Goal: Information Seeking & Learning: Learn about a topic

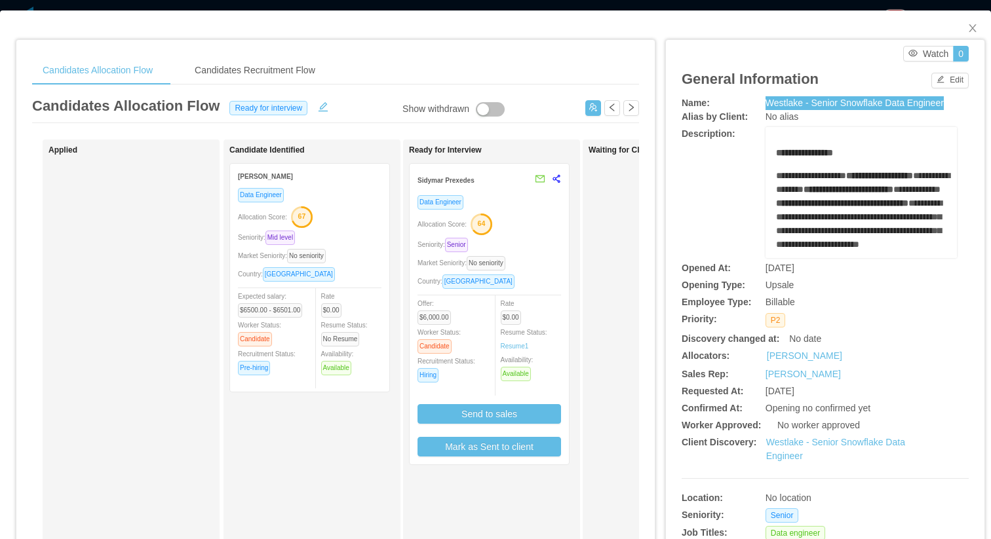
scroll to position [0, 145]
click at [537, 242] on div "Seniority: Senior" at bounding box center [488, 244] width 143 height 15
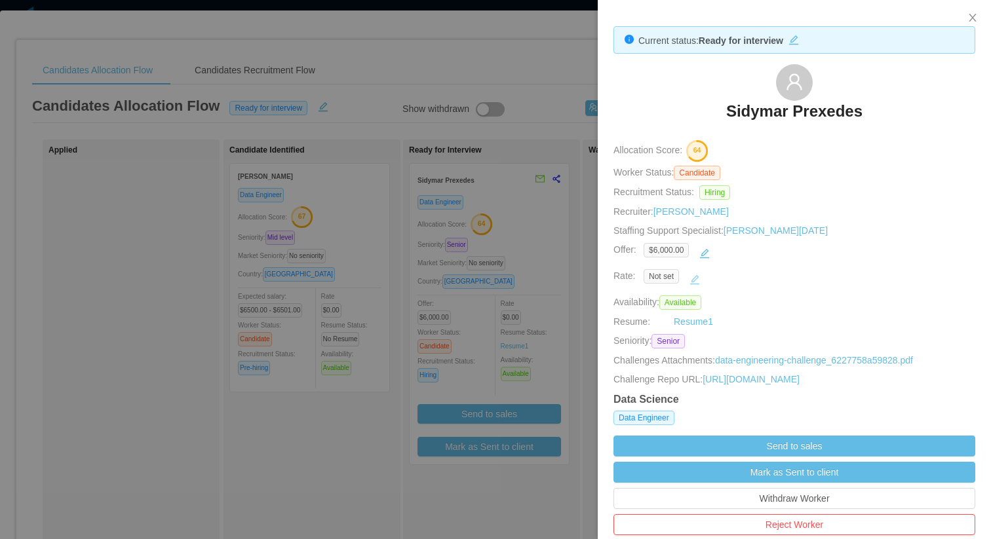
click at [696, 276] on button "button" at bounding box center [694, 279] width 21 height 21
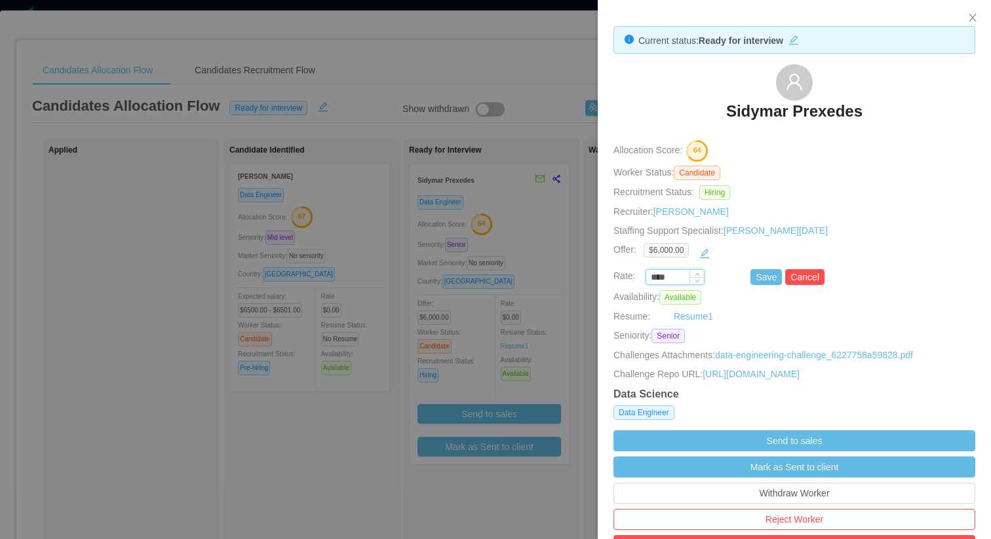
drag, startPoint x: 675, startPoint y: 277, endPoint x: 649, endPoint y: 277, distance: 26.2
click at [649, 277] on input "****" at bounding box center [675, 278] width 58 height 14
type input "********"
click at [751, 275] on button "Save" at bounding box center [765, 277] width 31 height 16
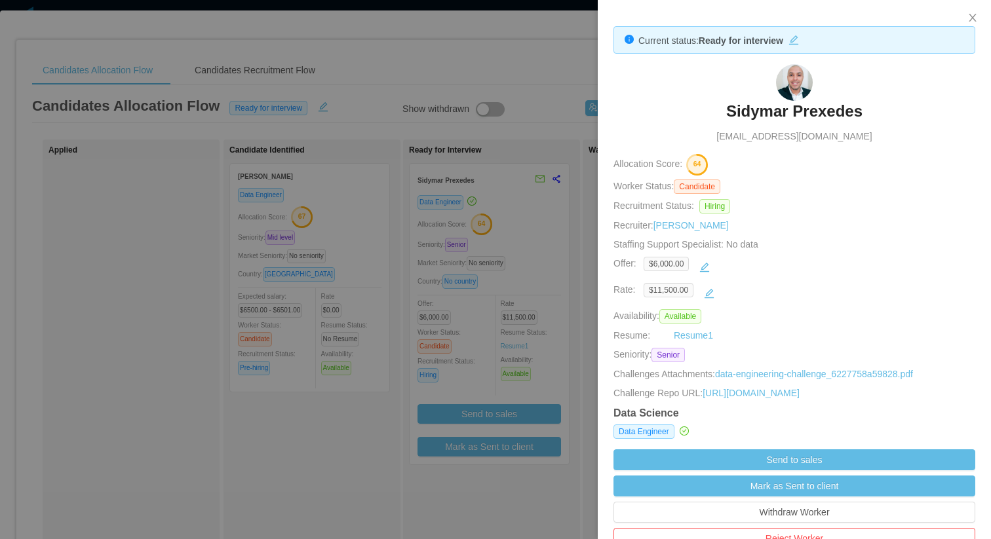
click at [555, 252] on div at bounding box center [495, 269] width 991 height 539
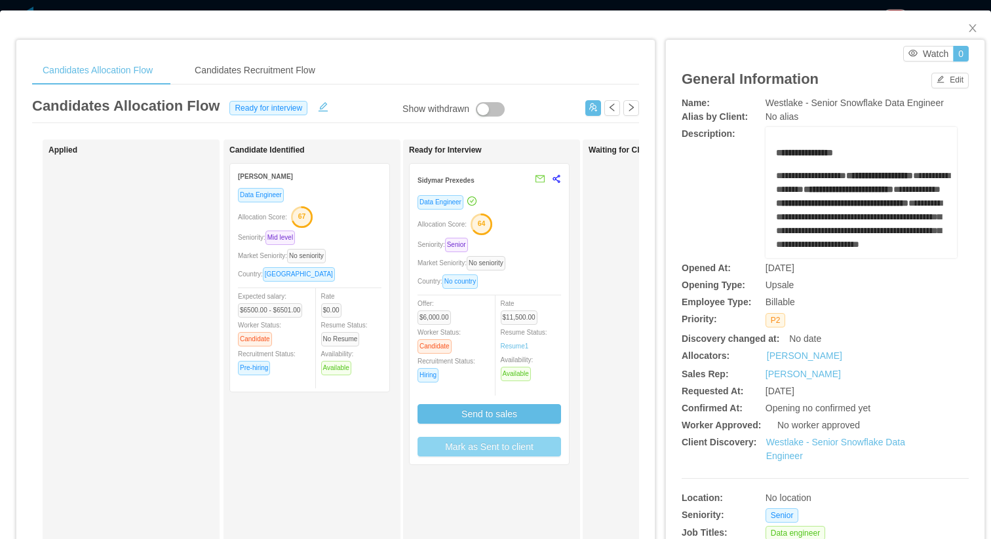
click at [529, 453] on button "Mark as Sent to client" at bounding box center [488, 447] width 143 height 20
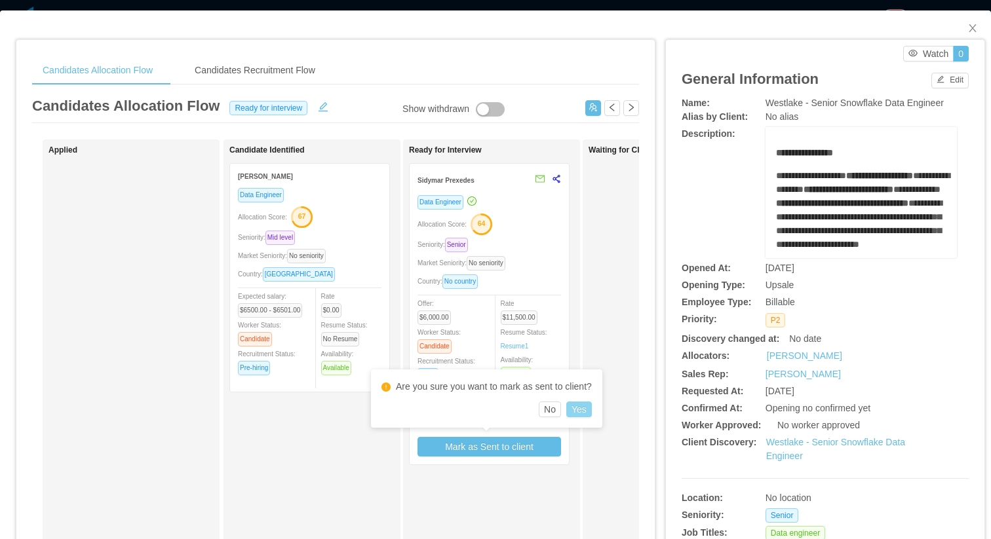
click at [578, 406] on button "Yes" at bounding box center [579, 410] width 26 height 16
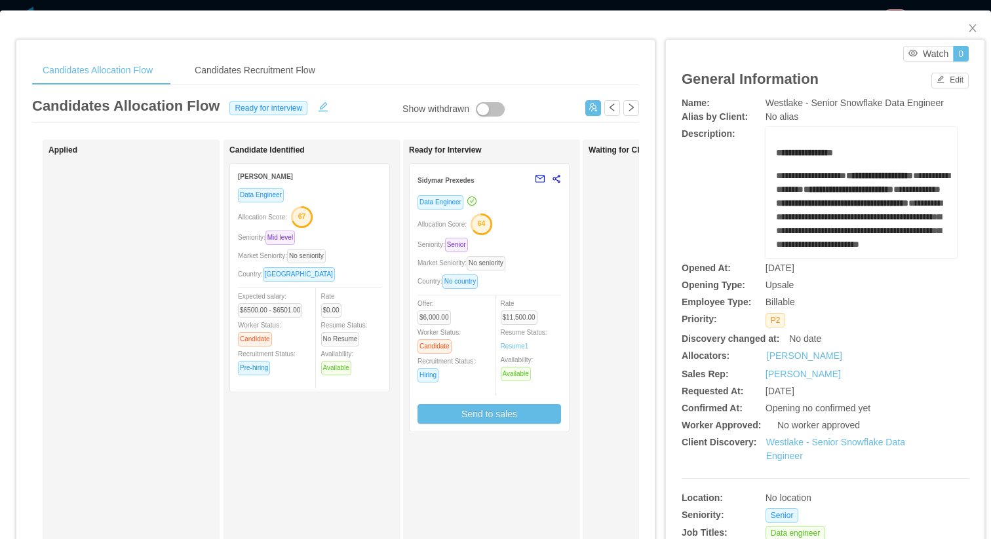
click at [553, 96] on div "Candidates Allocation Flow Ready for interview" at bounding box center [335, 109] width 607 height 28
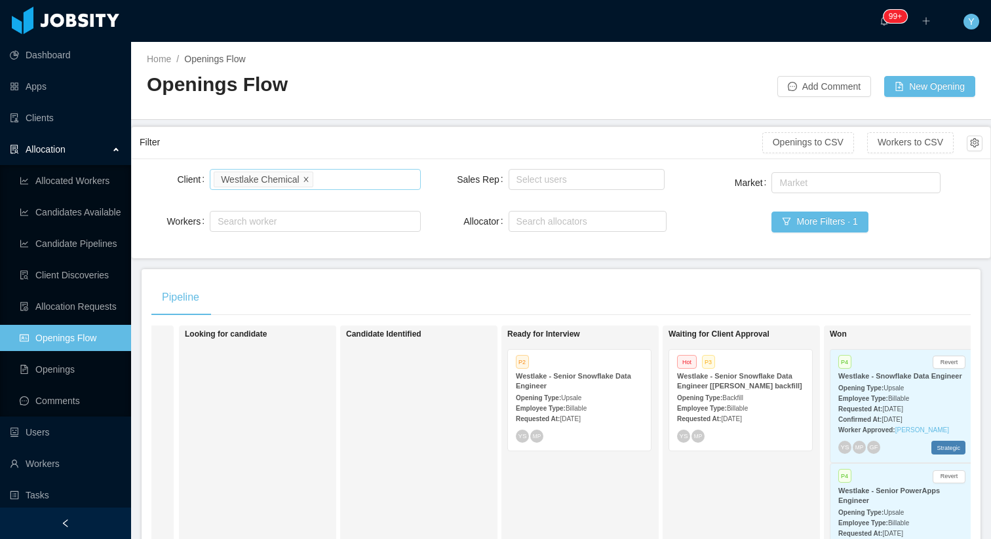
click at [305, 176] on icon "icon: close" at bounding box center [306, 179] width 7 height 7
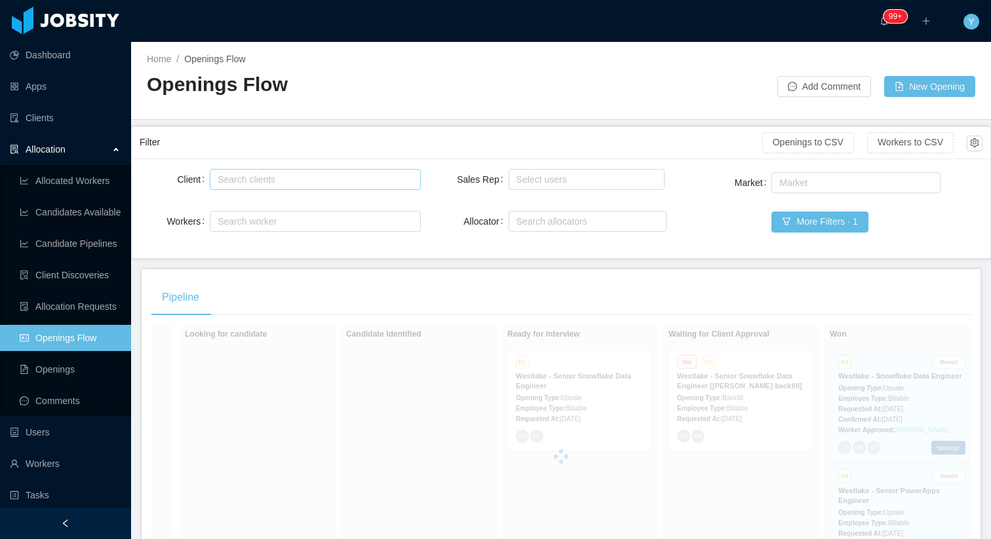
click at [292, 180] on div "Search clients" at bounding box center [311, 179] width 189 height 13
type input "******"
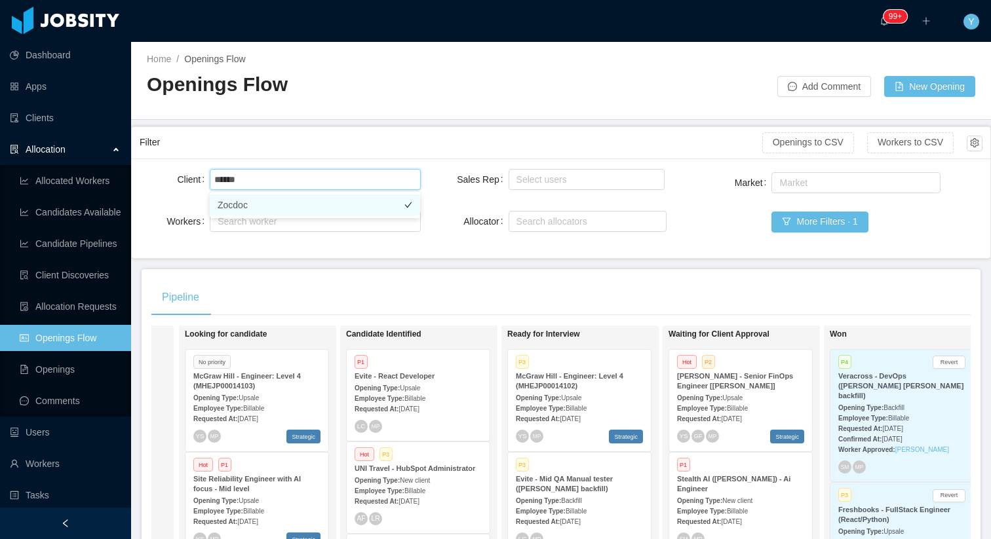
click at [263, 210] on li "Zocdoc" at bounding box center [315, 205] width 210 height 21
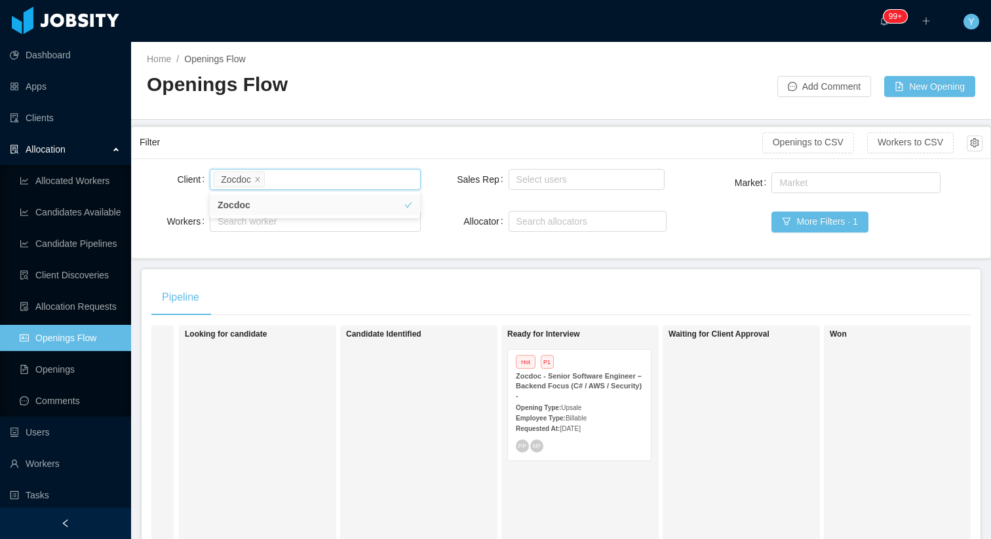
click at [327, 146] on div "Filter" at bounding box center [451, 142] width 622 height 24
click at [615, 411] on div "Employee Type: Billable" at bounding box center [579, 418] width 127 height 14
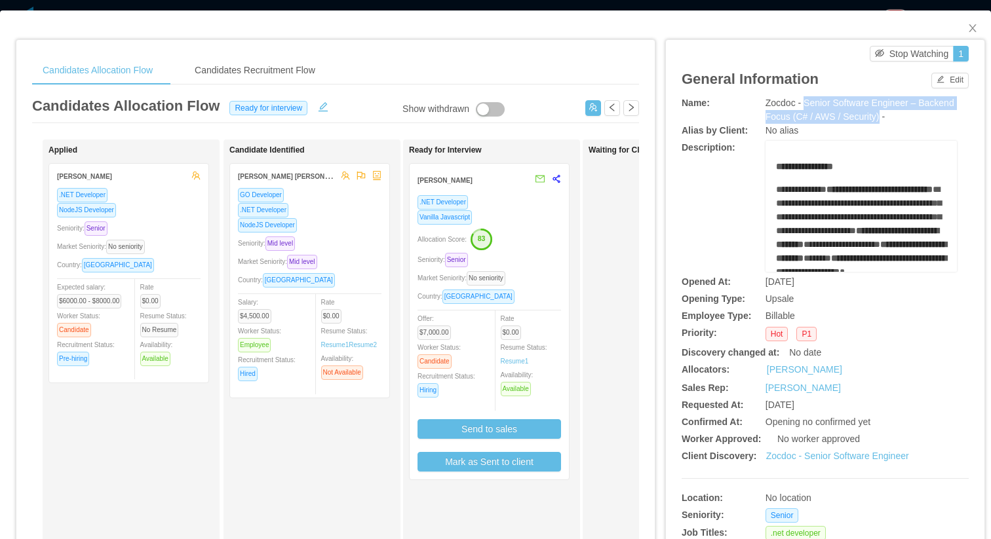
drag, startPoint x: 808, startPoint y: 104, endPoint x: 920, endPoint y: 117, distance: 113.5
click at [920, 117] on span "Zocdoc - Senior Software Engineer – Backend Focus (C# / AWS / Security) -" at bounding box center [859, 110] width 189 height 24
copy span "Senior Software Engineer – Backend Focus (C# / AWS / Security)"
click at [538, 323] on div "Rate $0.00 Resume Status: Resume 1 Availability: Available" at bounding box center [536, 353] width 72 height 85
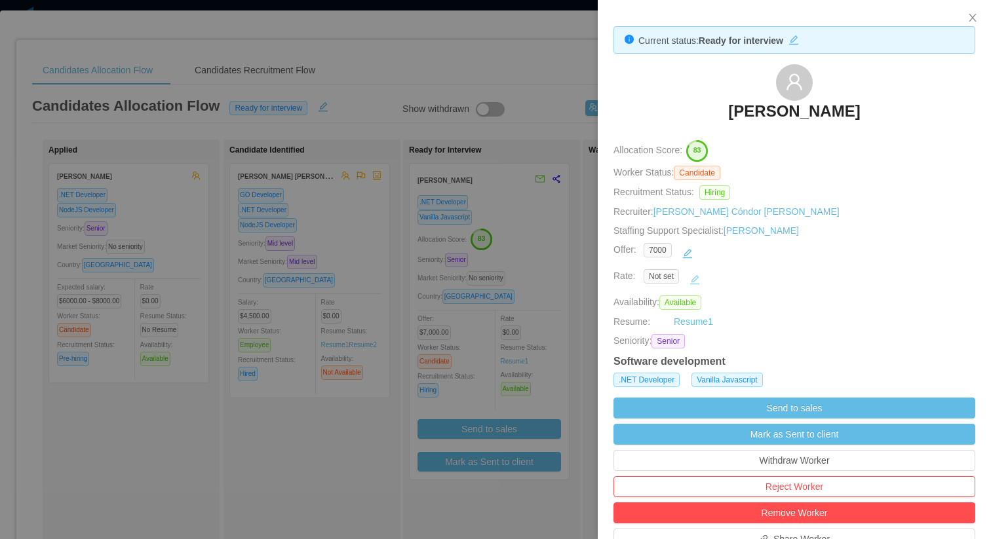
click at [700, 285] on button "button" at bounding box center [694, 279] width 21 height 21
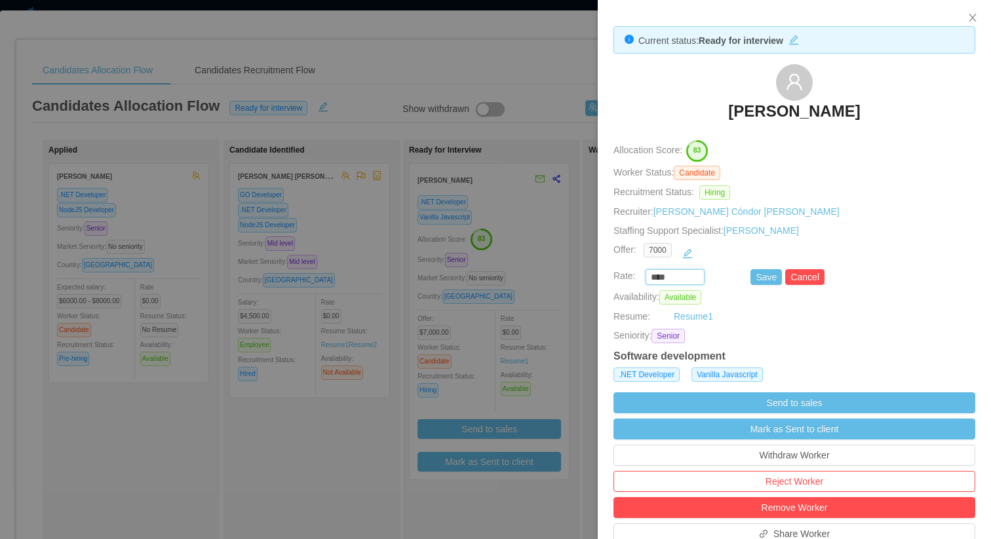
drag, startPoint x: 680, startPoint y: 277, endPoint x: 614, endPoint y: 276, distance: 65.5
click at [612, 277] on div "**** Save Cancel" at bounding box center [779, 277] width 362 height 16
type input "********"
click at [767, 282] on button "Save" at bounding box center [765, 277] width 31 height 16
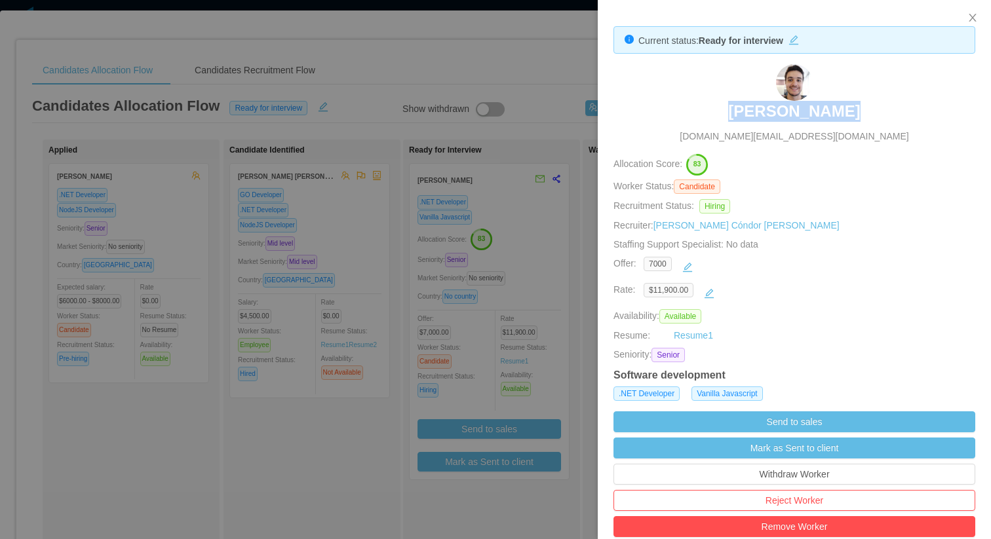
drag, startPoint x: 844, startPoint y: 113, endPoint x: 721, endPoint y: 112, distance: 123.2
click at [721, 112] on div "Felipe Tofoli tofoli.dev@gmail.com" at bounding box center [794, 103] width 362 height 79
copy h3 "Felipe Tofoli"
click at [504, 81] on div at bounding box center [495, 269] width 991 height 539
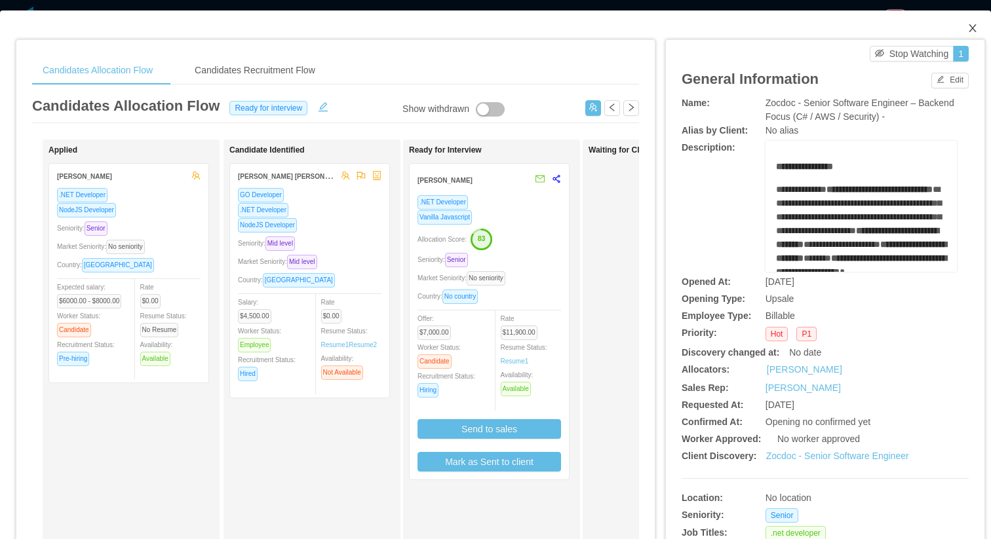
click at [975, 30] on icon "icon: close" at bounding box center [972, 28] width 10 height 10
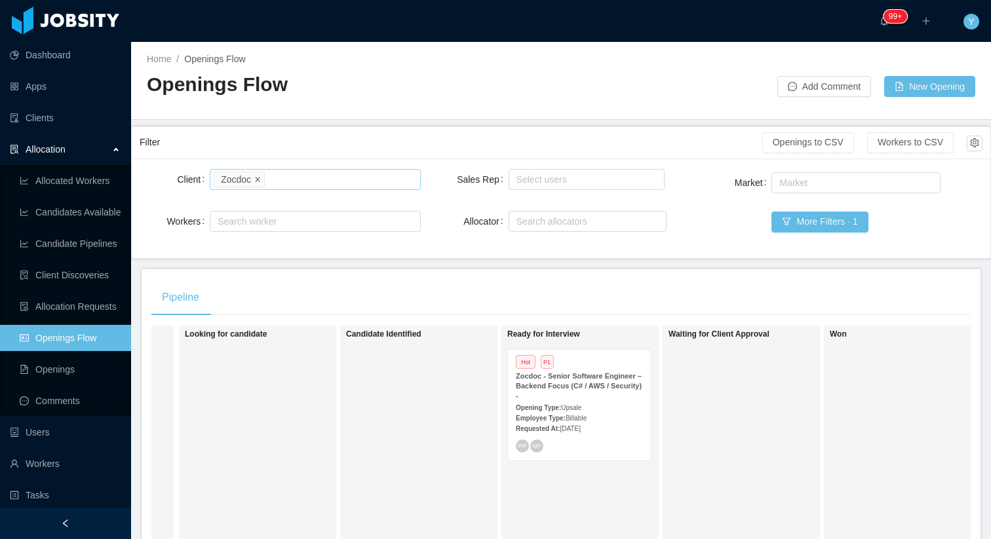
click at [261, 179] on icon "icon: close" at bounding box center [257, 179] width 7 height 7
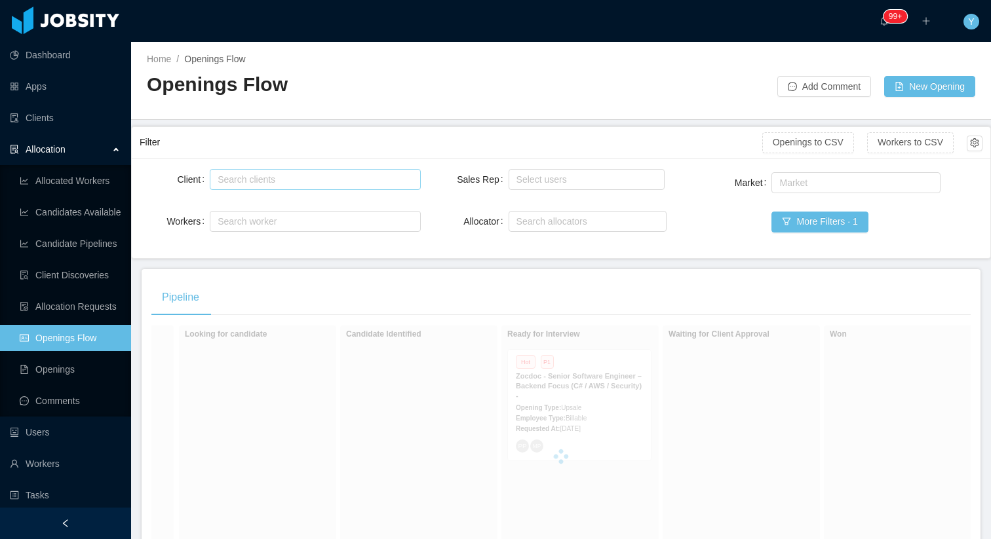
click at [248, 179] on div "Search clients" at bounding box center [311, 179] width 189 height 13
type input "******"
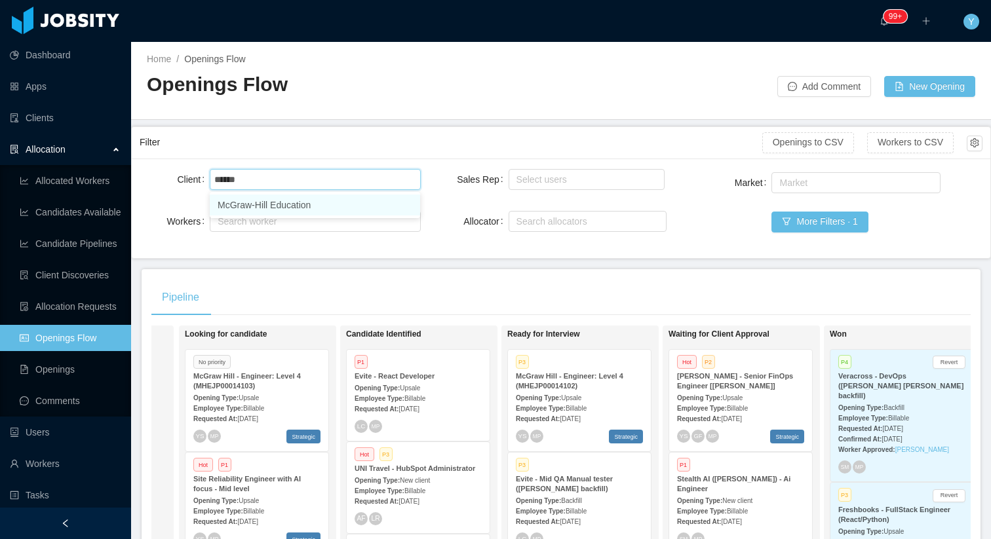
click at [254, 207] on li "McGraw-Hill Education" at bounding box center [315, 205] width 210 height 21
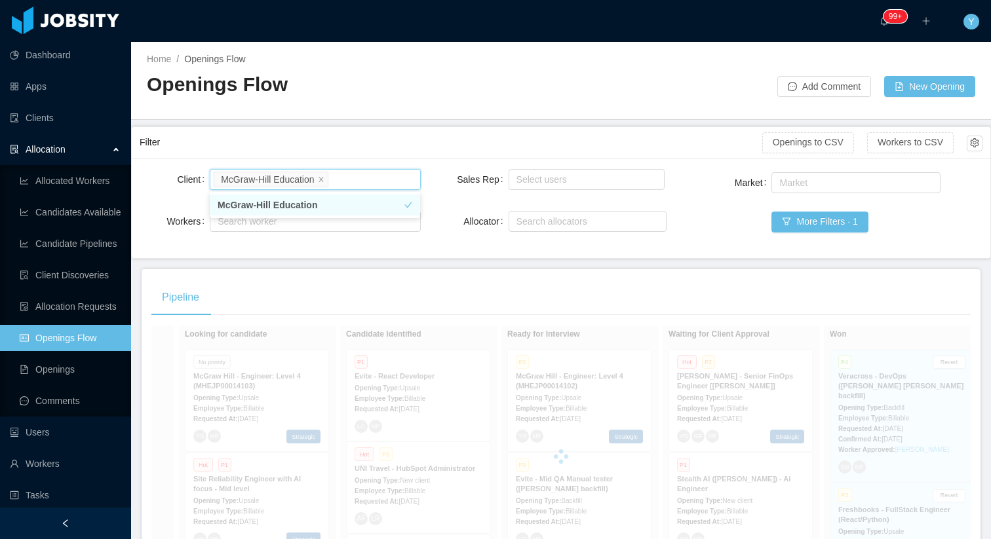
click at [312, 299] on div "Pipeline" at bounding box center [560, 297] width 819 height 37
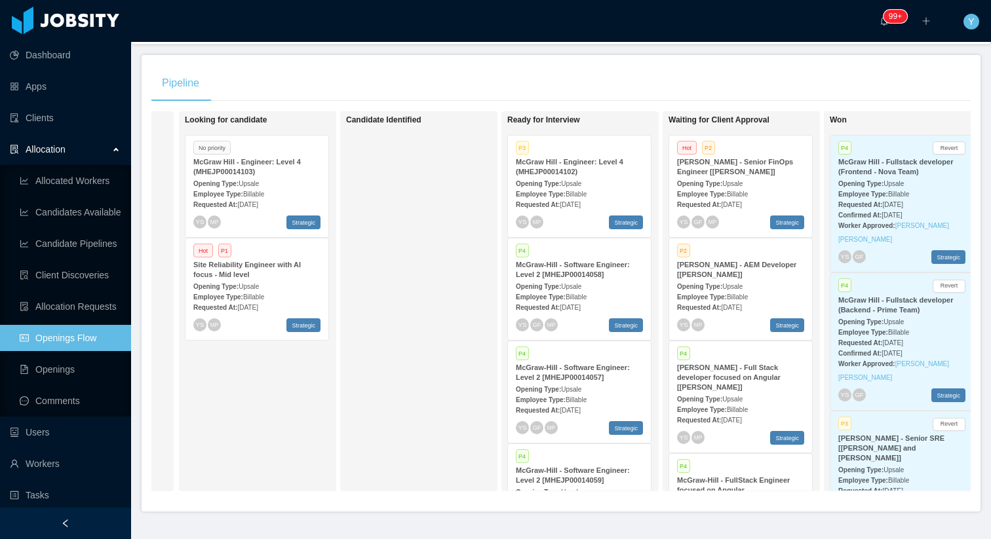
scroll to position [227, 0]
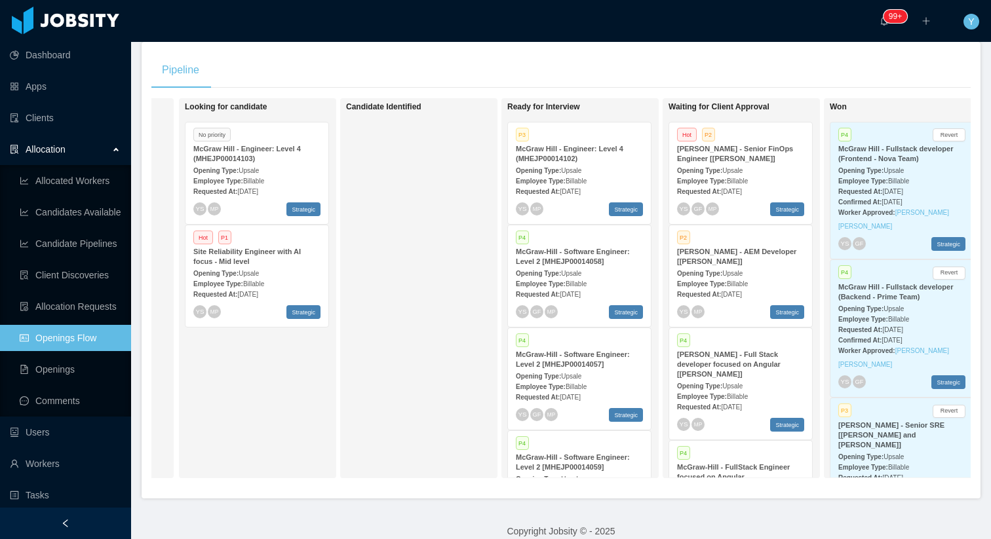
click at [597, 164] on div "Opening Type: Upsale" at bounding box center [579, 170] width 127 height 14
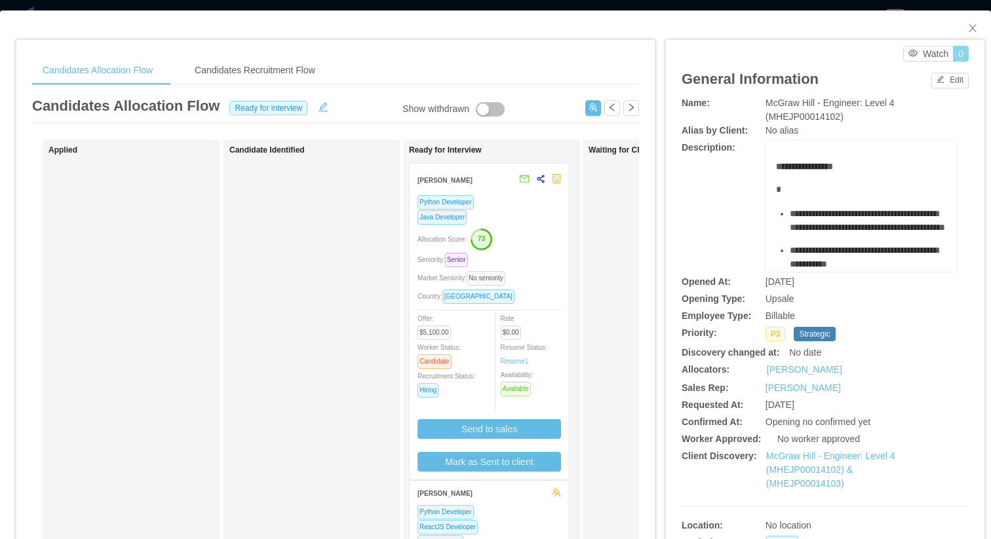
click at [964, 52] on button "0" at bounding box center [961, 54] width 16 height 16
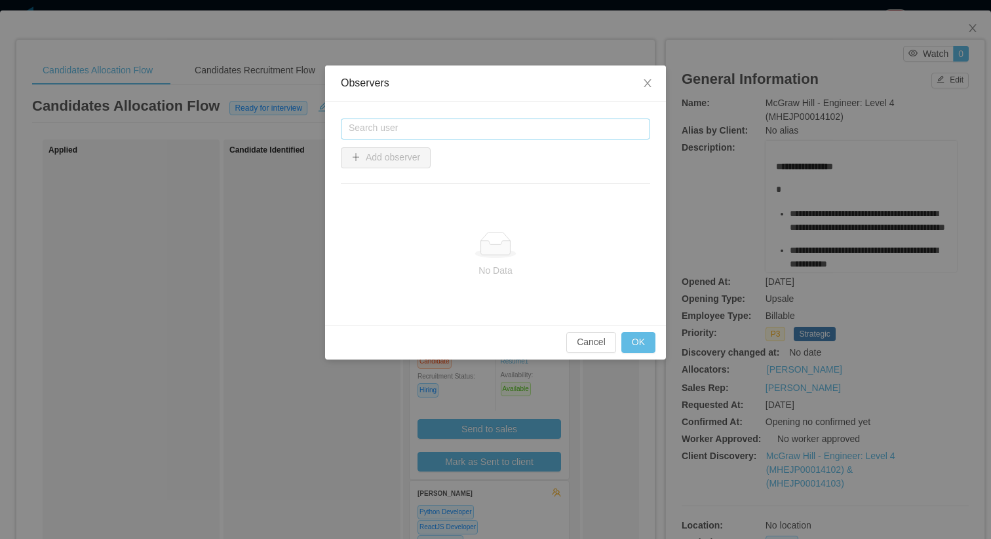
click at [517, 130] on input "text" at bounding box center [495, 129] width 309 height 21
click at [362, 159] on li "Xavier Garzon" at bounding box center [495, 153] width 309 height 21
type input "**********"
click at [362, 160] on button "Add observer" at bounding box center [386, 157] width 90 height 21
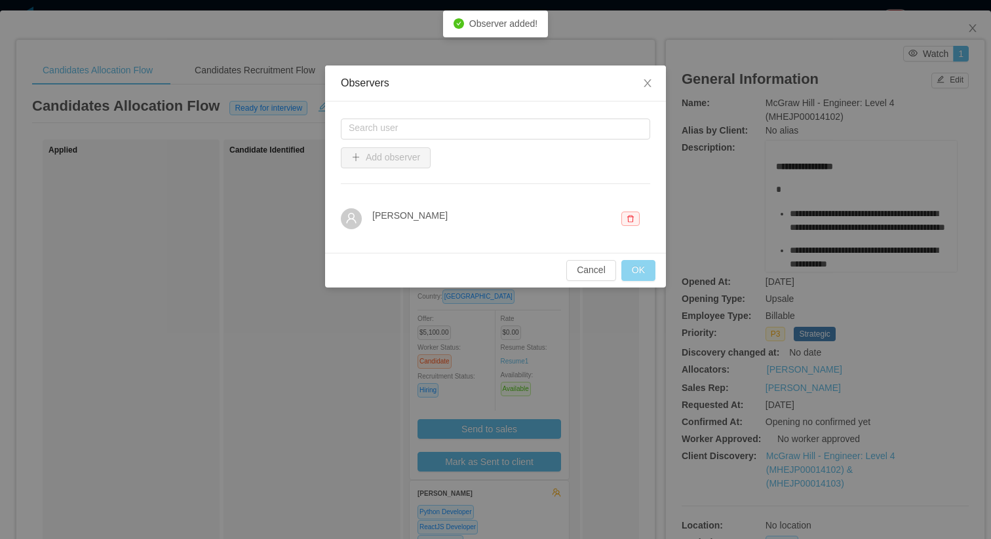
click at [642, 272] on button "OK" at bounding box center [638, 270] width 34 height 21
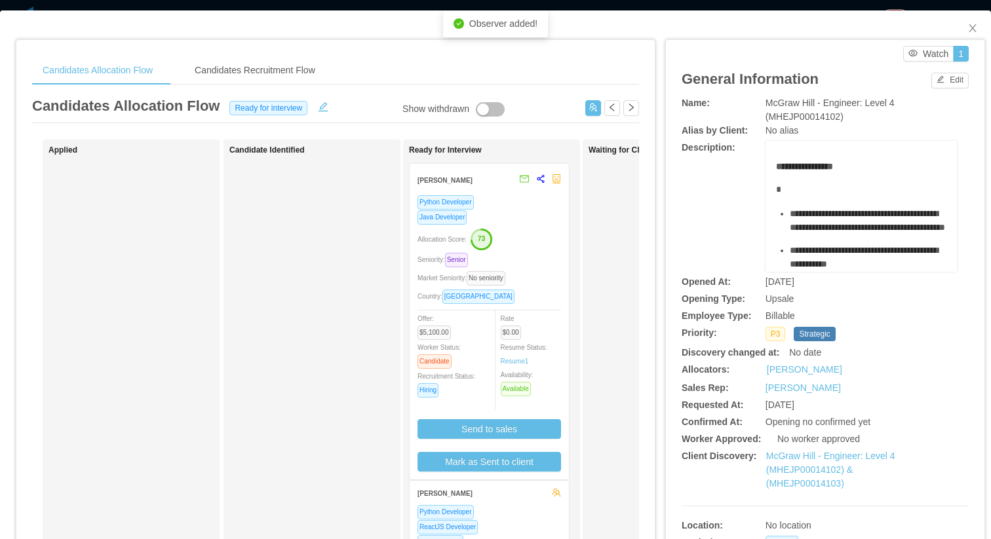
click at [613, 349] on div "Waiting for Client Approval" at bounding box center [679, 466] width 183 height 643
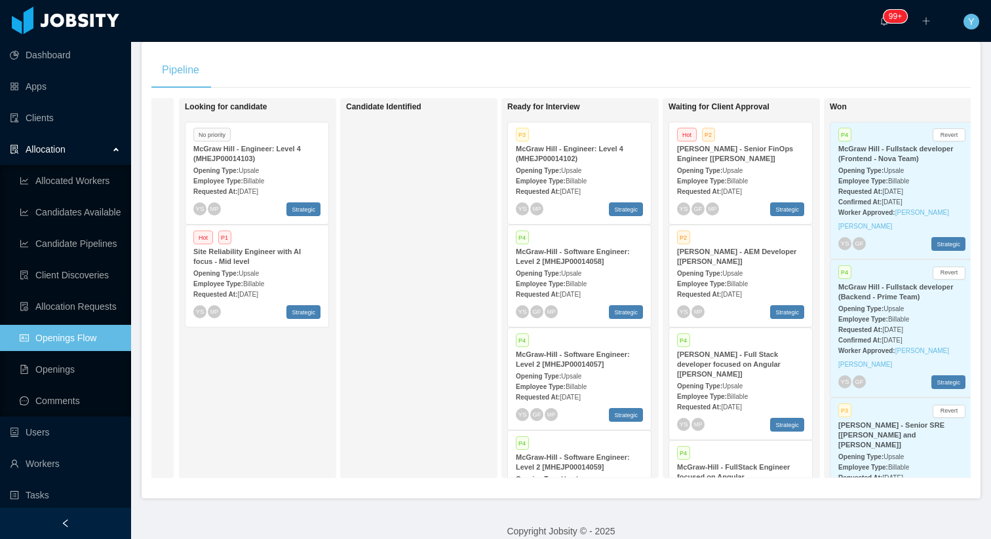
click at [617, 271] on div "Opening Type: Upsale" at bounding box center [579, 273] width 127 height 14
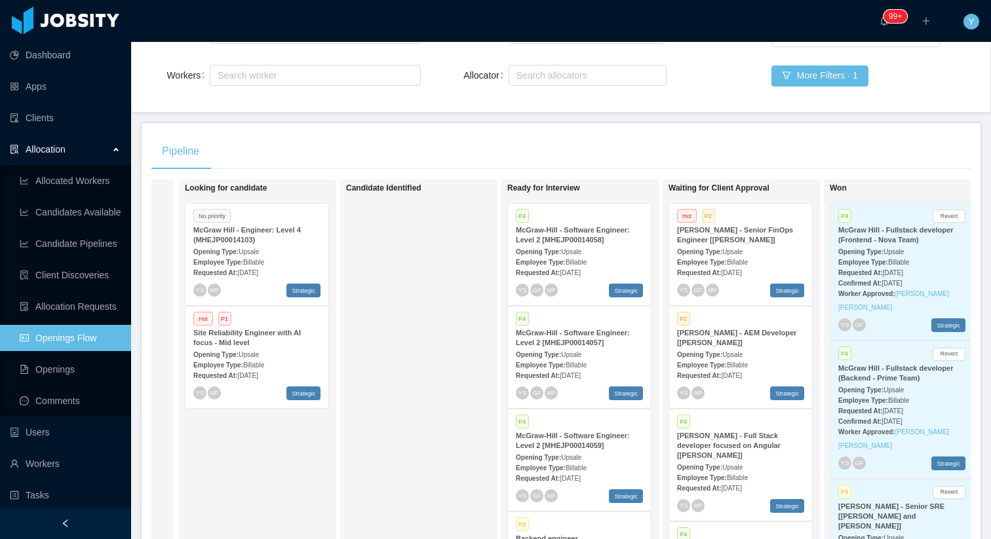
scroll to position [181, 0]
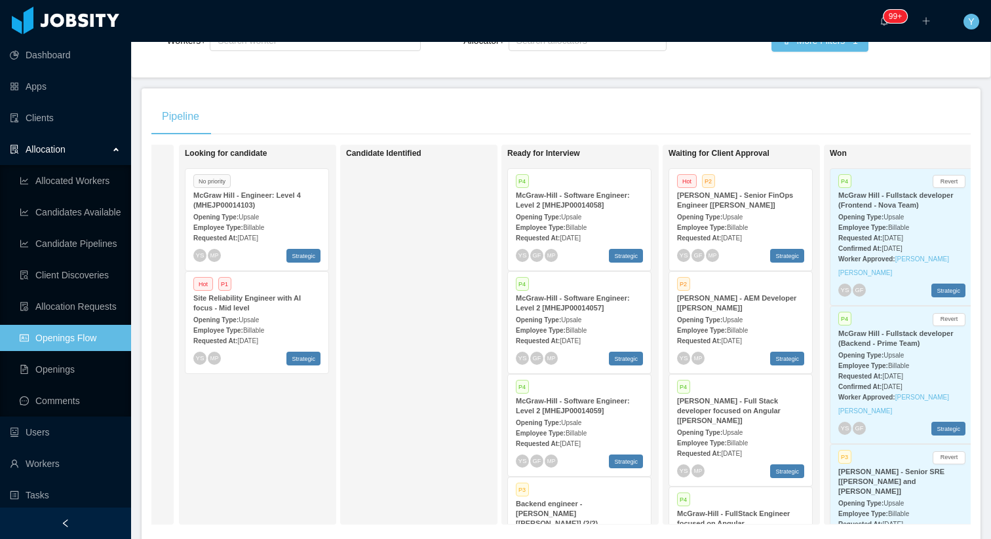
click at [267, 233] on div "Requested At: Aug 20th, 2025" at bounding box center [256, 238] width 127 height 14
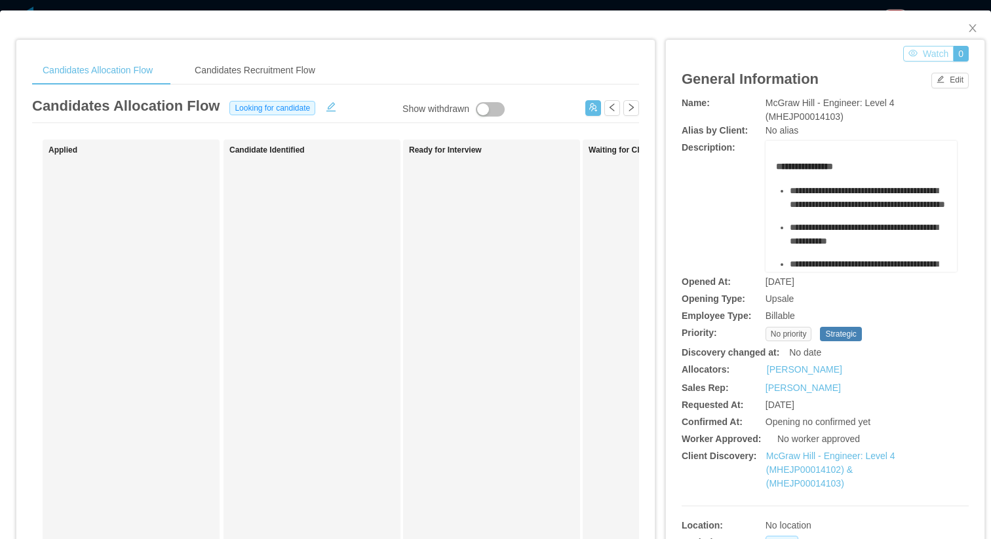
click at [929, 52] on button "Watch" at bounding box center [928, 54] width 50 height 16
click at [929, 52] on button "Stop Watching" at bounding box center [911, 54] width 85 height 16
click at [962, 55] on button "0" at bounding box center [961, 54] width 16 height 16
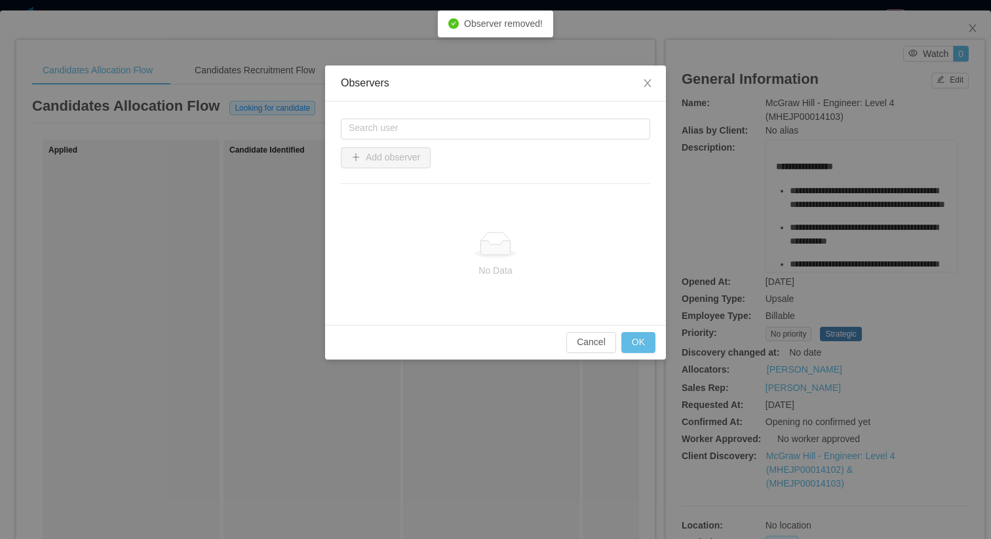
click at [485, 143] on div "Search user Add observer" at bounding box center [495, 158] width 309 height 83
click at [485, 138] on input "text" at bounding box center [495, 129] width 309 height 21
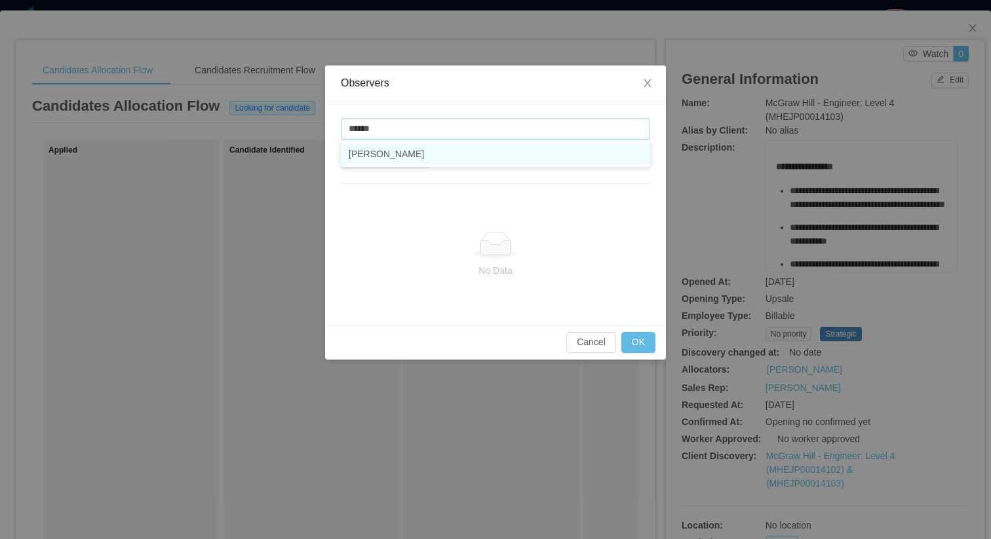
click at [399, 153] on li "Xavier Garzon" at bounding box center [495, 153] width 309 height 21
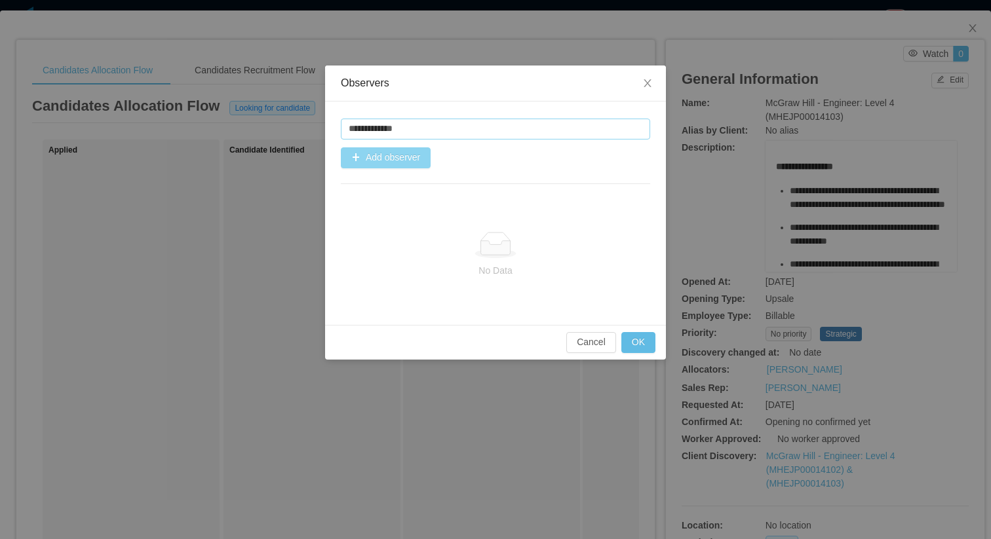
type input "**********"
click at [373, 153] on button "Add observer" at bounding box center [386, 157] width 90 height 21
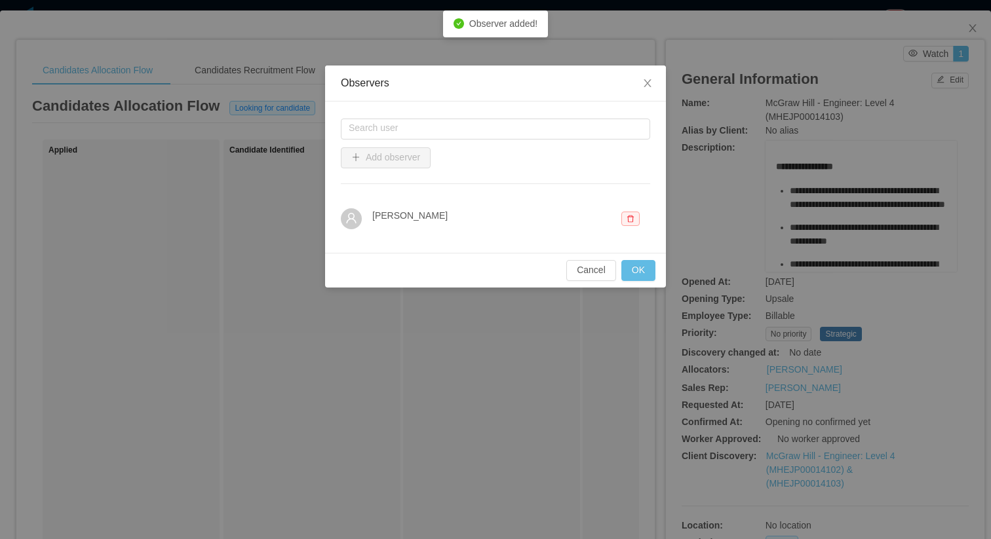
click at [637, 250] on div "Search user Add observer Xavier Garzon" at bounding box center [495, 177] width 341 height 151
click at [637, 267] on button "OK" at bounding box center [638, 270] width 34 height 21
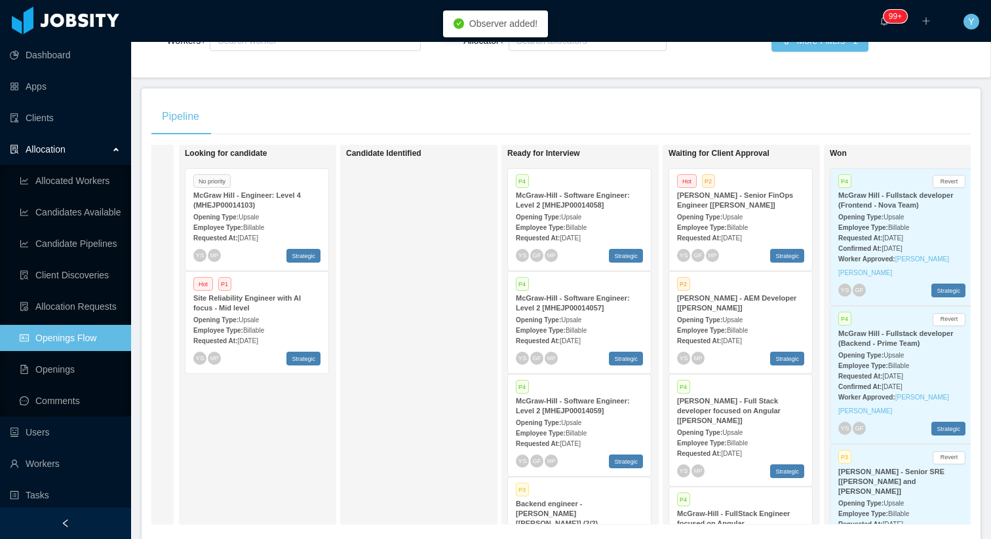
click at [288, 292] on div "Hot P1 Site Reliability Engineer with AI focus - Mid level Opening Type: Upsale…" at bounding box center [256, 323] width 143 height 102
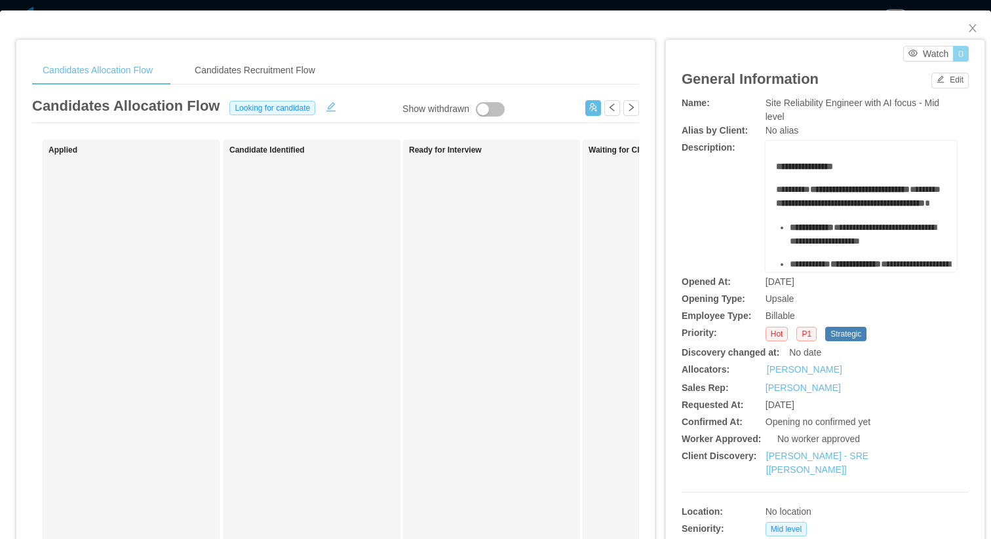
click at [966, 52] on button "0" at bounding box center [961, 54] width 16 height 16
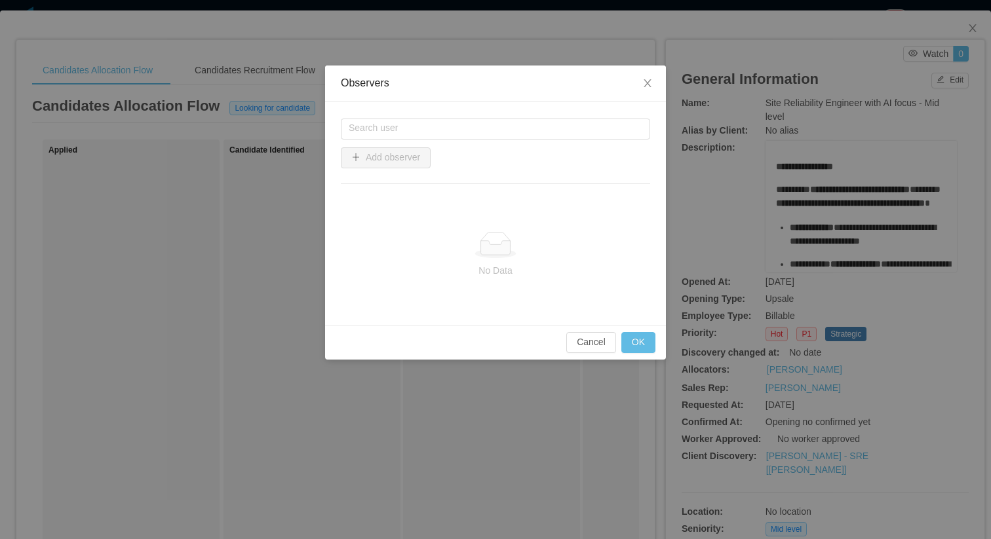
click at [561, 117] on div "Search user Add observer No Data" at bounding box center [495, 213] width 341 height 223
click at [552, 124] on input "*" at bounding box center [495, 129] width 309 height 21
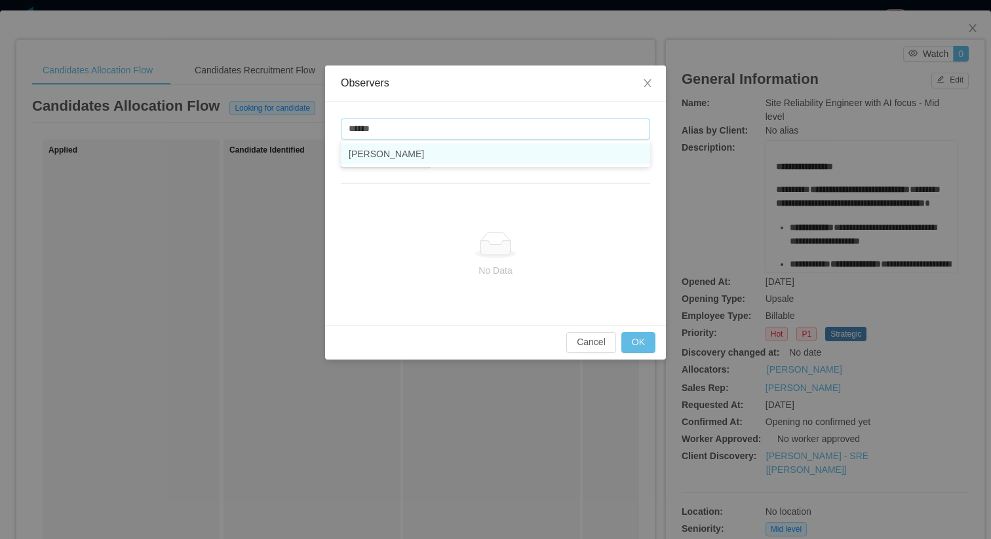
click at [376, 153] on li "Xavier Garzon" at bounding box center [495, 153] width 309 height 21
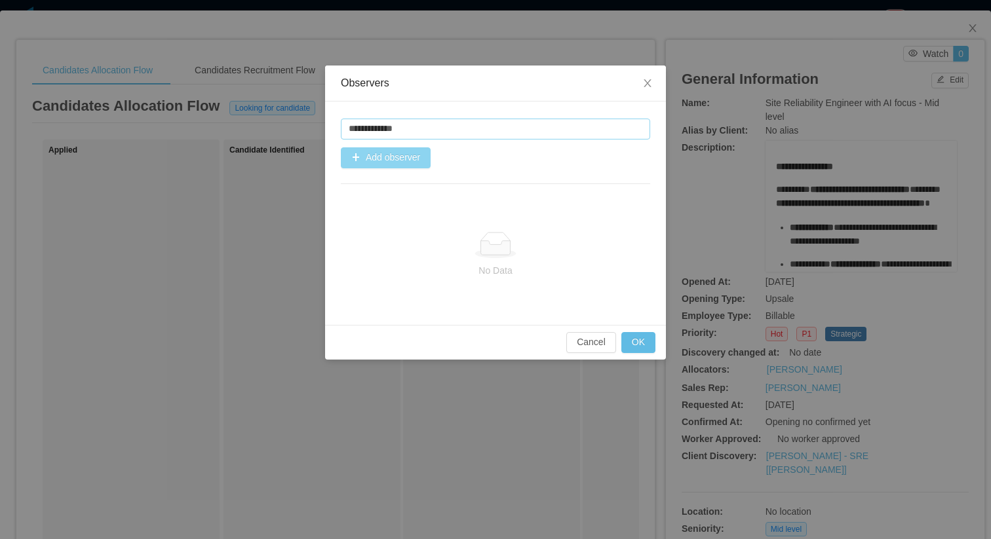
type input "**********"
click at [369, 160] on button "Add observer" at bounding box center [386, 157] width 90 height 21
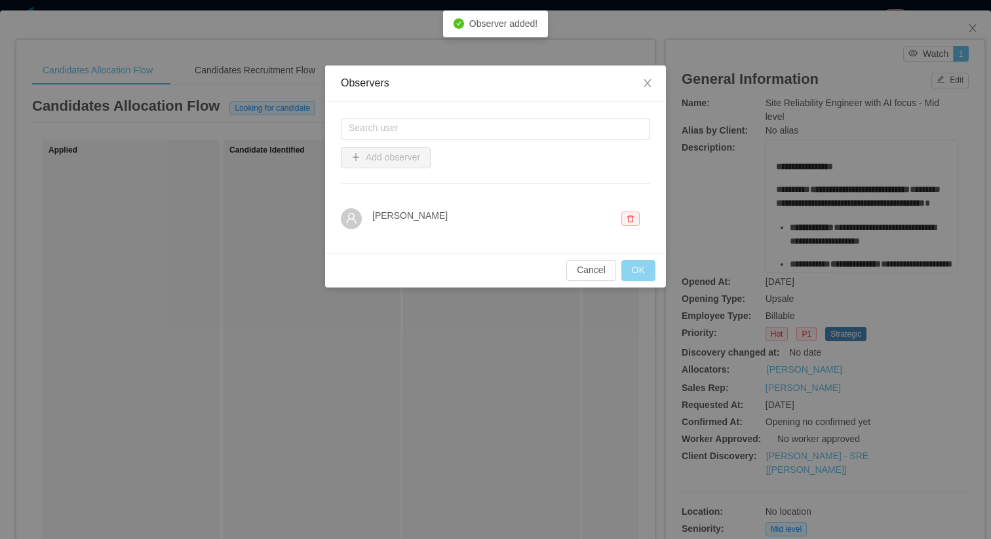
click at [639, 273] on button "OK" at bounding box center [638, 270] width 34 height 21
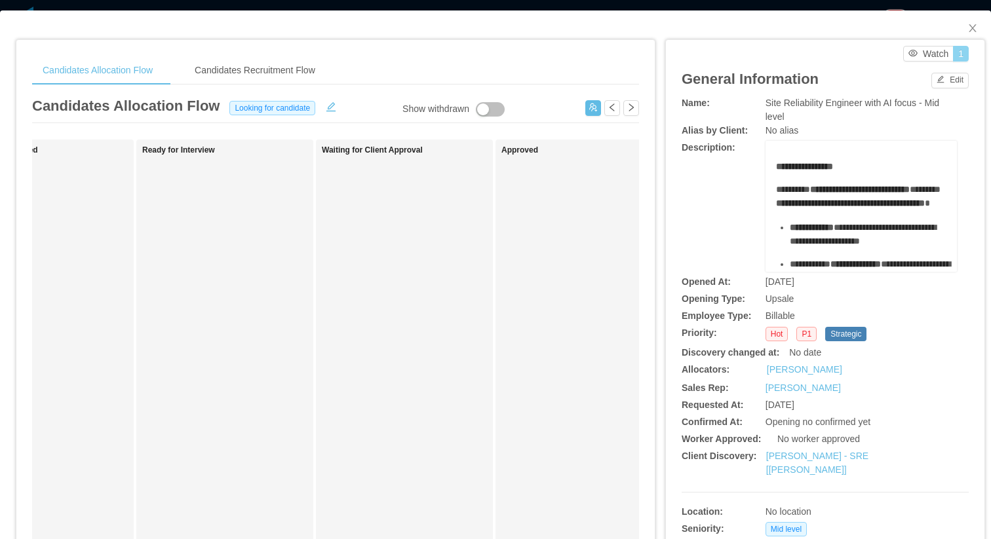
scroll to position [0, 269]
click at [972, 29] on icon "icon: close" at bounding box center [972, 28] width 10 height 10
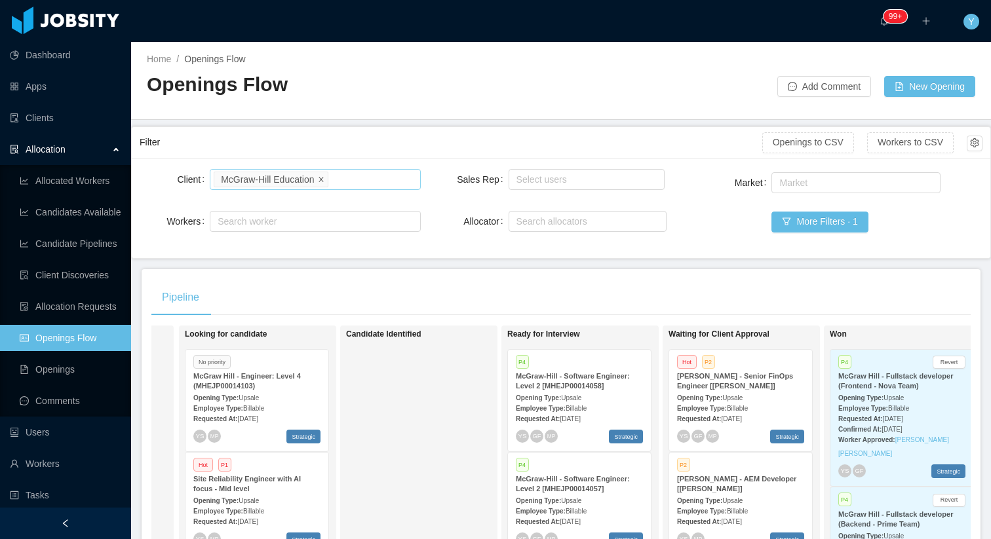
click at [323, 178] on icon "icon: close" at bounding box center [320, 178] width 5 height 5
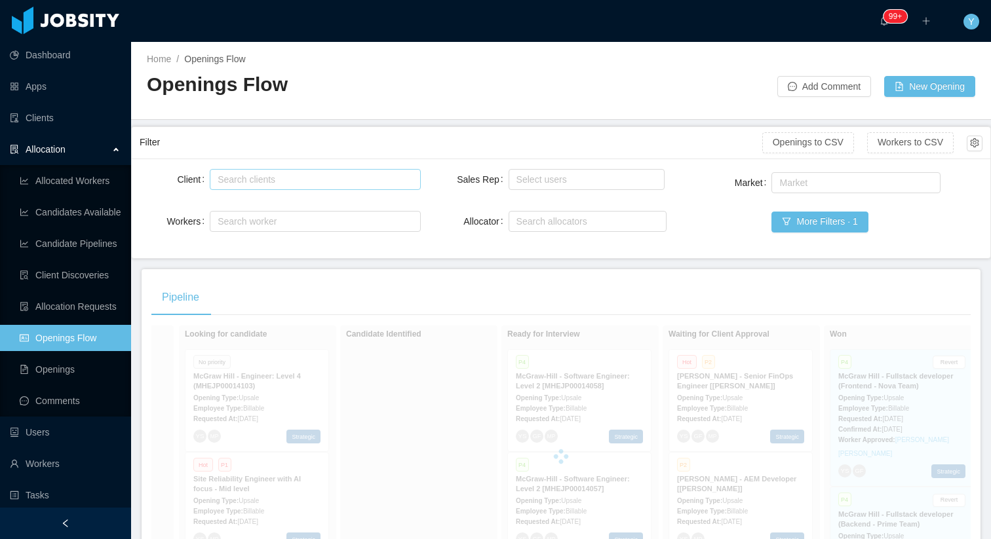
click at [310, 178] on div "Search clients" at bounding box center [311, 179] width 189 height 13
type input "******"
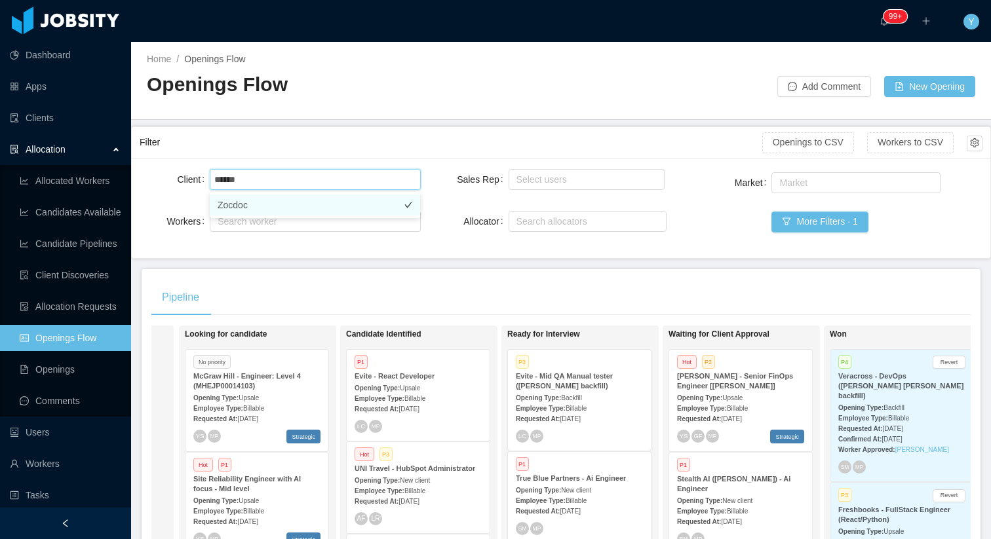
click at [299, 204] on li "Zocdoc" at bounding box center [315, 205] width 210 height 21
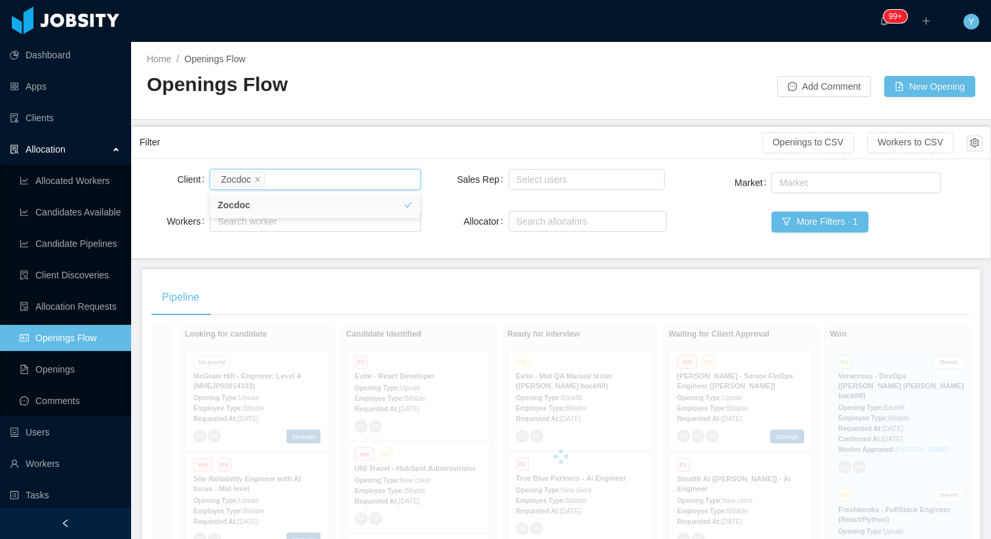
click at [332, 151] on div "Filter" at bounding box center [451, 142] width 622 height 24
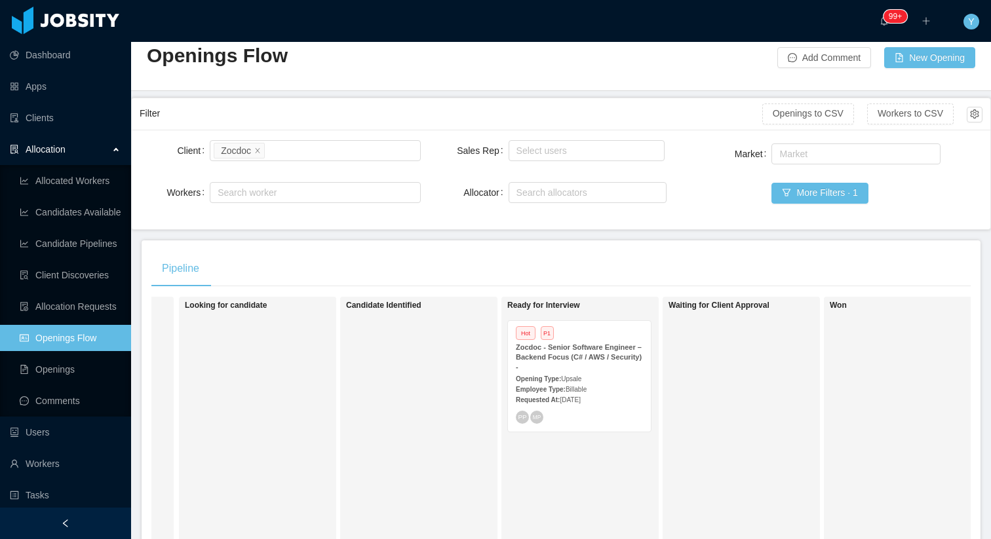
scroll to position [117, 0]
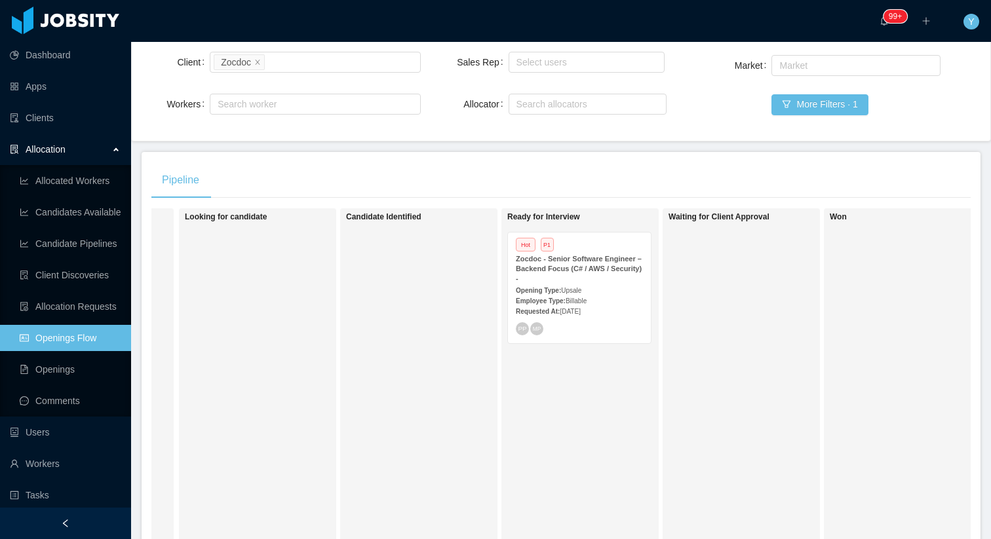
click at [567, 286] on div "Opening Type: Upsale" at bounding box center [579, 290] width 127 height 14
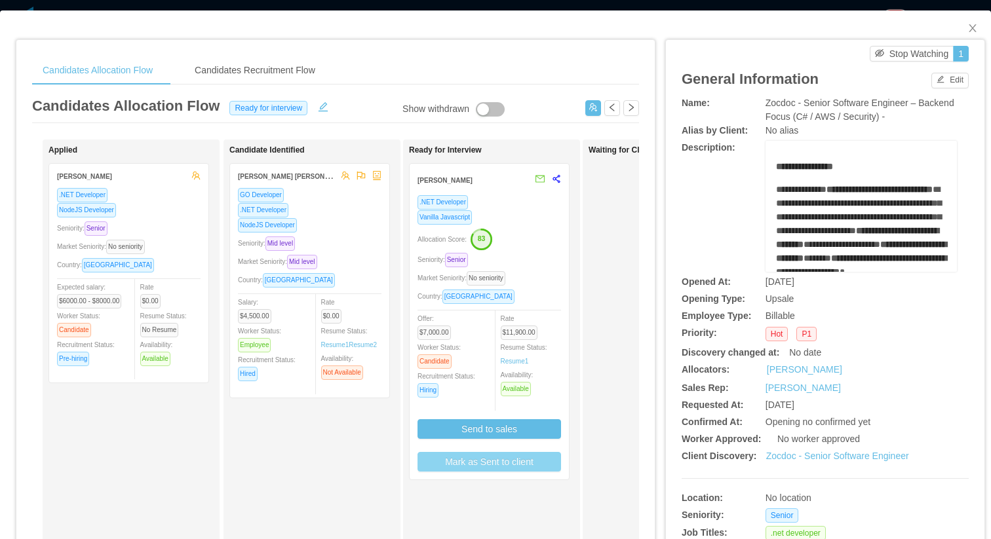
click at [483, 459] on button "Mark as Sent to client" at bounding box center [488, 462] width 143 height 20
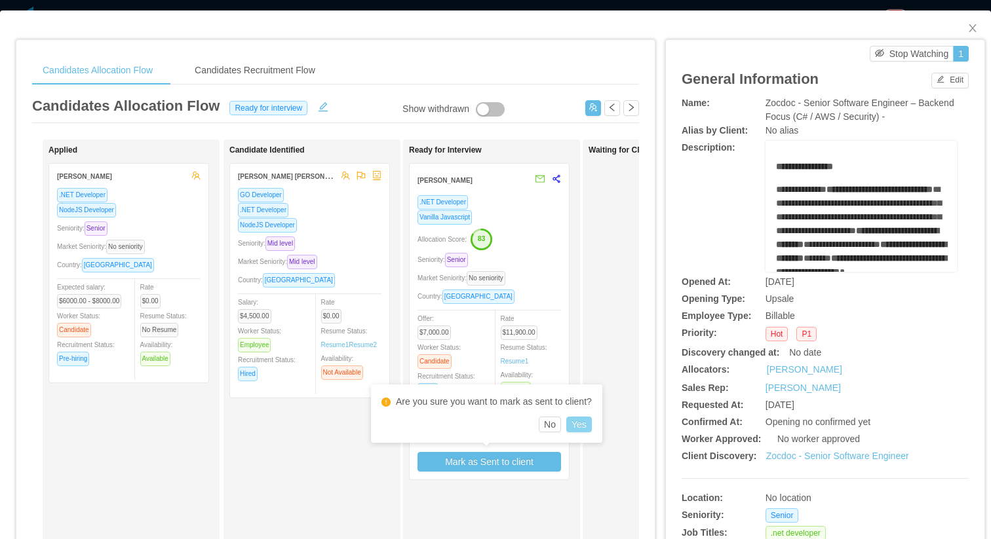
click at [580, 419] on button "Yes" at bounding box center [579, 425] width 26 height 16
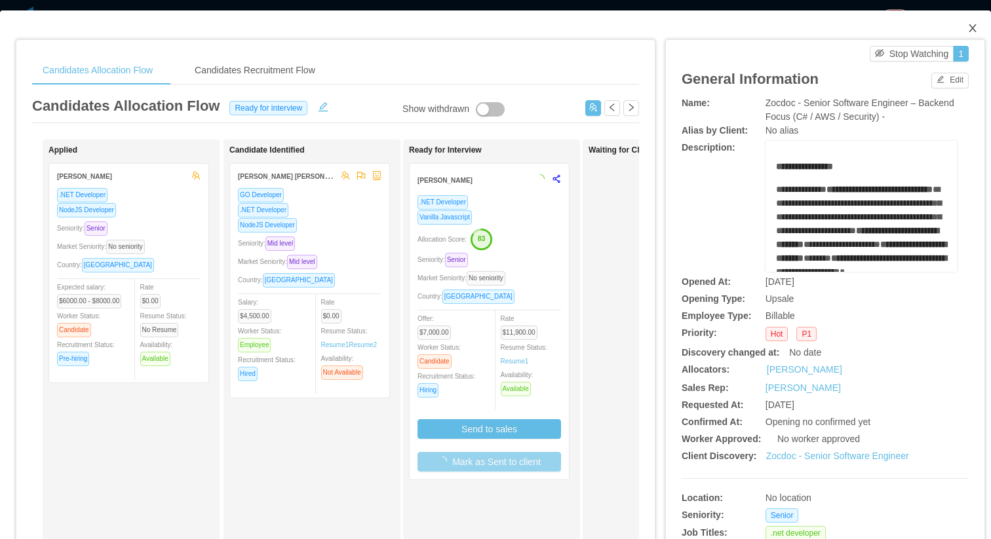
click at [963, 29] on span "Close" at bounding box center [972, 28] width 37 height 37
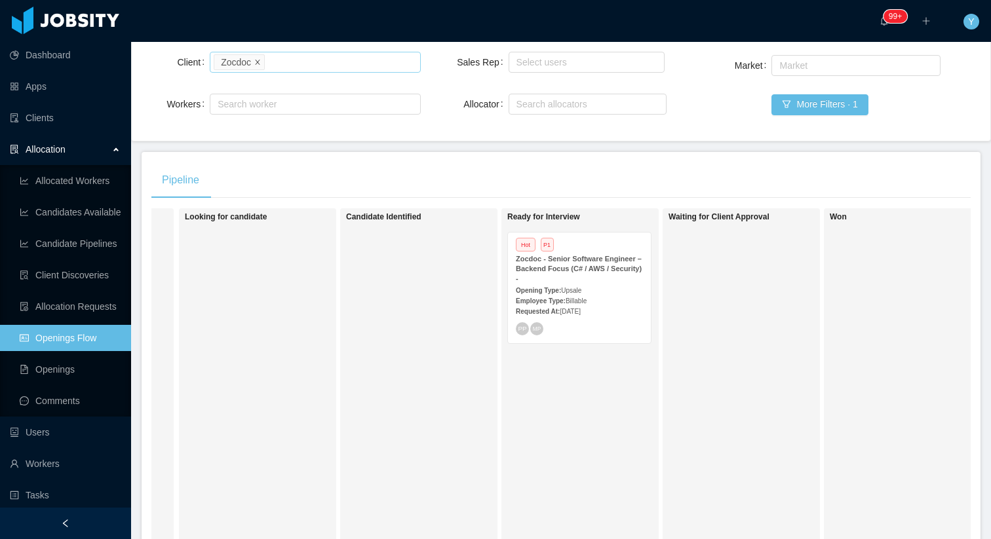
click at [257, 56] on span at bounding box center [257, 62] width 7 height 12
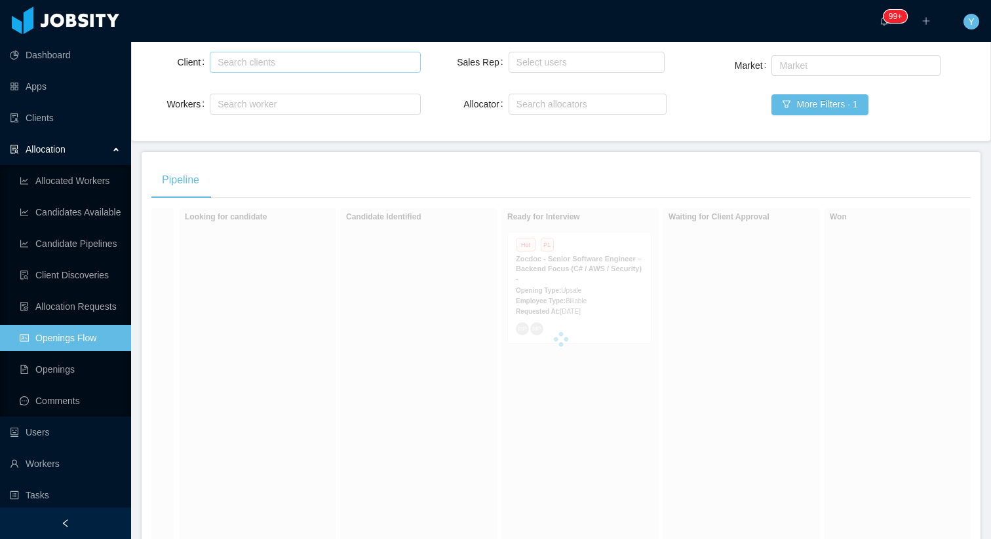
click at [244, 66] on div "Search clients" at bounding box center [311, 62] width 189 height 13
type input "********"
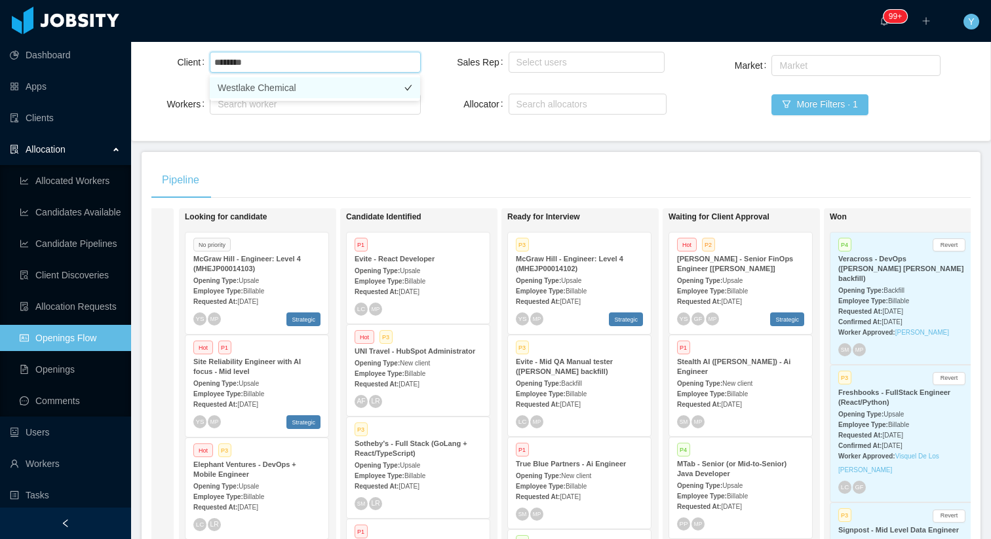
click at [239, 85] on li "Westlake Chemical" at bounding box center [315, 87] width 210 height 21
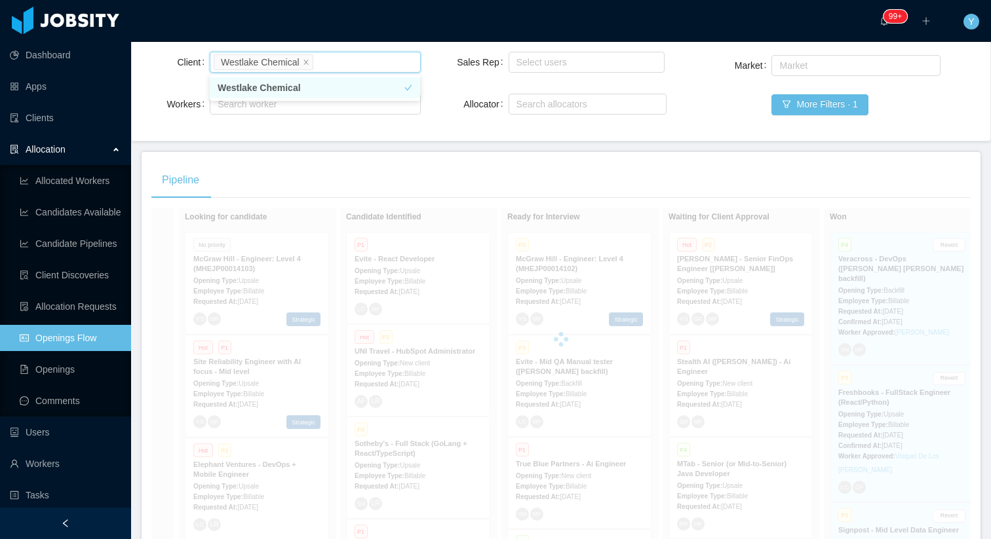
click at [347, 183] on div "Pipeline" at bounding box center [560, 180] width 819 height 37
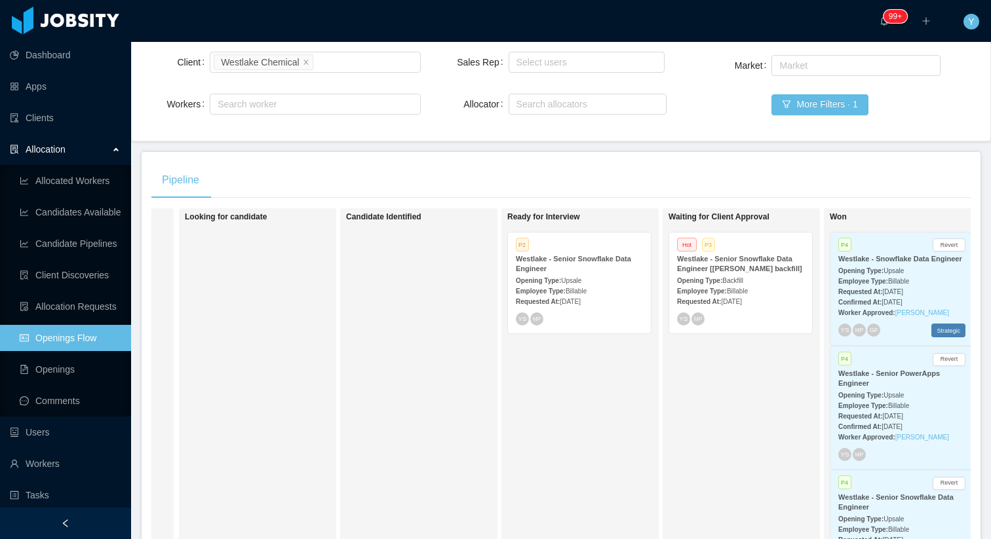
click at [741, 305] on span "Jul 10th, 2025" at bounding box center [731, 301] width 20 height 7
click at [614, 295] on div "Requested At: Aug 4th, 2025" at bounding box center [579, 301] width 127 height 14
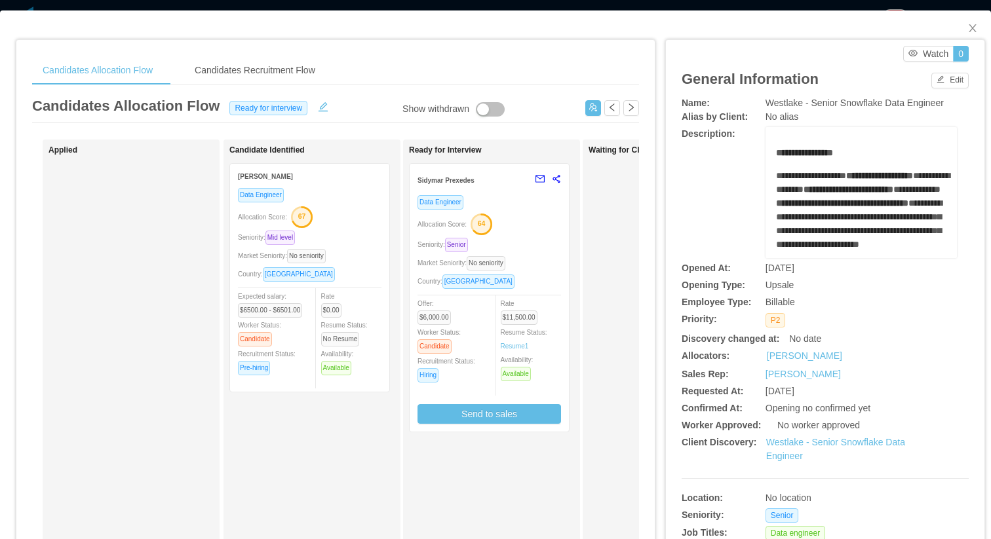
click at [521, 276] on div "Country: Brazil" at bounding box center [488, 281] width 143 height 15
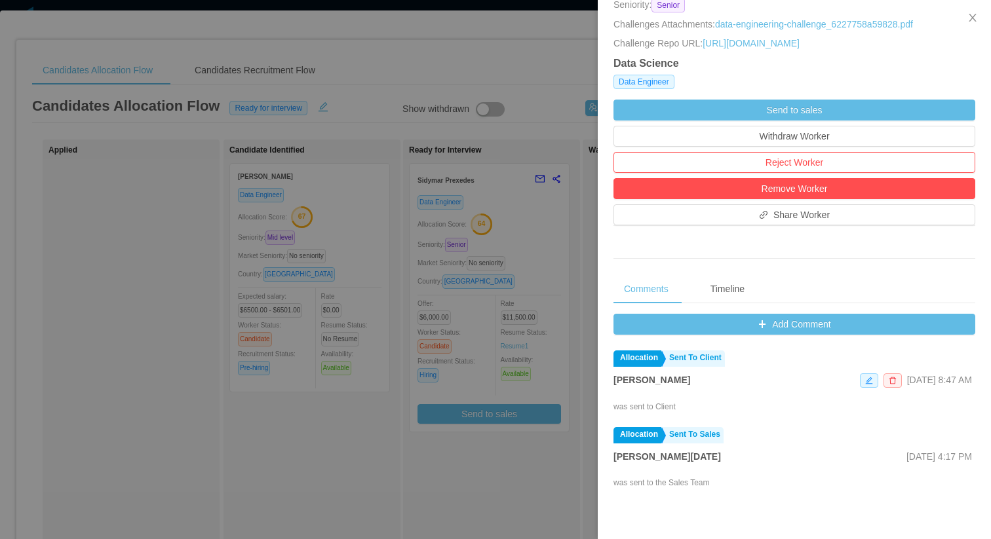
scroll to position [341, 0]
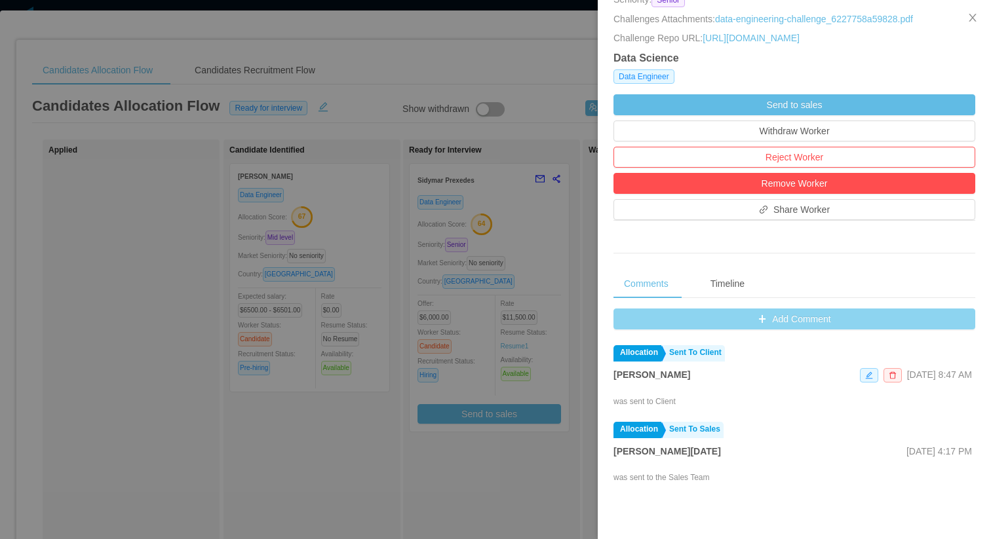
click at [723, 314] on button "Add Comment" at bounding box center [794, 319] width 362 height 21
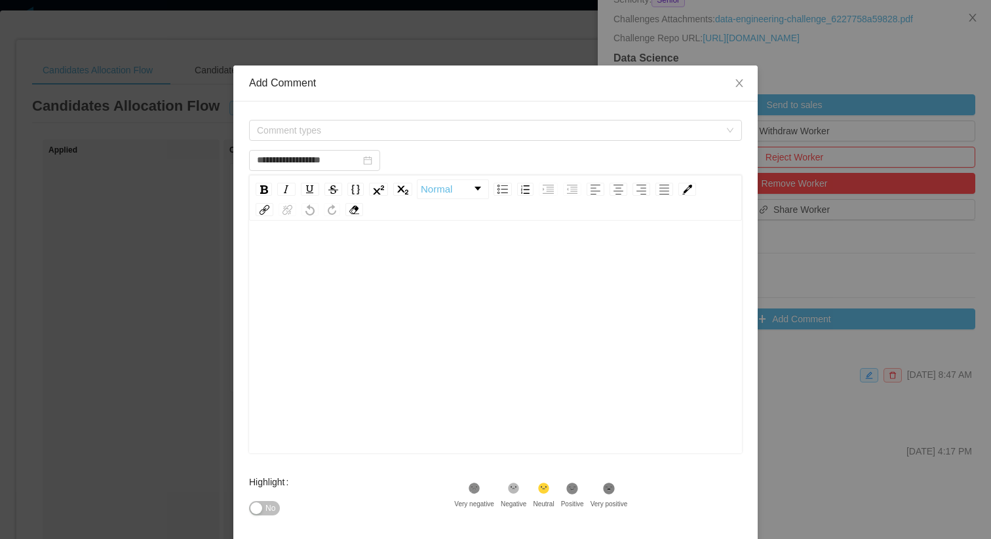
click at [501, 147] on div "**********" at bounding box center [495, 159] width 493 height 26
click at [492, 138] on span "Comment types" at bounding box center [491, 131] width 468 height 20
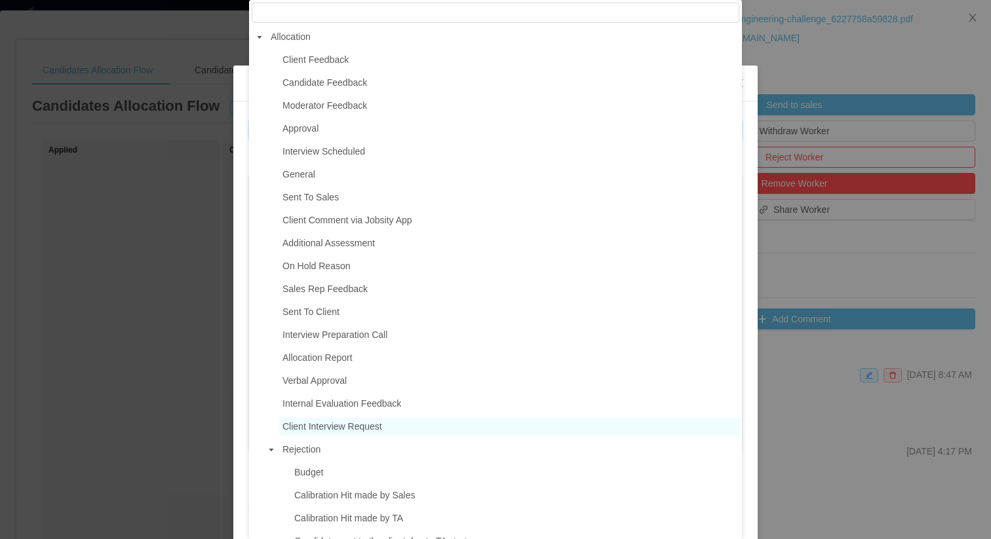
click at [370, 420] on span "Client Interview Request" at bounding box center [509, 427] width 460 height 18
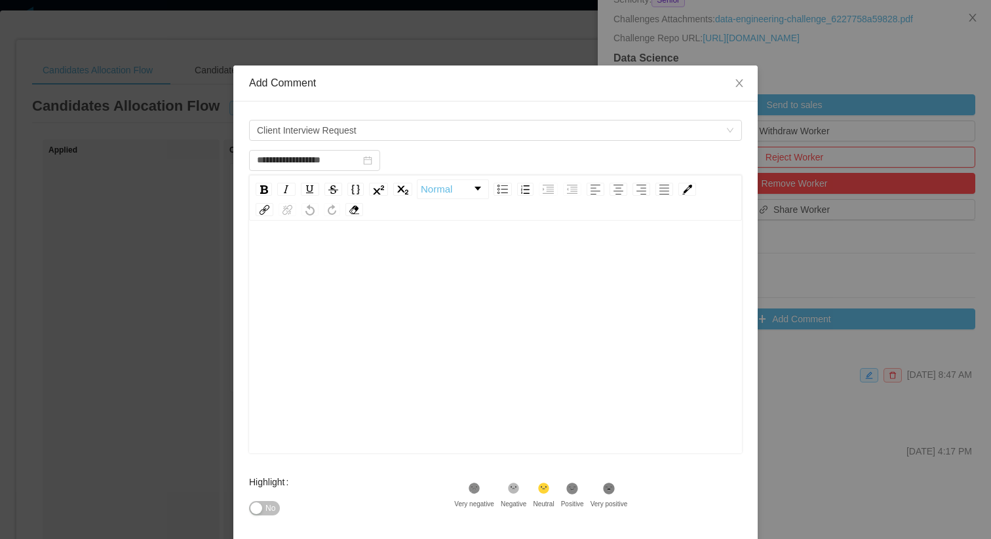
click at [397, 390] on div "rdw-editor" at bounding box center [495, 357] width 472 height 229
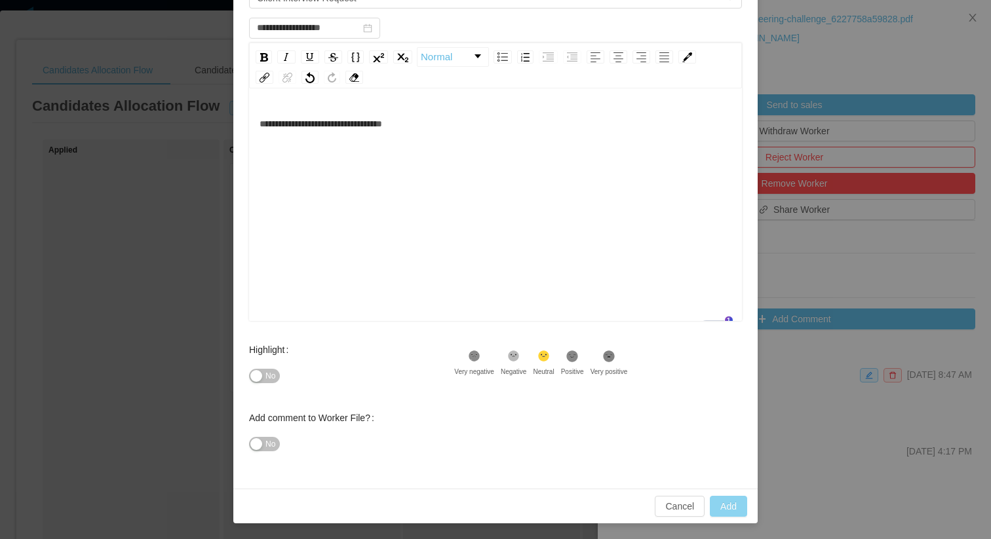
type input "**********"
click at [736, 503] on button "Add" at bounding box center [727, 506] width 37 height 21
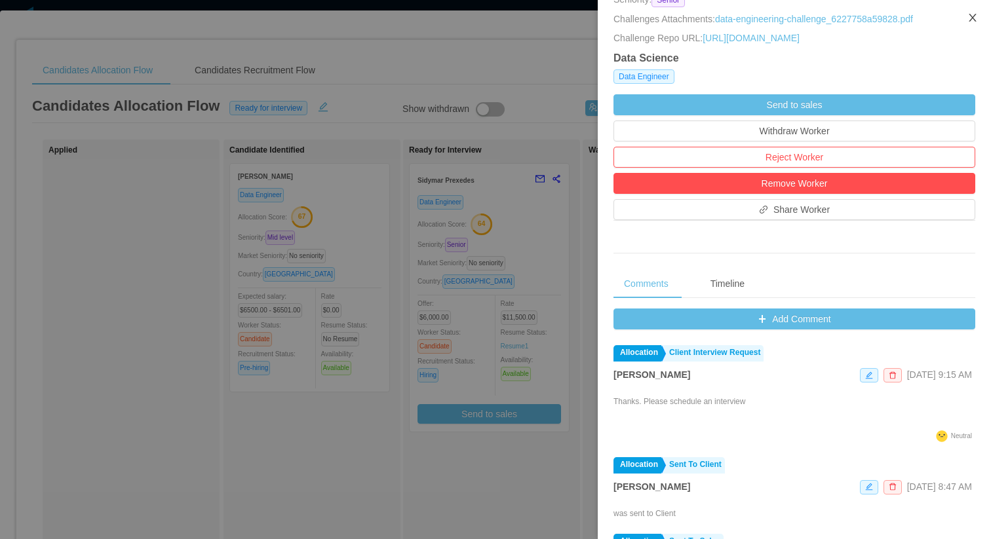
click at [975, 18] on icon "icon: close" at bounding box center [972, 17] width 10 height 10
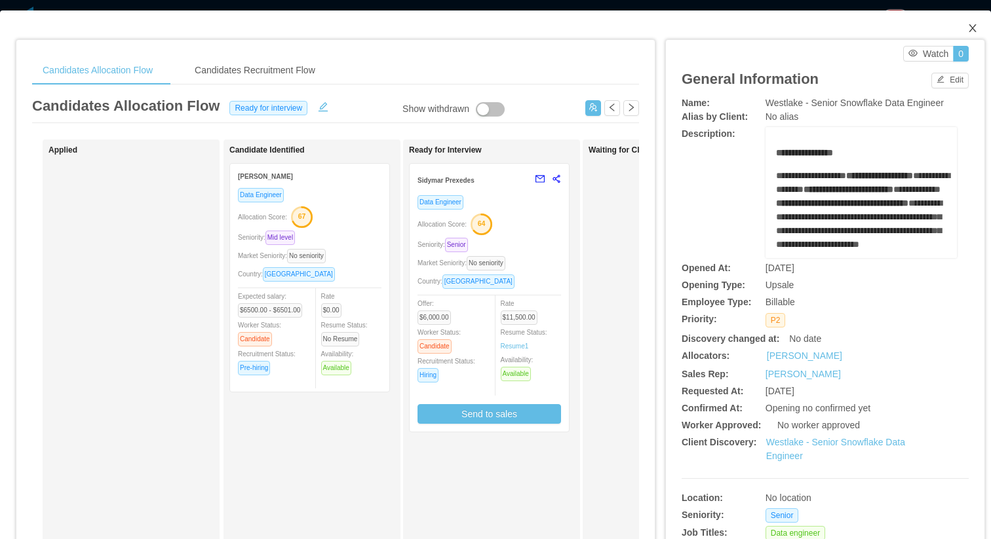
click at [972, 28] on icon "icon: close" at bounding box center [971, 28] width 7 height 8
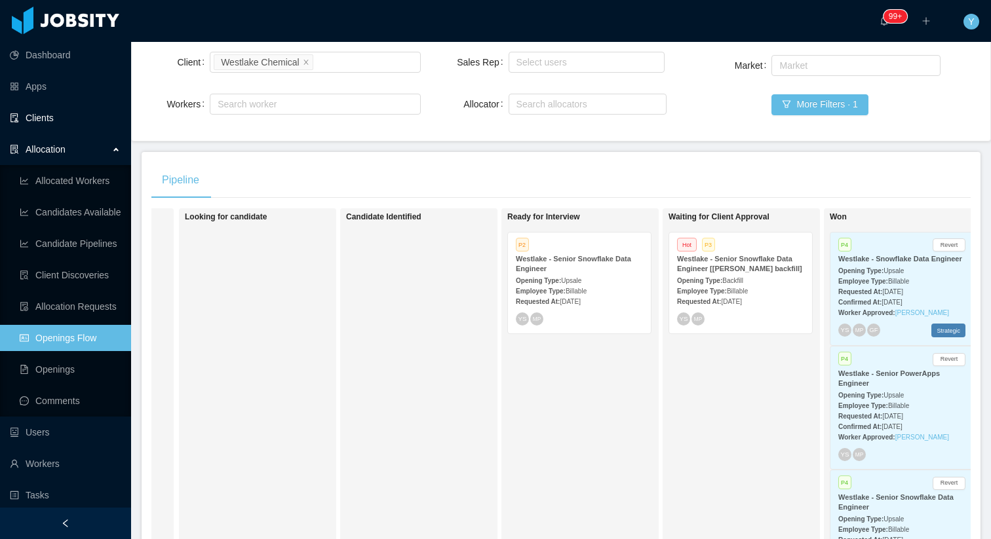
click at [47, 113] on link "Clients" at bounding box center [65, 118] width 111 height 26
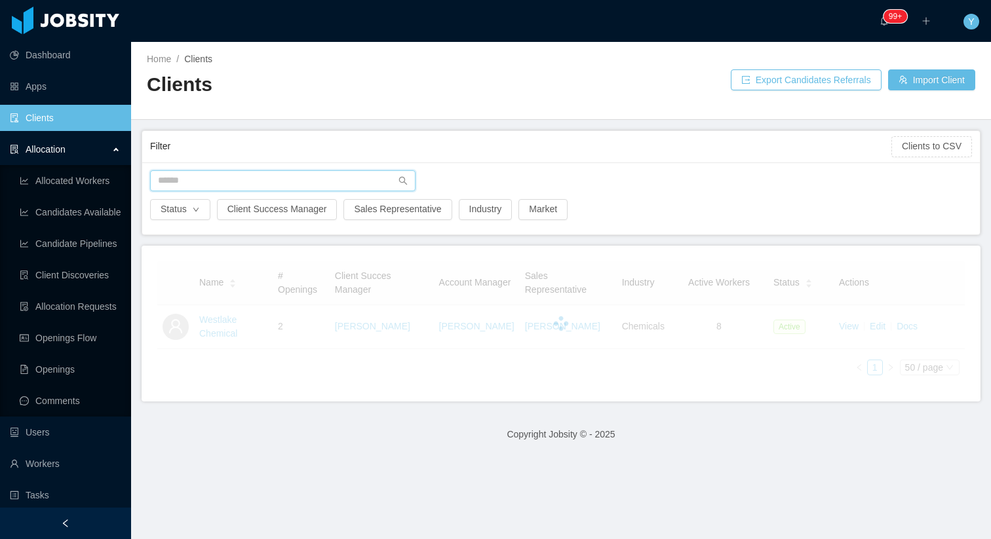
click at [179, 178] on input "text" at bounding box center [282, 180] width 265 height 21
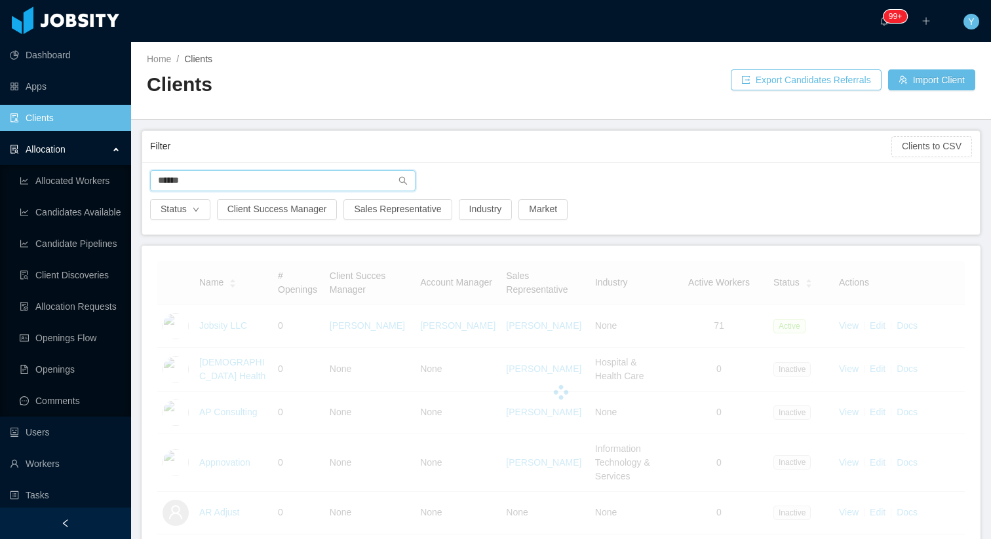
type input "*******"
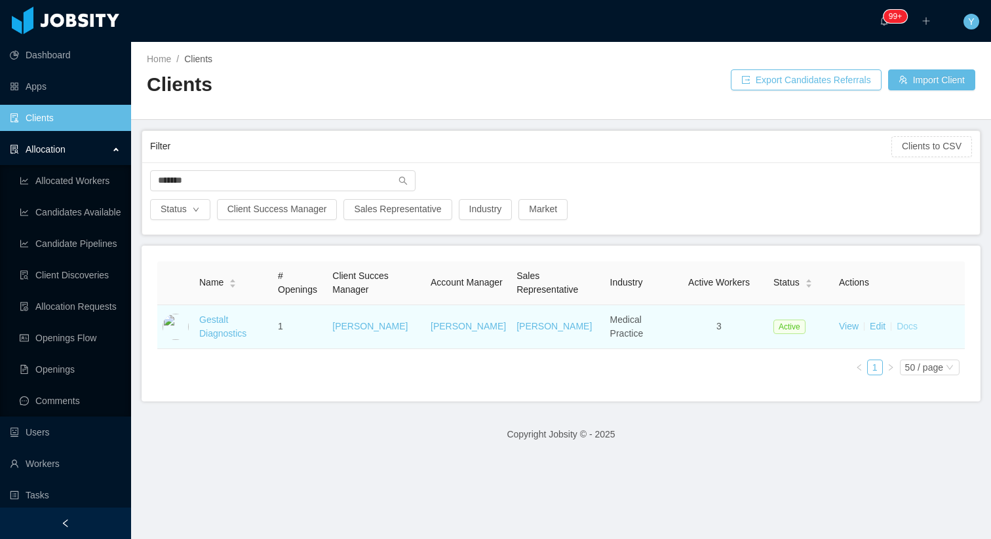
click at [908, 326] on link "Docs" at bounding box center [906, 326] width 21 height 10
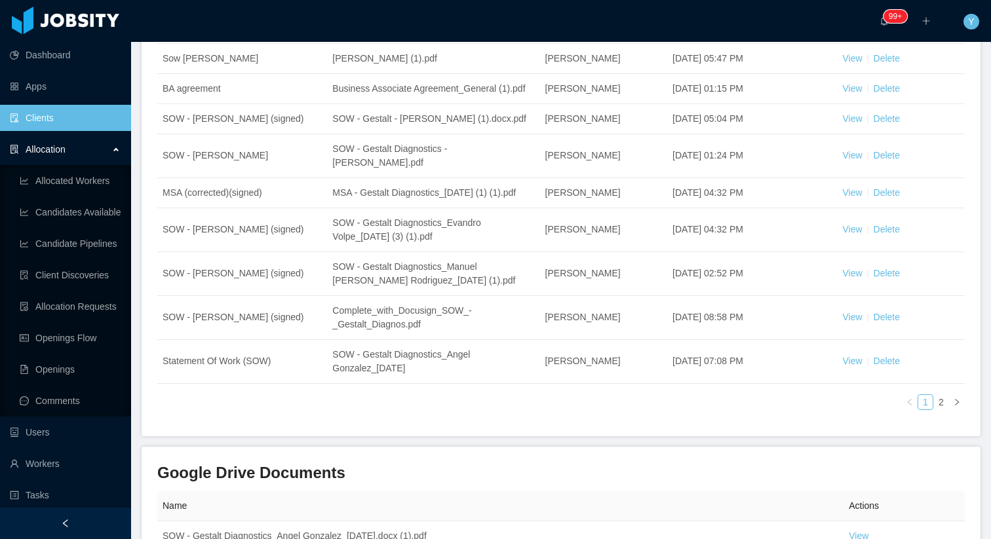
scroll to position [270, 0]
click at [939, 407] on link "2" at bounding box center [941, 400] width 14 height 14
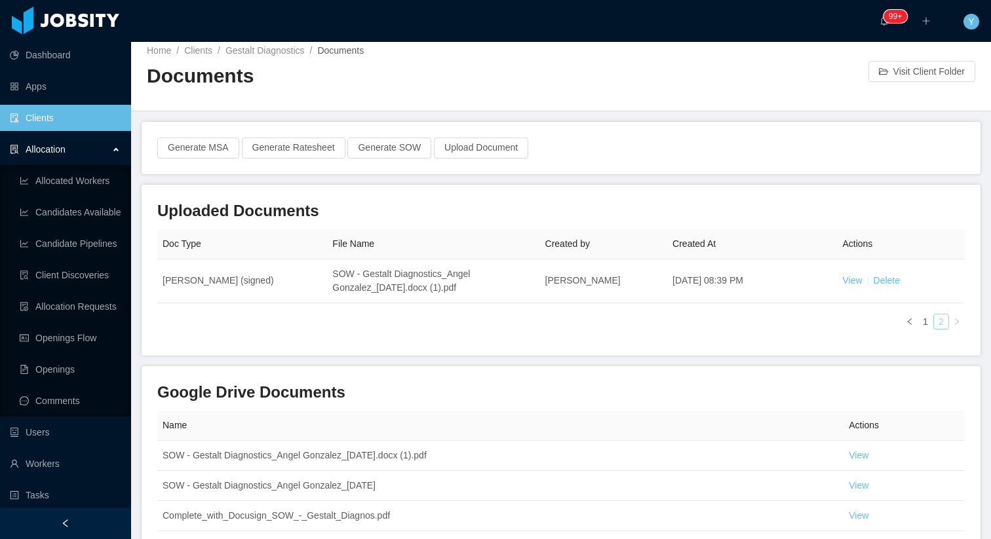
scroll to position [0, 0]
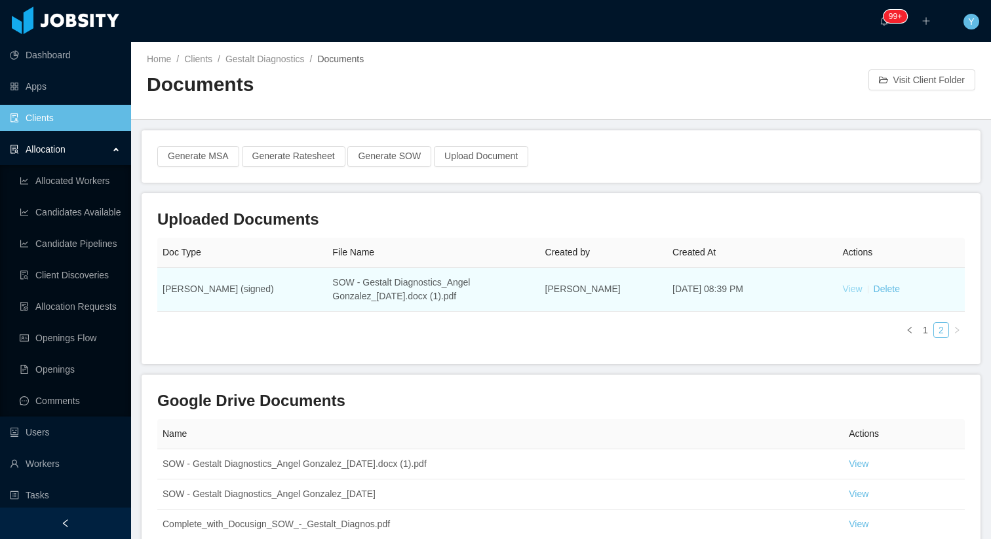
click at [852, 289] on link "View" at bounding box center [852, 289] width 20 height 10
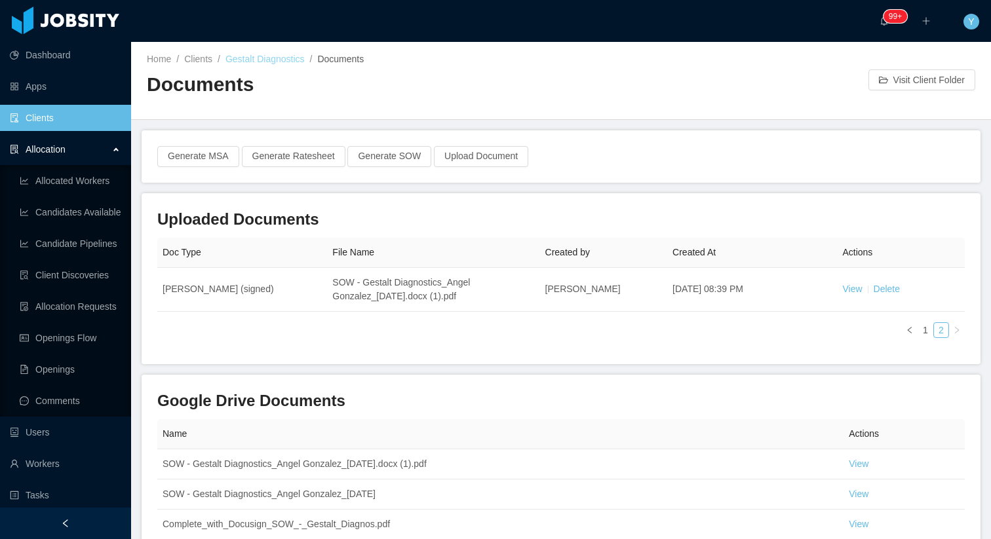
click at [276, 59] on link "Gestalt Diagnostics" at bounding box center [264, 59] width 79 height 10
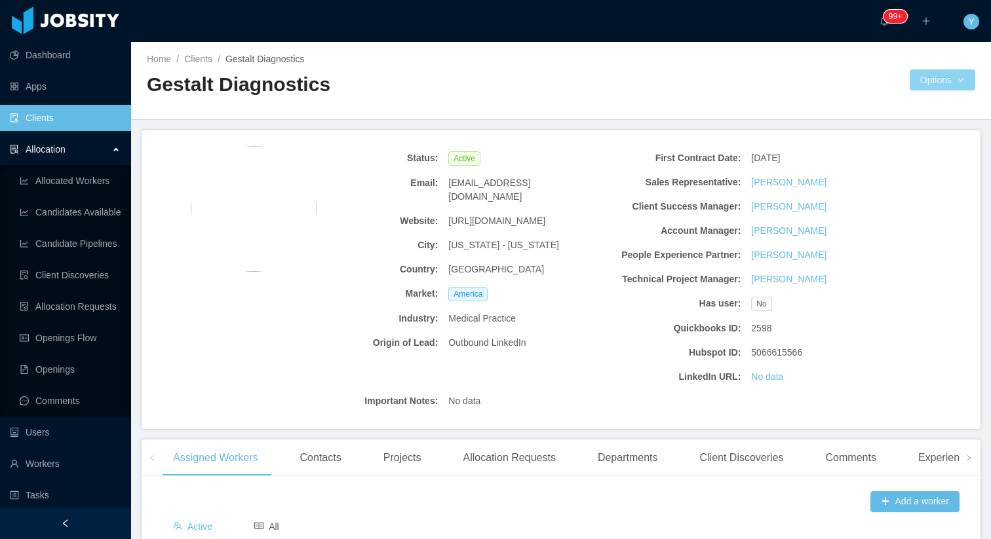
click at [958, 88] on button "Options" at bounding box center [942, 79] width 66 height 21
click at [899, 138] on button "Documents" at bounding box center [872, 136] width 67 height 21
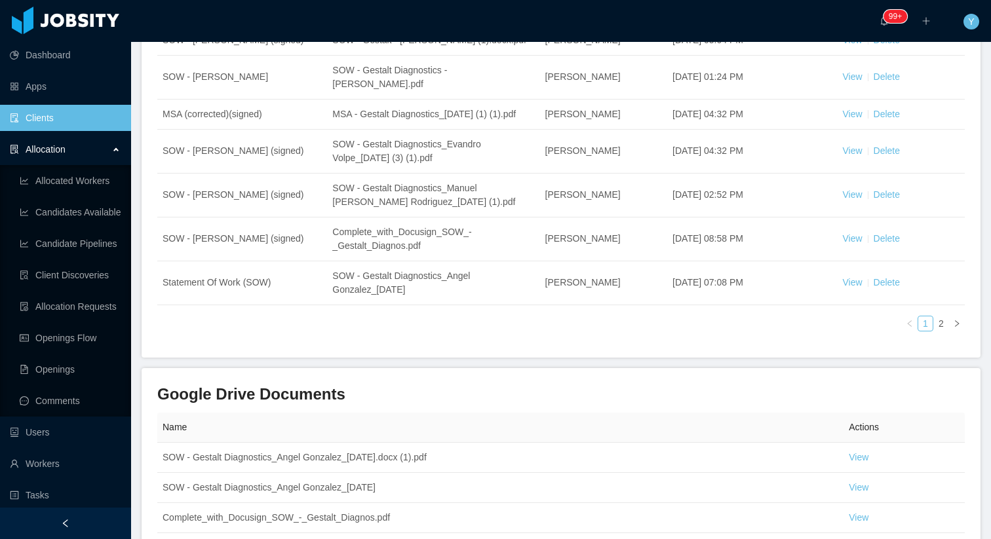
scroll to position [549, 0]
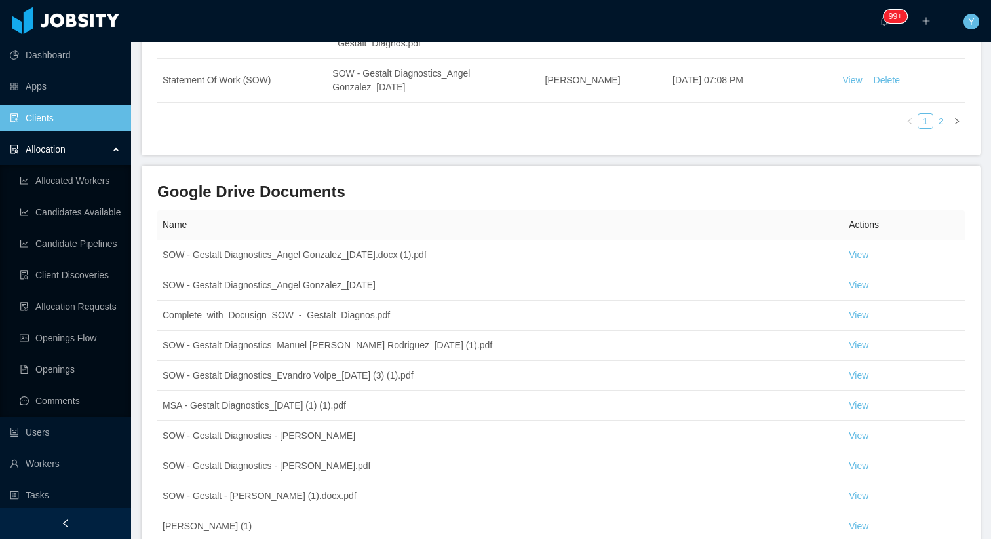
click at [940, 128] on link "2" at bounding box center [941, 121] width 14 height 14
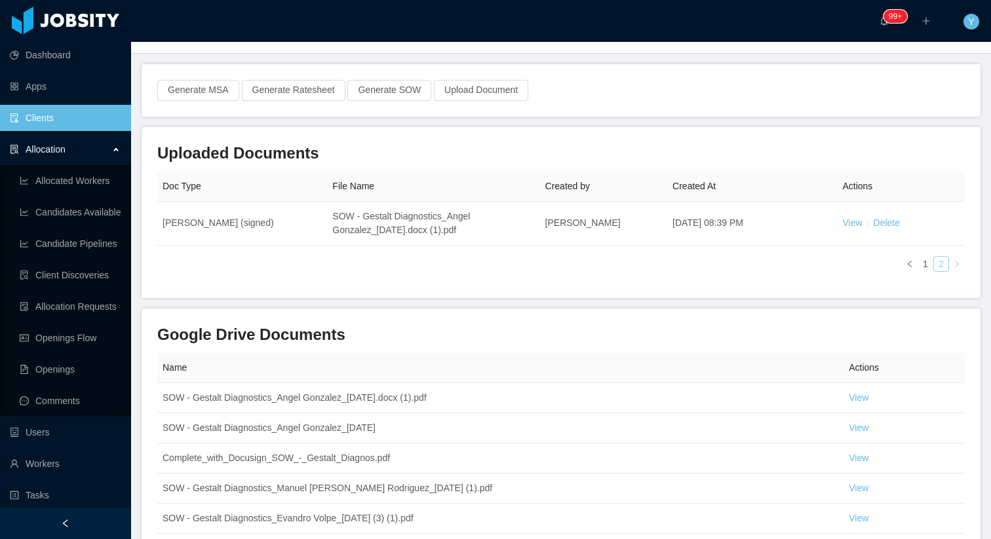
scroll to position [31, 0]
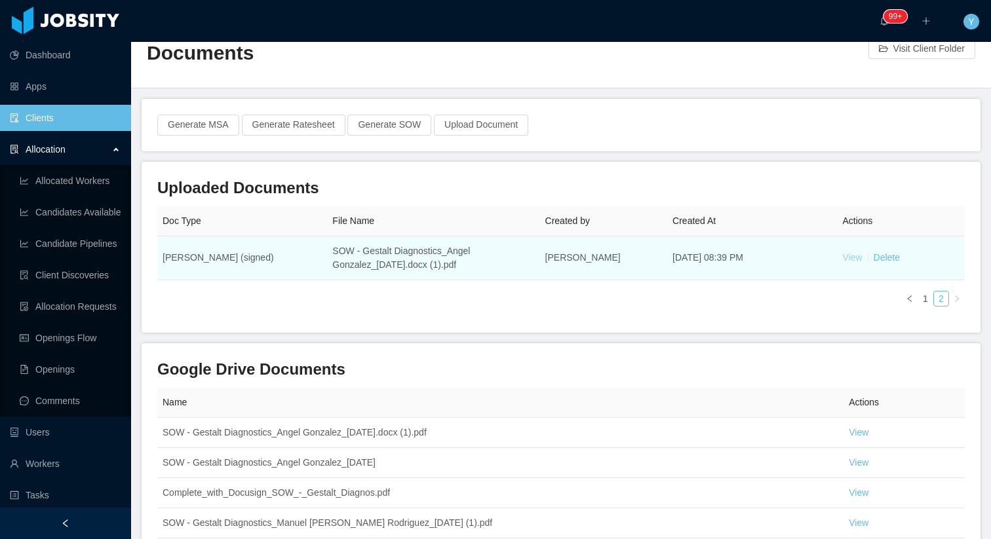
click at [850, 261] on link "View" at bounding box center [852, 257] width 20 height 10
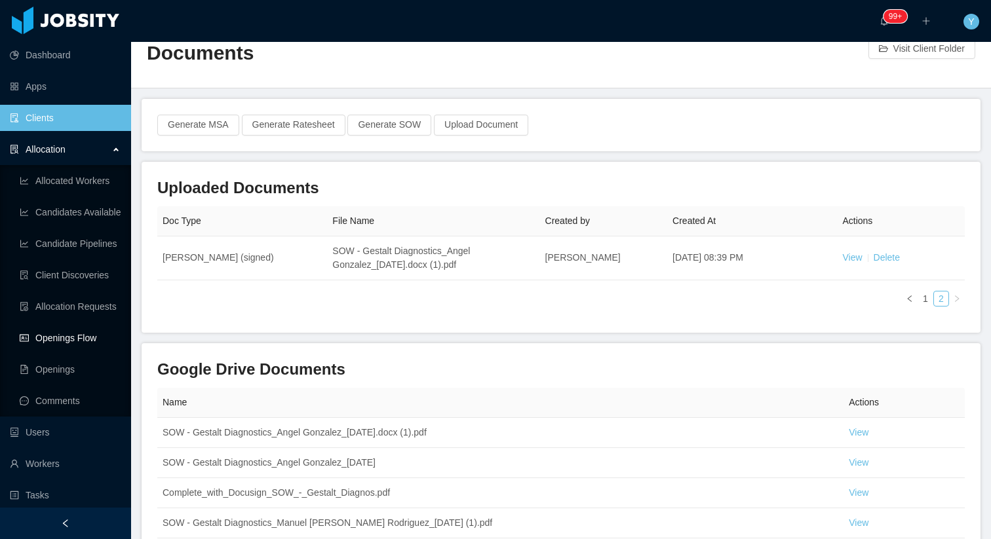
click at [77, 329] on link "Openings Flow" at bounding box center [70, 338] width 101 height 26
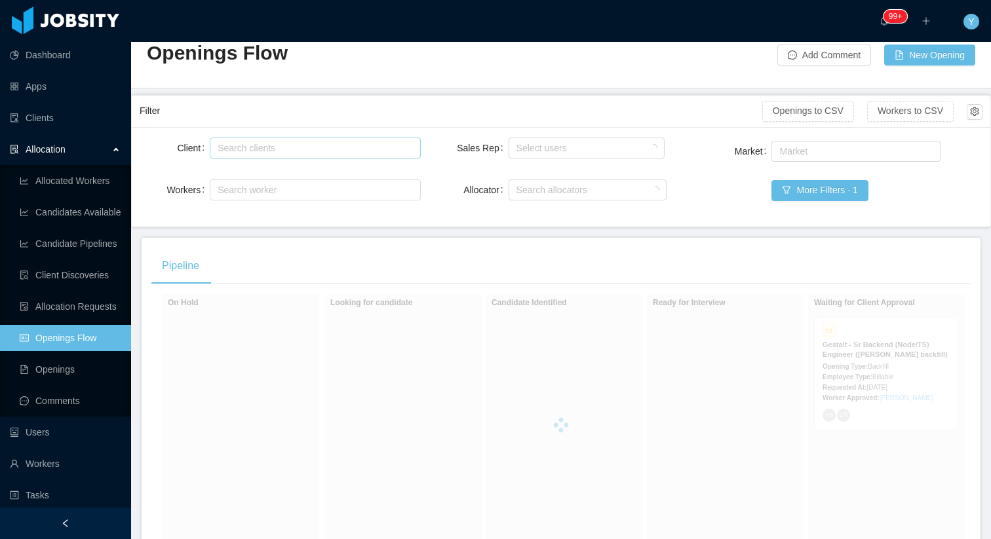
click at [267, 157] on div "Search clients" at bounding box center [315, 148] width 210 height 21
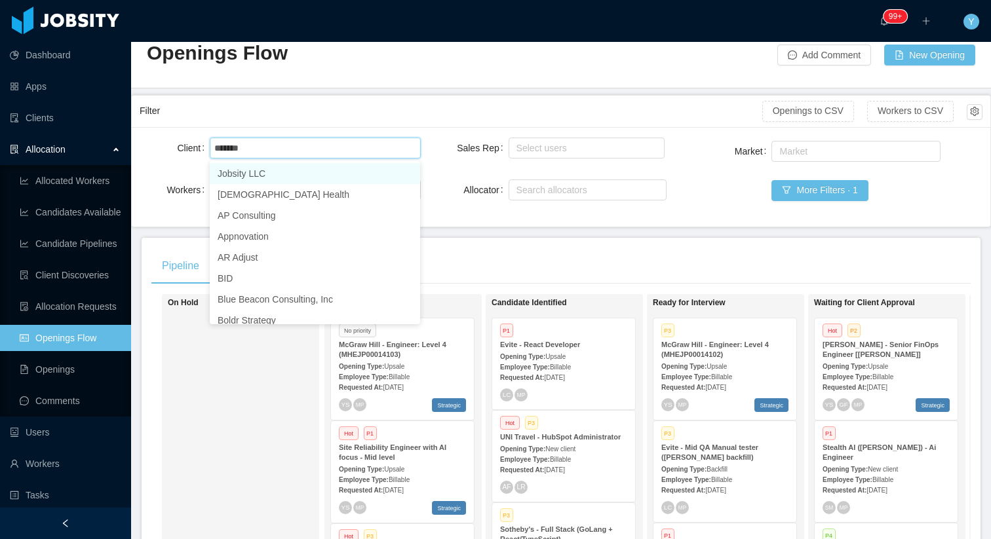
type input "*******"
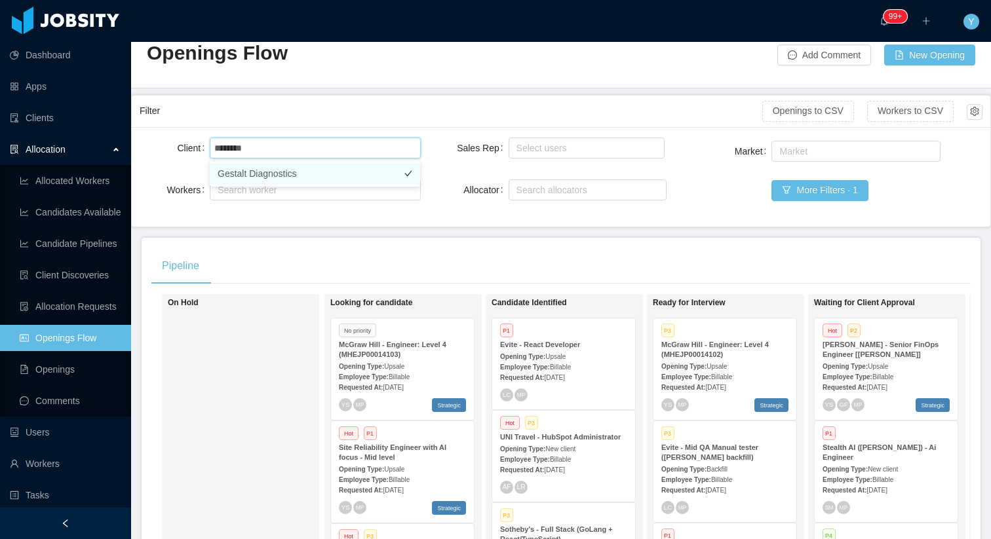
click at [259, 171] on li "Gestalt Diagnostics" at bounding box center [315, 173] width 210 height 21
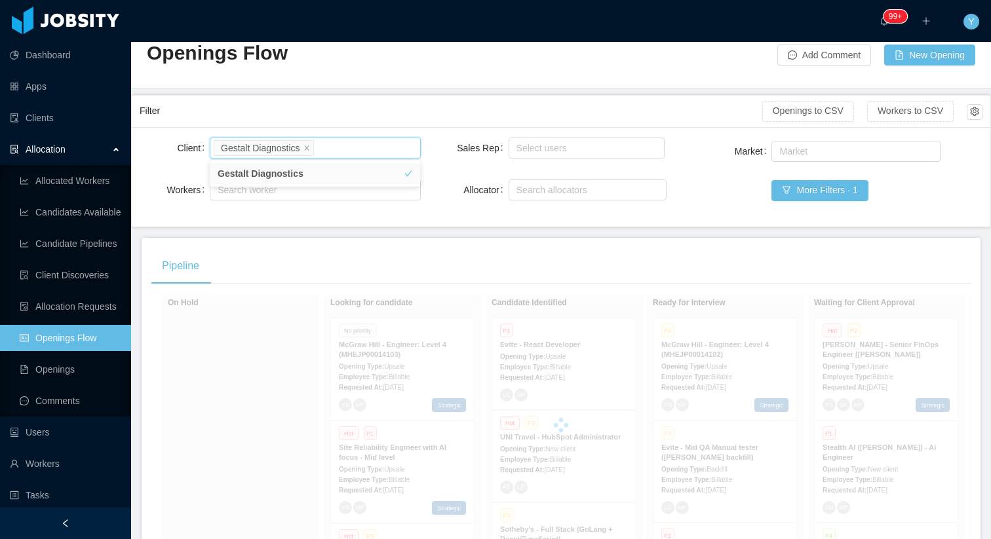
click at [317, 117] on div "Filter" at bounding box center [451, 111] width 622 height 24
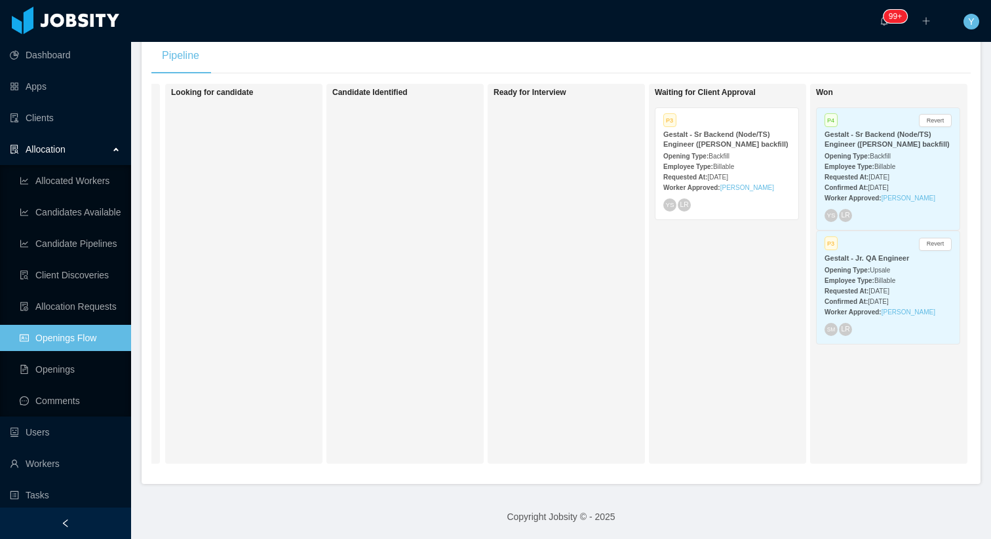
scroll to position [0, 214]
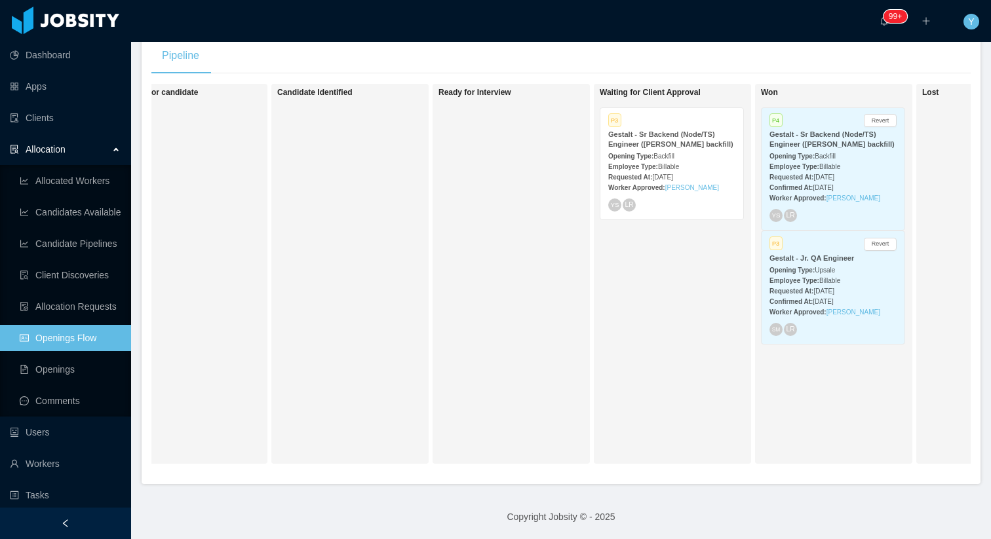
click at [681, 143] on strong "Gestalt - Sr Backend (Node/TS) Engineer (Gabriel Guzman's backfill)" at bounding box center [670, 139] width 125 height 18
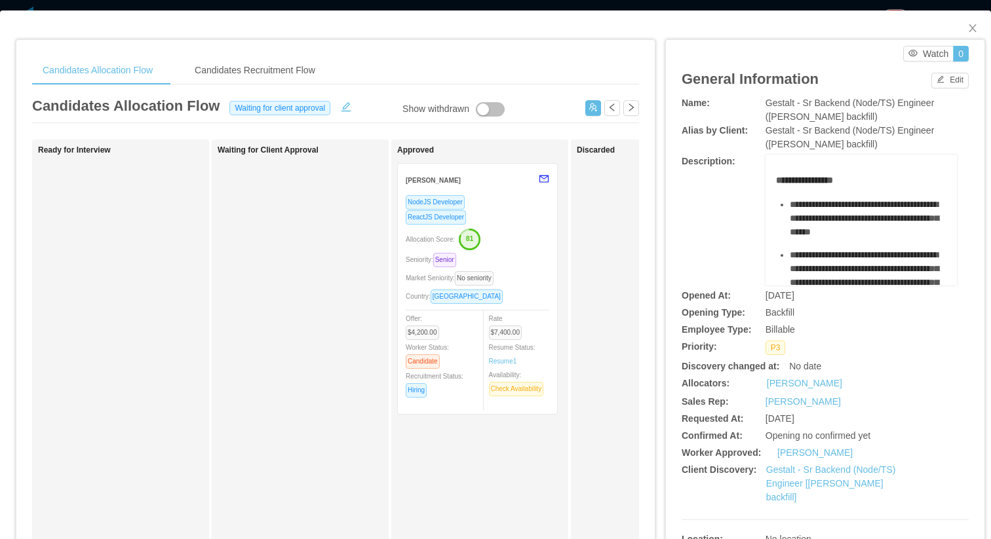
scroll to position [0, 371]
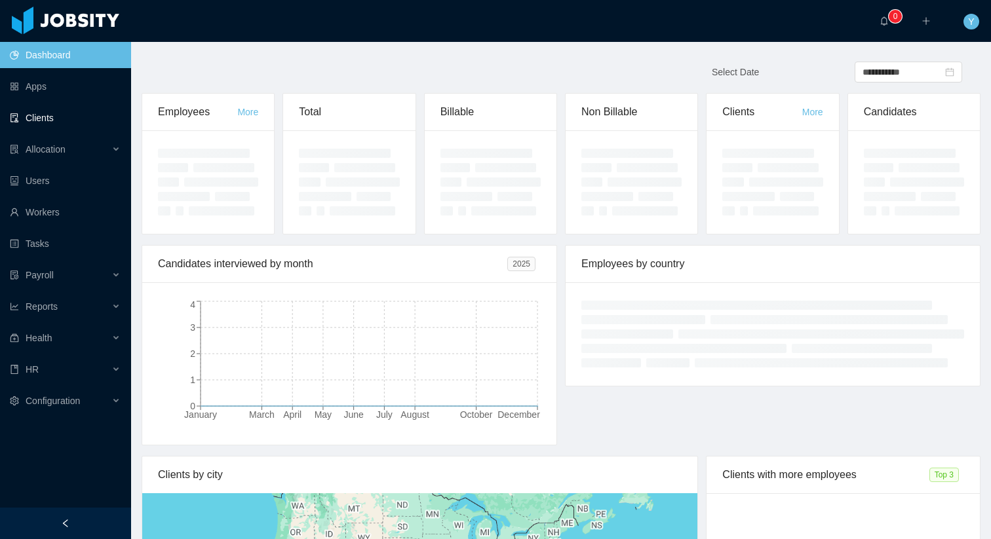
click at [67, 117] on link "Clients" at bounding box center [65, 118] width 111 height 26
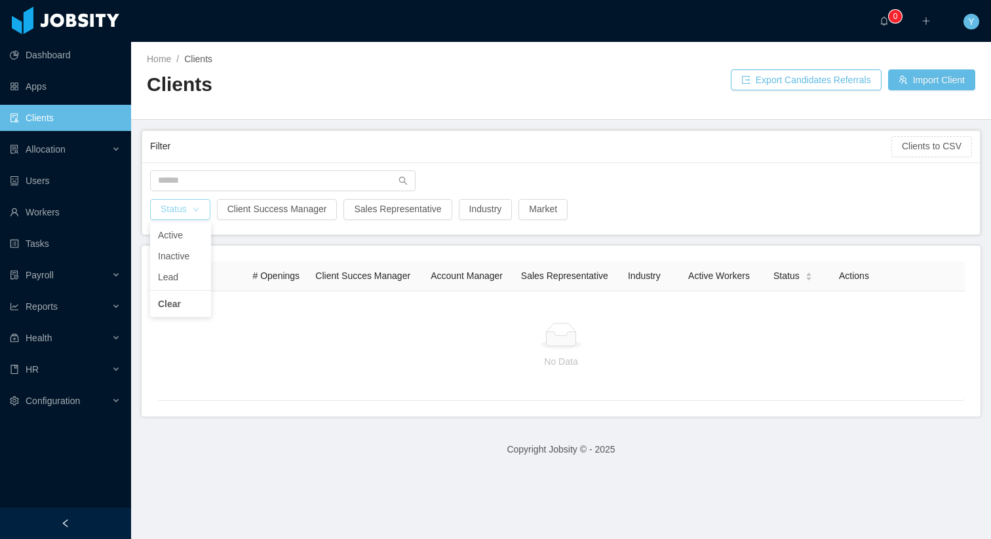
click at [189, 210] on button "Status" at bounding box center [180, 209] width 60 height 21
click at [184, 240] on li "Active" at bounding box center [180, 235] width 61 height 21
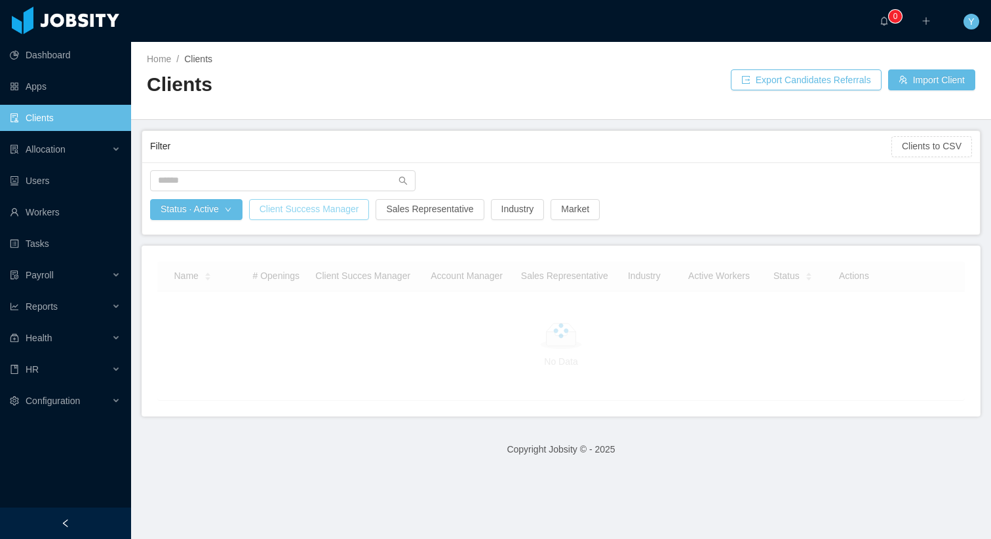
click at [311, 211] on button "Client Success Manager" at bounding box center [309, 209] width 121 height 21
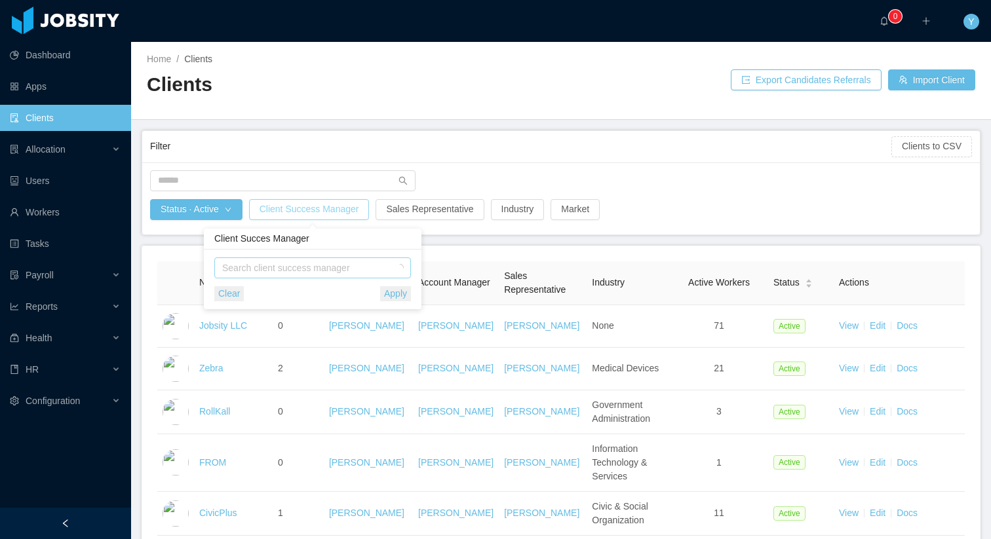
click at [292, 262] on div "Search client success manager" at bounding box center [309, 267] width 175 height 13
type input "*****"
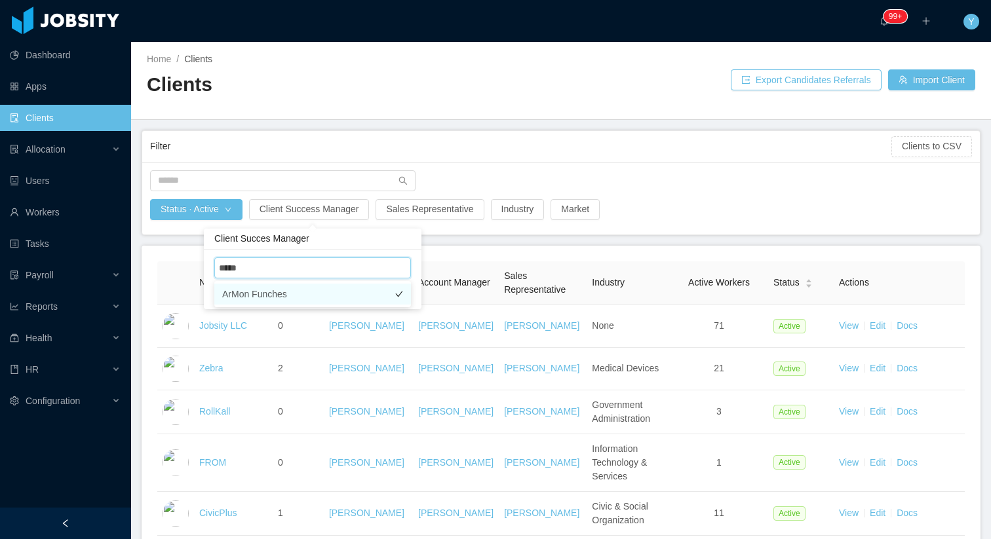
click at [286, 295] on li "ArMon Funches" at bounding box center [312, 294] width 197 height 21
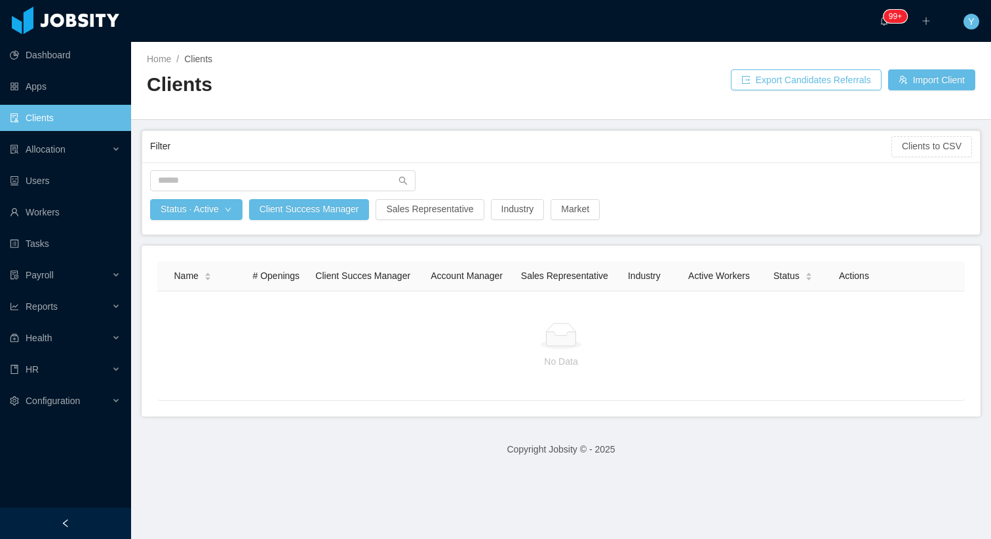
click at [592, 114] on div "Home / Clients / Clients Export Candidates Referrals Import Client" at bounding box center [560, 81] width 859 height 78
click at [313, 205] on button "Client Success Manager" at bounding box center [309, 209] width 121 height 21
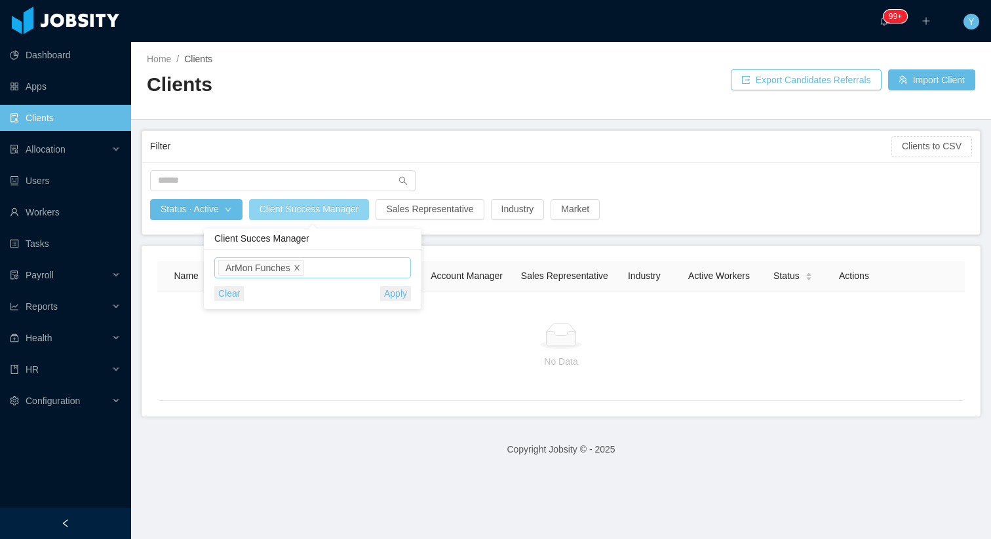
click at [299, 265] on icon "icon: close" at bounding box center [296, 268] width 7 height 7
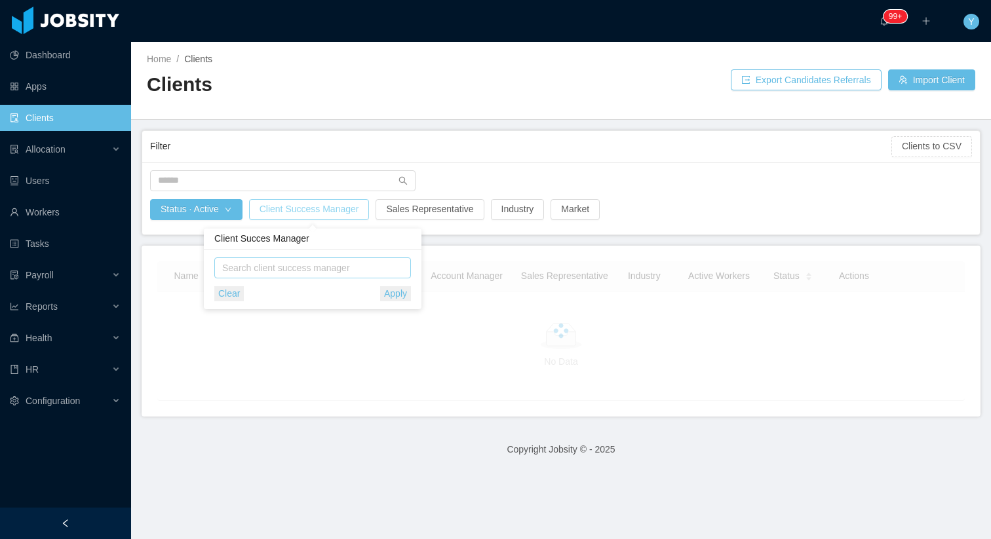
click at [290, 268] on div "Search client success manager" at bounding box center [309, 267] width 175 height 13
type input "********"
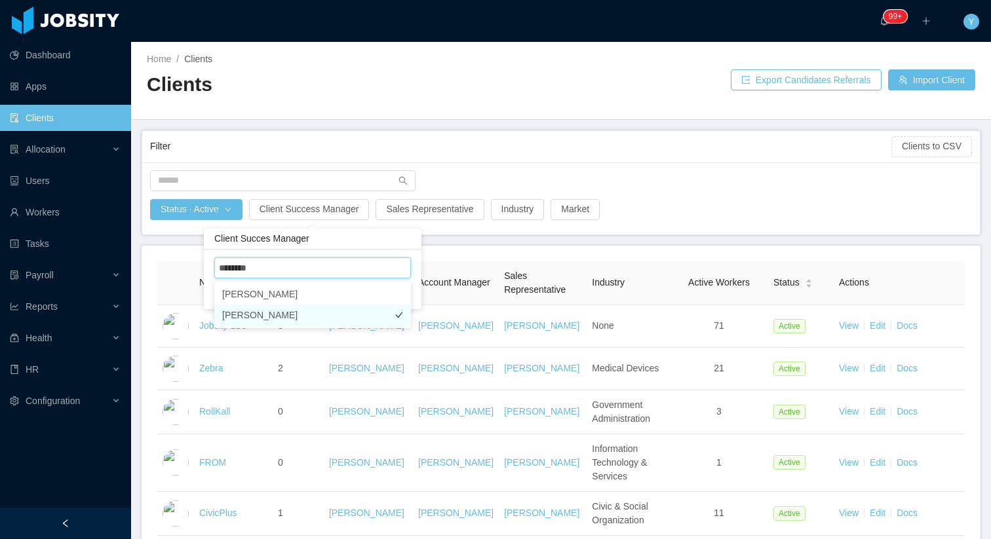
click at [280, 311] on li "[PERSON_NAME]" at bounding box center [312, 315] width 197 height 21
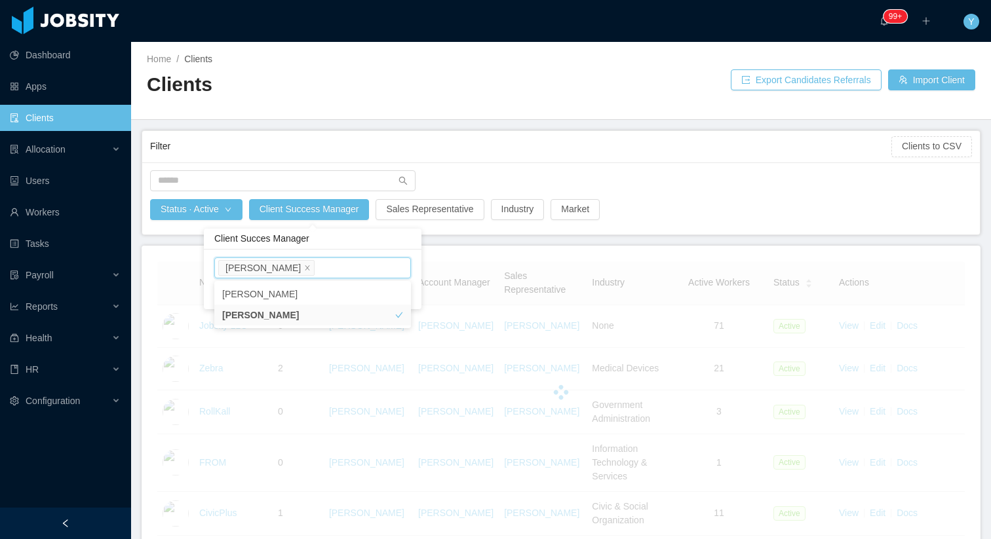
click at [510, 168] on div "Status · Active Client Success Manager Sales Representative Industry Market" at bounding box center [560, 198] width 837 height 72
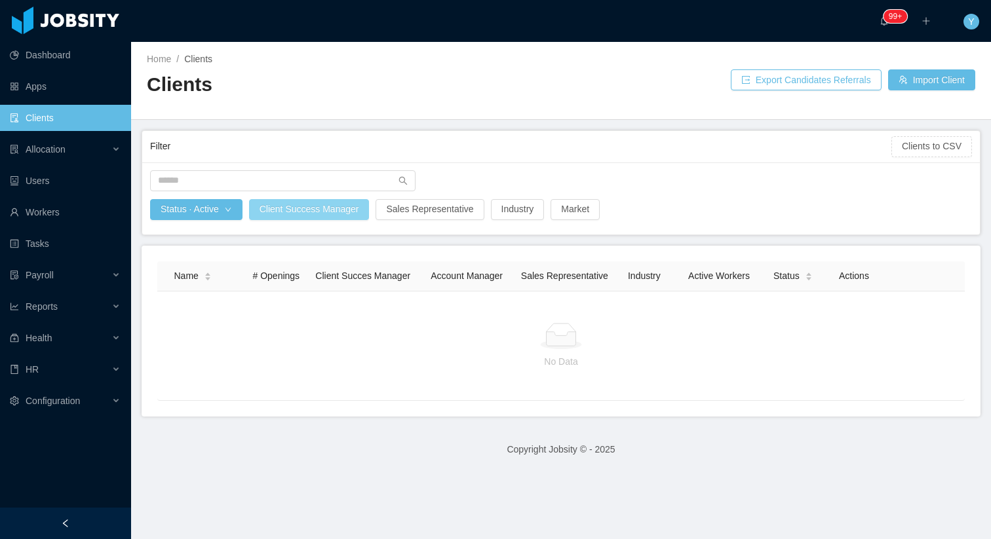
click at [341, 208] on button "Client Success Manager" at bounding box center [309, 209] width 121 height 21
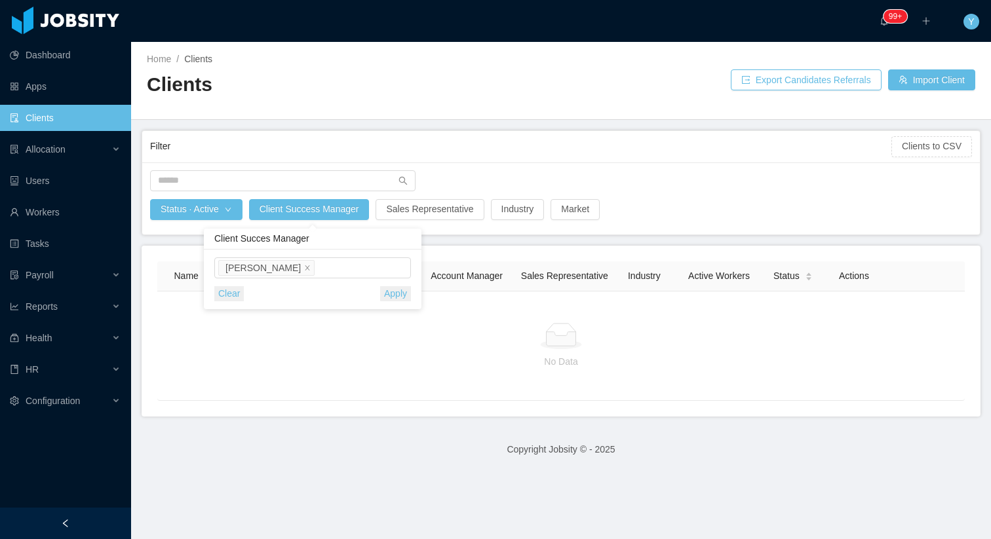
click at [222, 295] on button "Clear" at bounding box center [228, 293] width 29 height 15
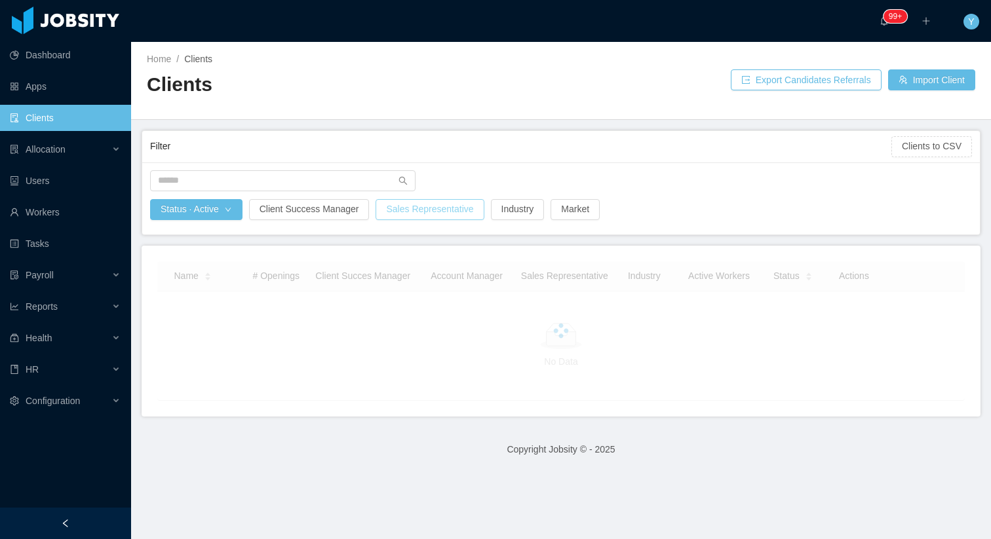
click at [438, 209] on button "Sales Representative" at bounding box center [429, 209] width 108 height 21
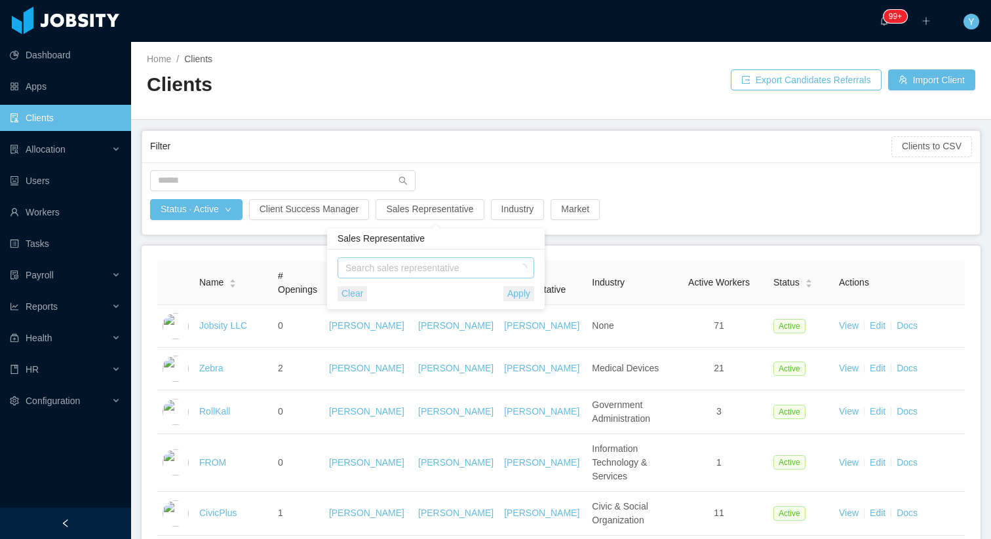
click at [398, 260] on div "Search sales representative" at bounding box center [433, 268] width 185 height 20
type input "*"
type input "*****"
click at [417, 297] on li "ArMon Funches" at bounding box center [435, 294] width 197 height 21
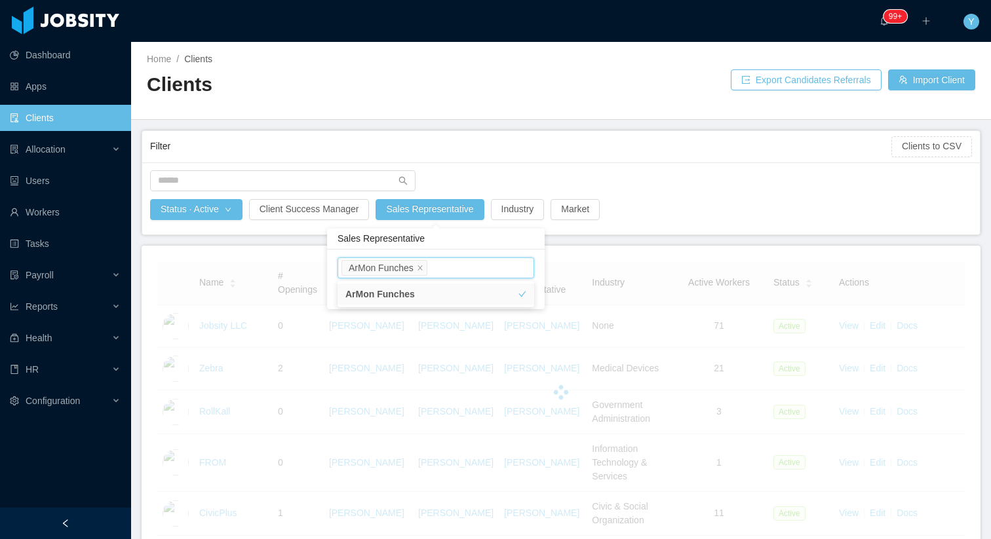
click at [520, 158] on div "Filter Clients to CSV" at bounding box center [560, 146] width 821 height 31
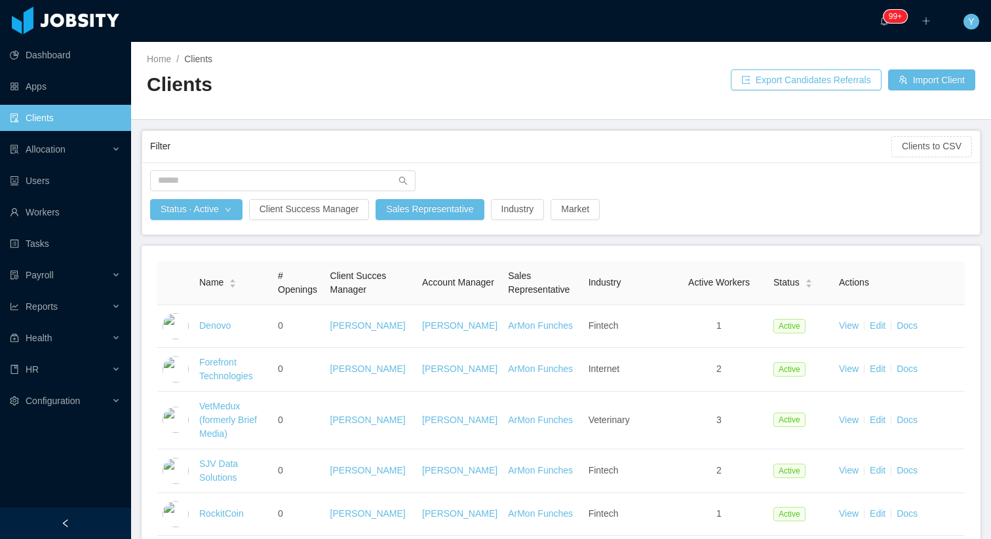
click at [72, 109] on link "Clients" at bounding box center [65, 118] width 111 height 26
click at [924, 138] on button "Clients to CSV" at bounding box center [931, 146] width 81 height 21
click at [821, 179] on div at bounding box center [560, 184] width 835 height 29
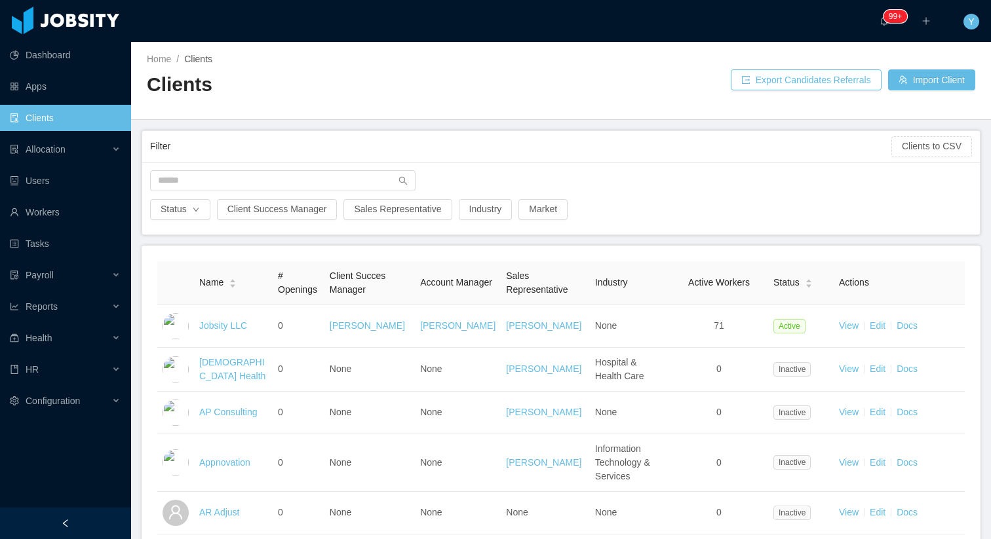
click at [161, 222] on div "Active Inactive Lead Clear" at bounding box center [180, 269] width 61 height 95
click at [175, 242] on li "Active" at bounding box center [180, 235] width 61 height 21
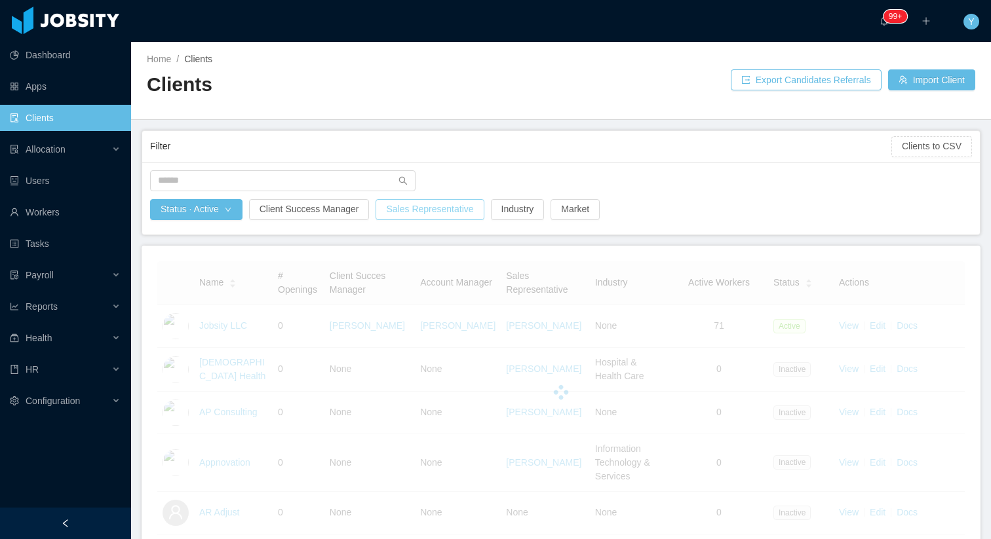
click at [385, 214] on button "Sales Representative" at bounding box center [429, 209] width 108 height 21
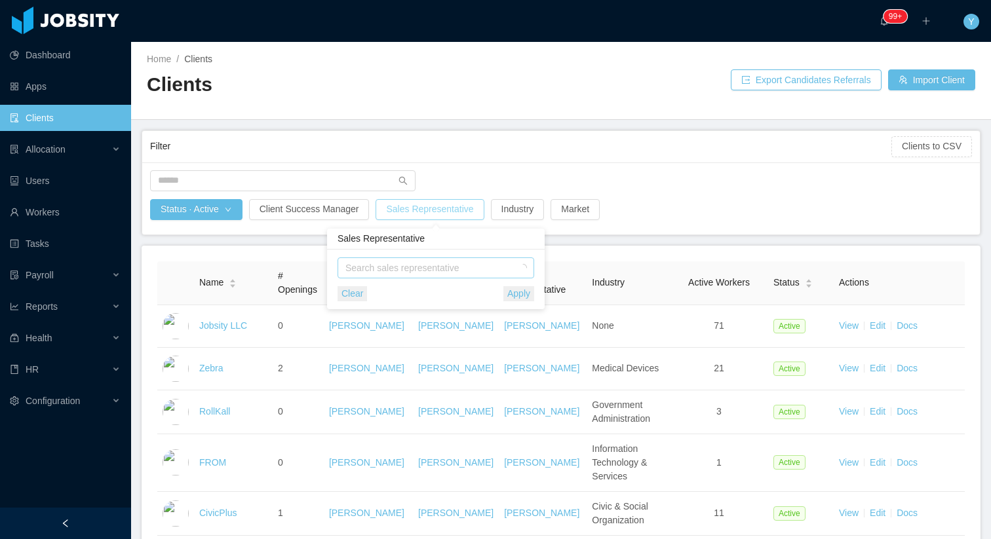
click at [400, 268] on div "Search sales representative" at bounding box center [432, 267] width 175 height 13
type input "********"
click at [419, 298] on li "Santiago Mino" at bounding box center [435, 294] width 197 height 21
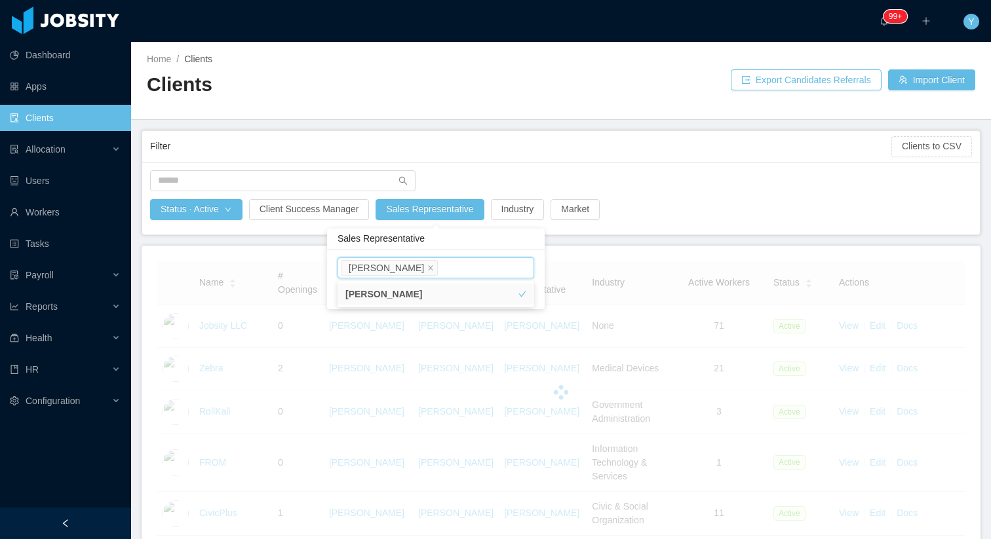
click at [542, 182] on div at bounding box center [560, 184] width 835 height 29
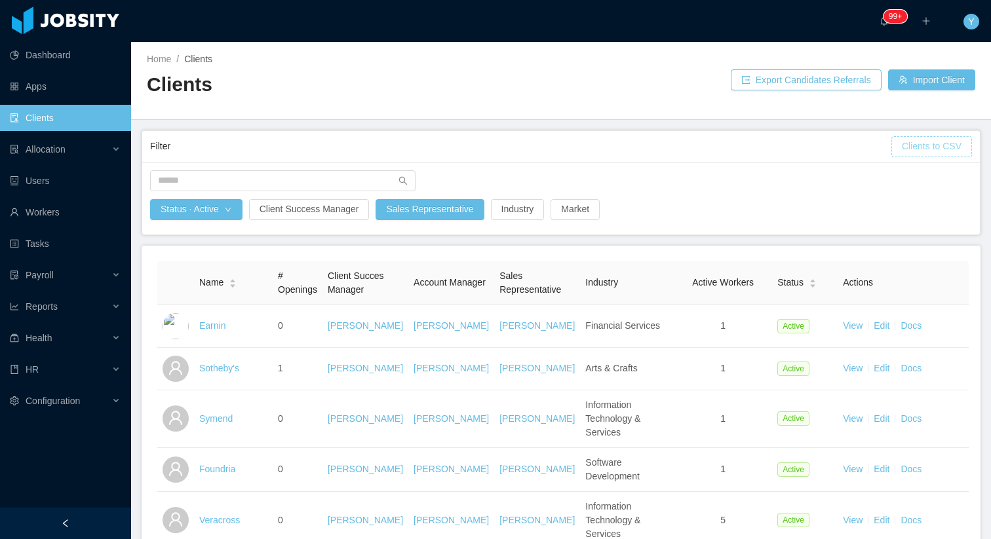
click at [928, 146] on button "Clients to CSV" at bounding box center [931, 146] width 81 height 21
click at [797, 151] on div "Filter" at bounding box center [520, 146] width 741 height 24
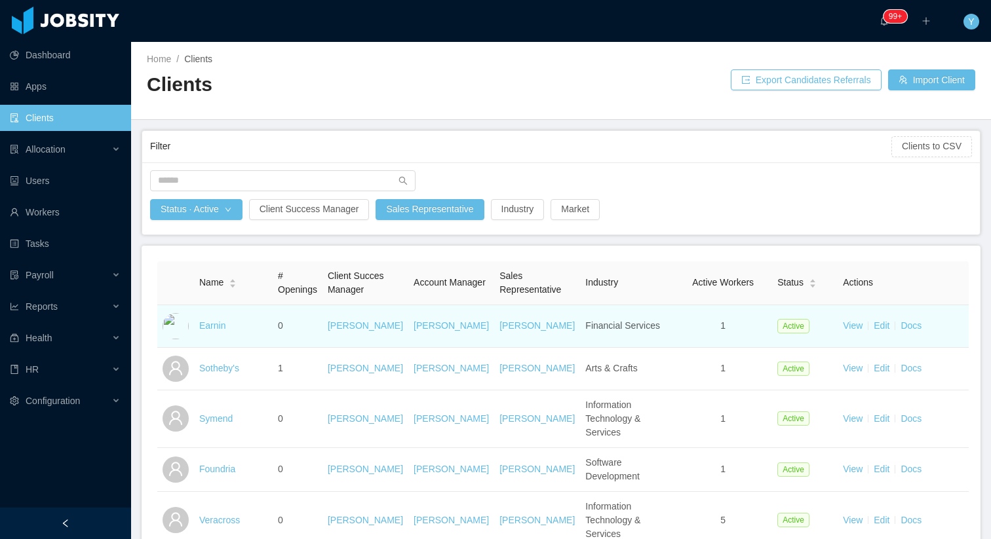
click at [209, 332] on td "Earnin" at bounding box center [233, 326] width 79 height 43
click at [212, 328] on link "Earnin" at bounding box center [212, 325] width 26 height 10
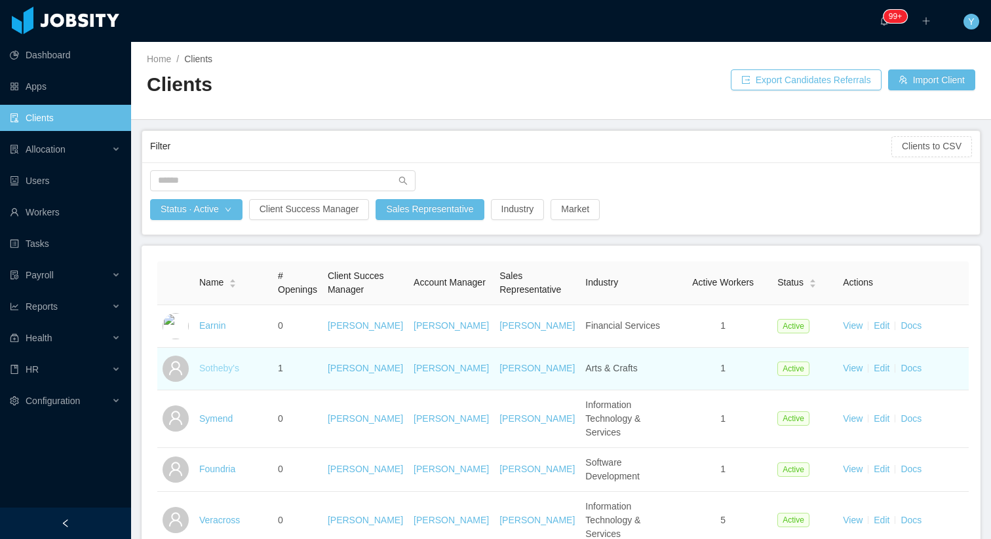
click at [217, 373] on link "Sotheby's" at bounding box center [219, 368] width 40 height 10
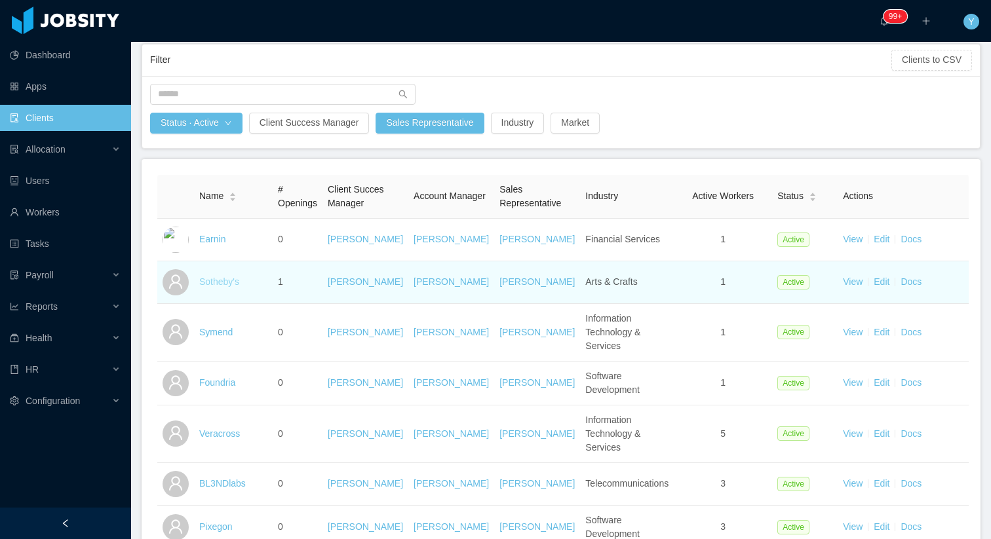
scroll to position [96, 0]
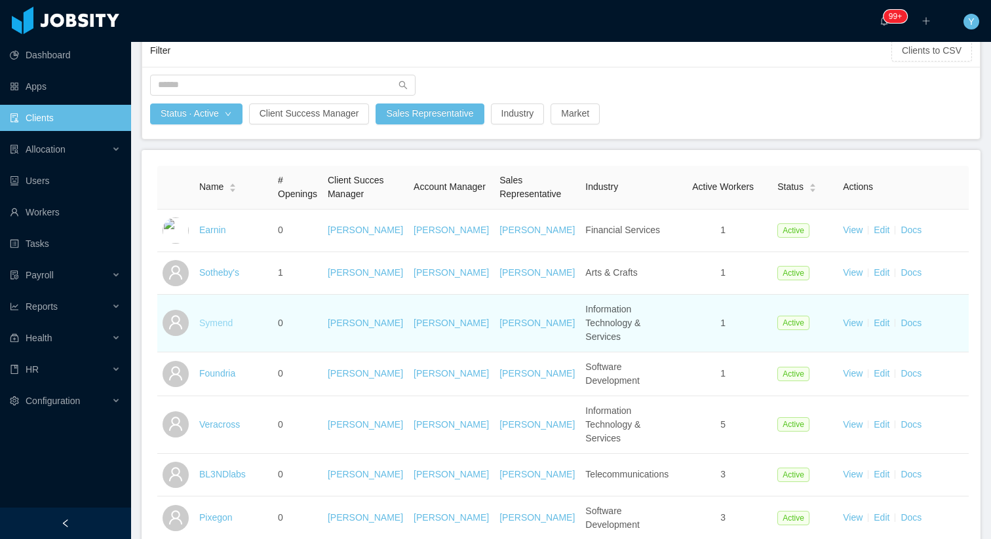
click at [216, 318] on link "Symend" at bounding box center [215, 323] width 33 height 10
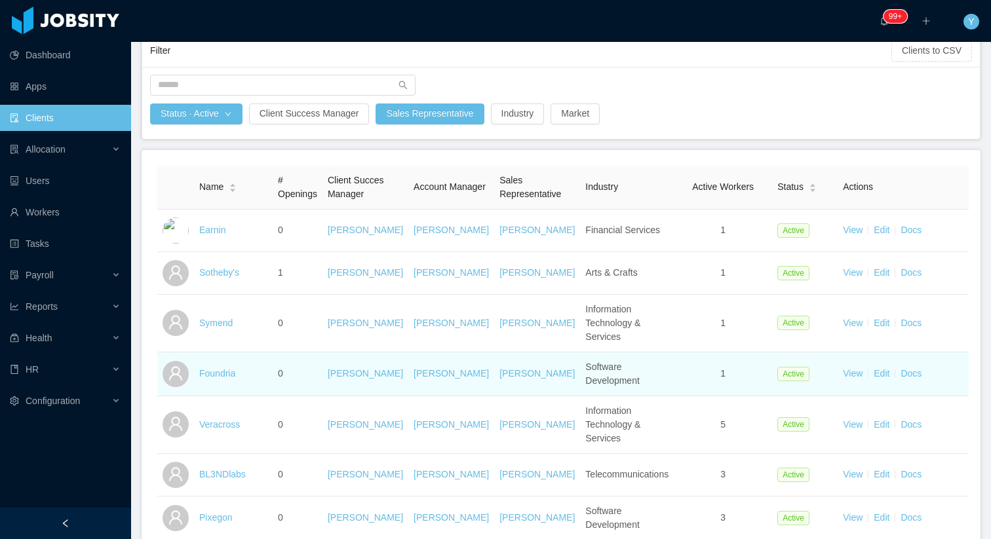
scroll to position [144, 0]
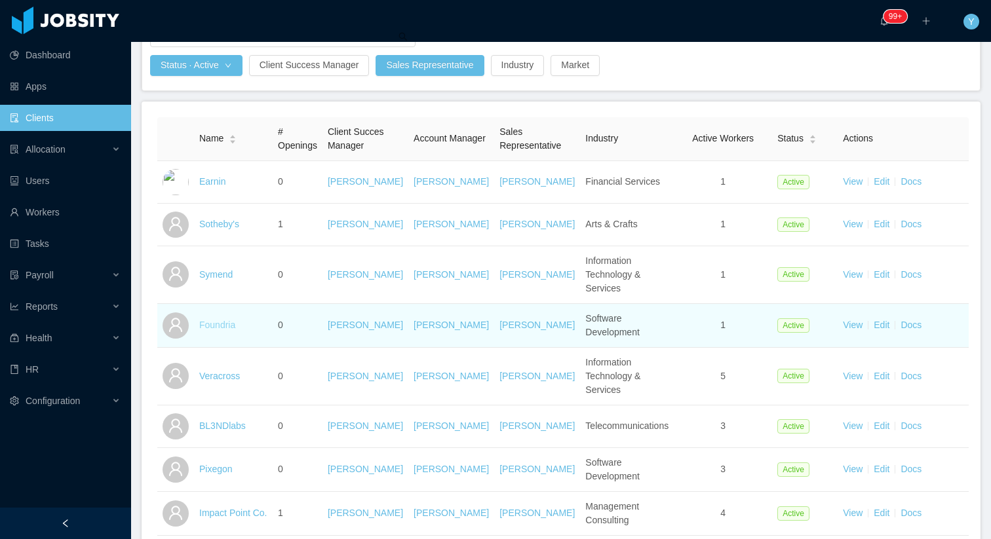
click at [213, 320] on link "Foundria" at bounding box center [217, 325] width 36 height 10
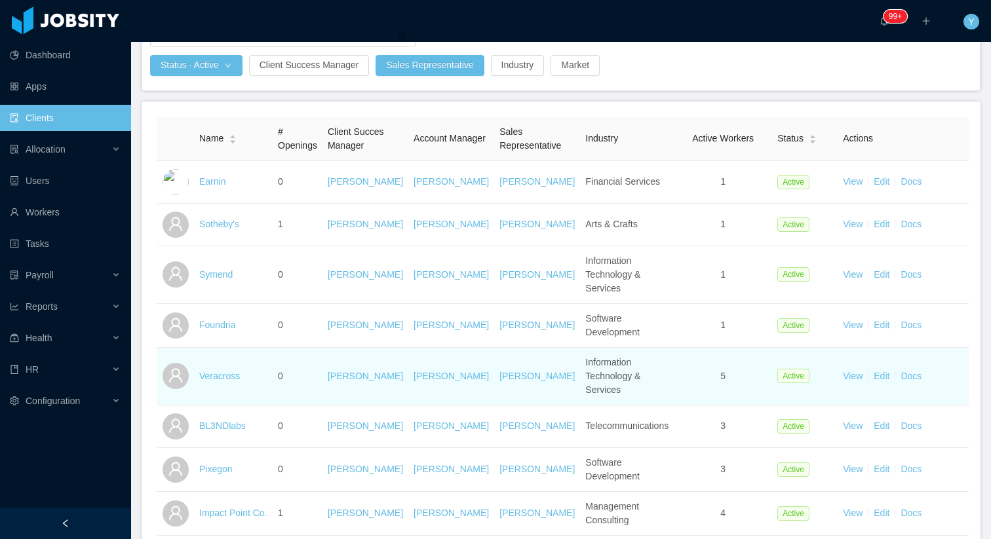
click at [212, 364] on td "Veracross" at bounding box center [233, 377] width 79 height 58
click at [213, 371] on link "Veracross" at bounding box center [219, 376] width 41 height 10
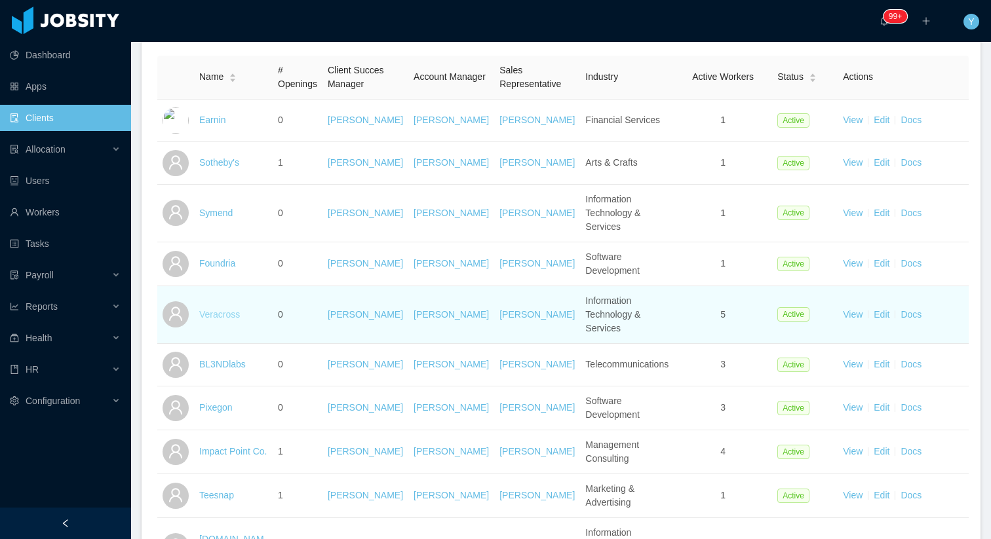
scroll to position [216, 0]
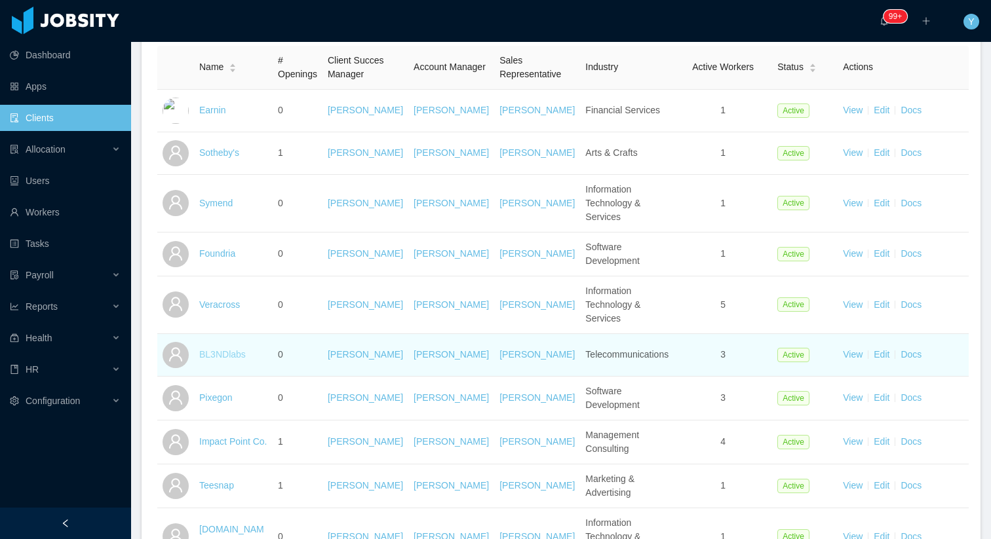
click at [221, 349] on link "BL3NDlabs" at bounding box center [222, 354] width 47 height 10
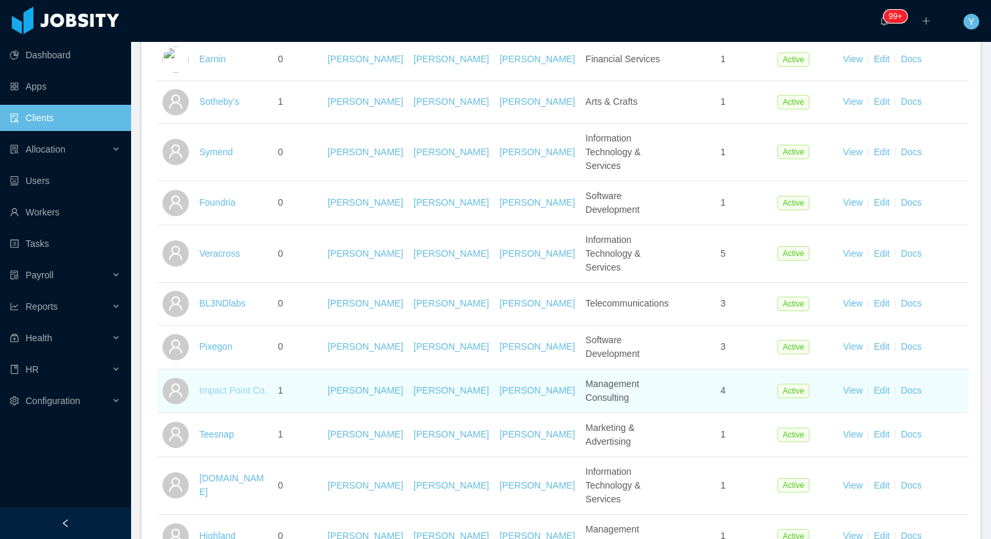
scroll to position [273, 0]
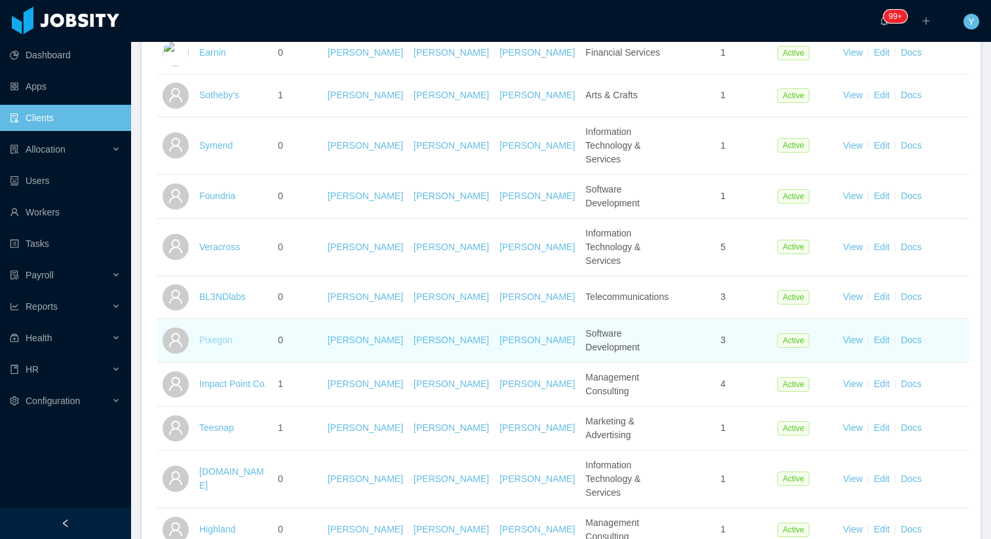
click at [214, 335] on link "Pixegon" at bounding box center [215, 340] width 33 height 10
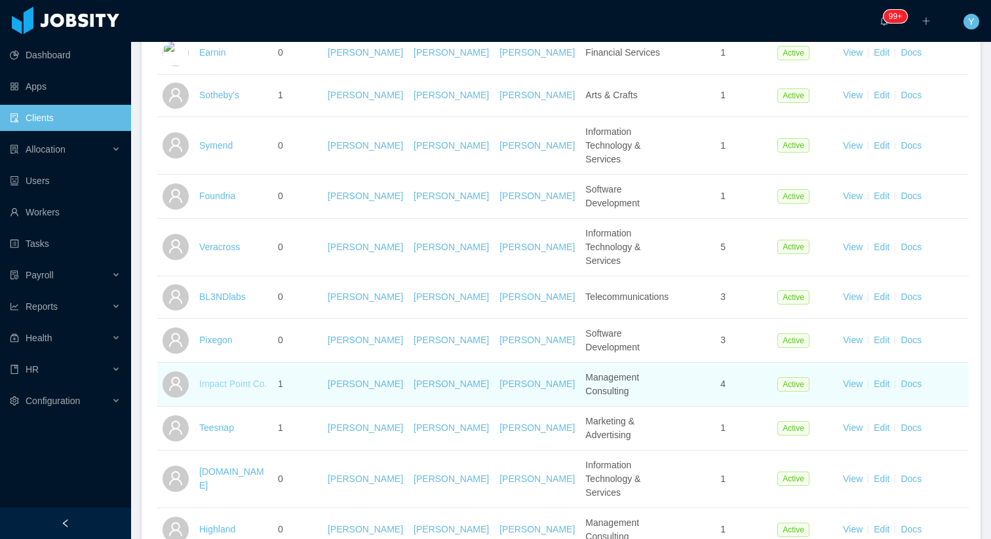
click at [213, 379] on link "Impact Point Co." at bounding box center [233, 384] width 68 height 10
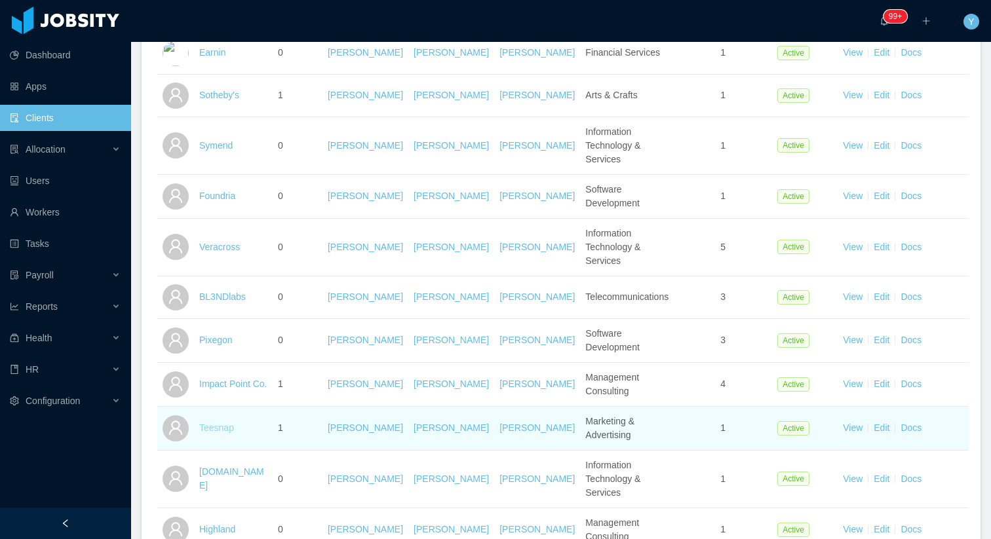
click at [210, 423] on link "Teesnap" at bounding box center [216, 428] width 35 height 10
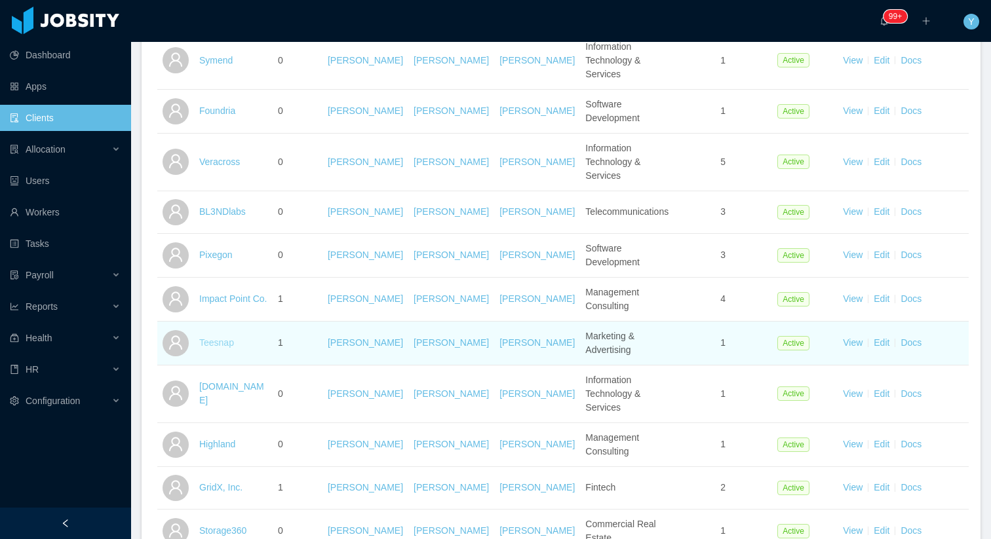
scroll to position [444, 0]
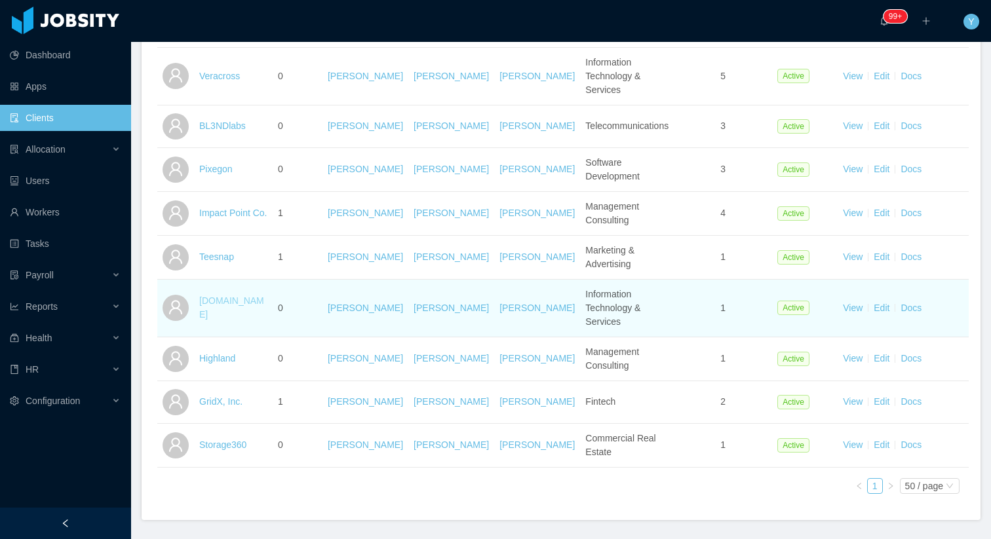
click at [222, 295] on link "haloforall.com" at bounding box center [231, 307] width 65 height 24
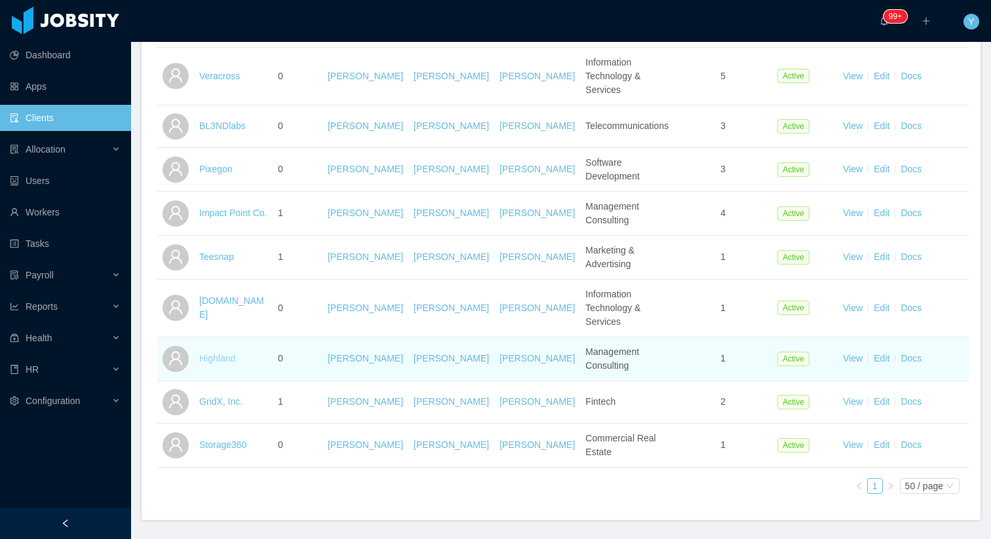
click at [206, 353] on link "Highland" at bounding box center [217, 358] width 36 height 10
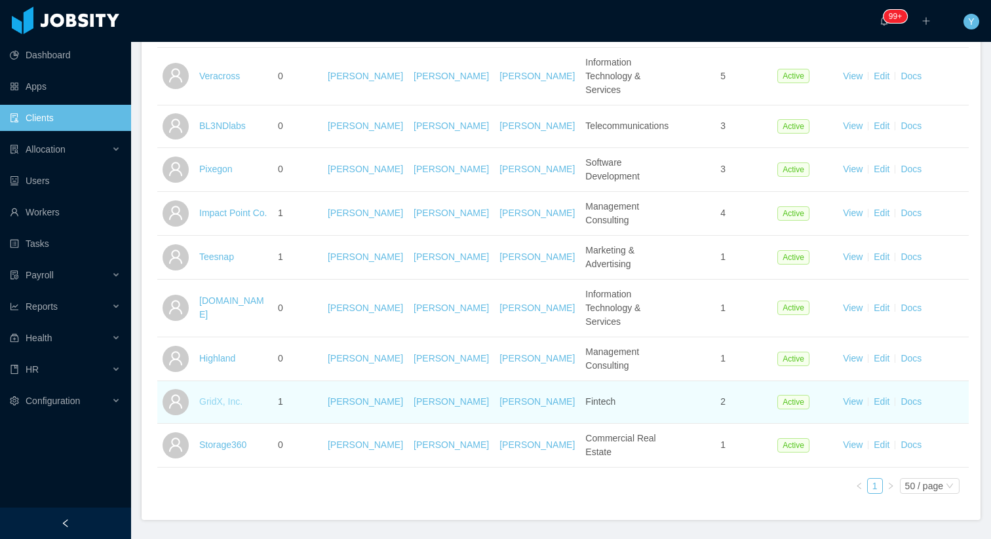
click at [207, 396] on link "GridX, Inc." at bounding box center [220, 401] width 43 height 10
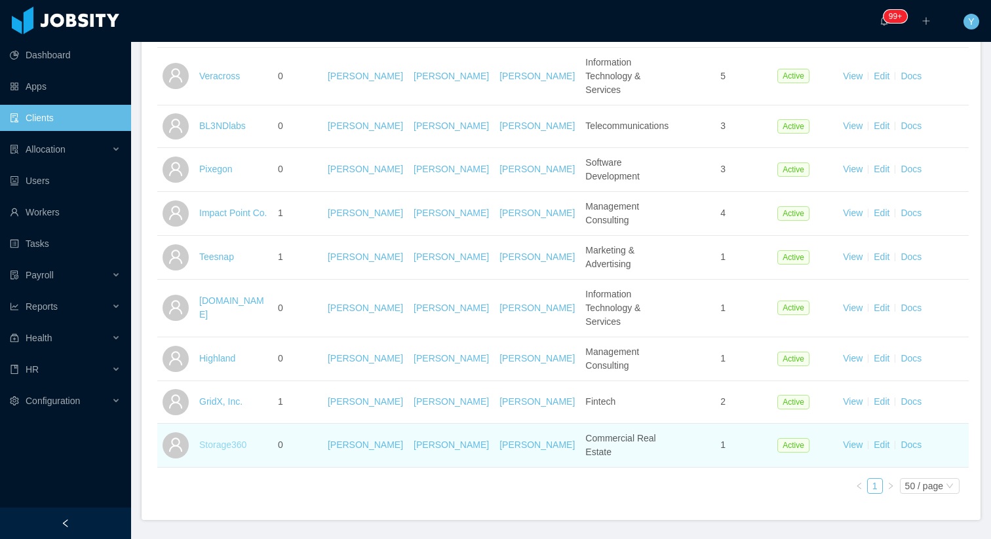
click at [209, 440] on link "Storage360" at bounding box center [222, 445] width 47 height 10
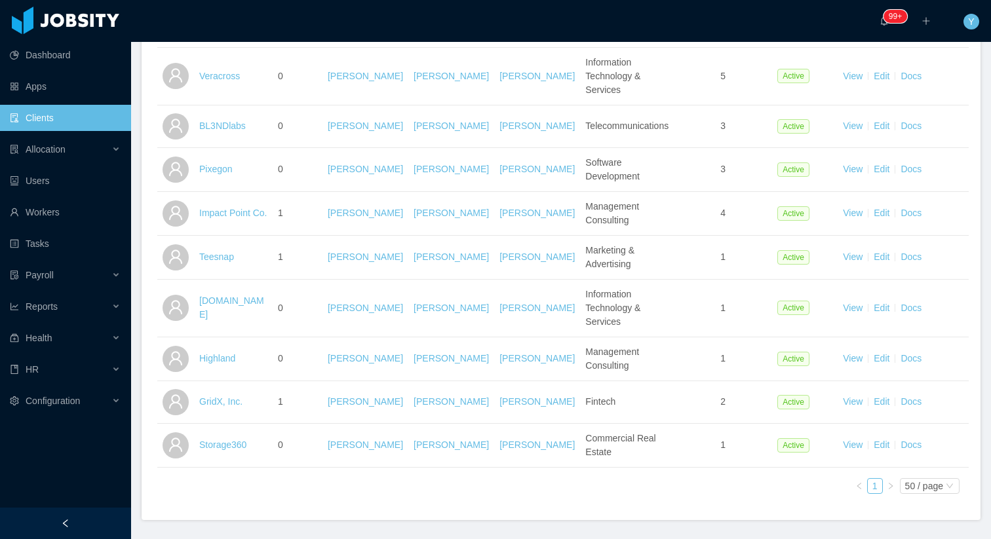
click at [89, 37] on div at bounding box center [65, 20] width 131 height 41
click at [71, 53] on link "Dashboard" at bounding box center [65, 55] width 111 height 26
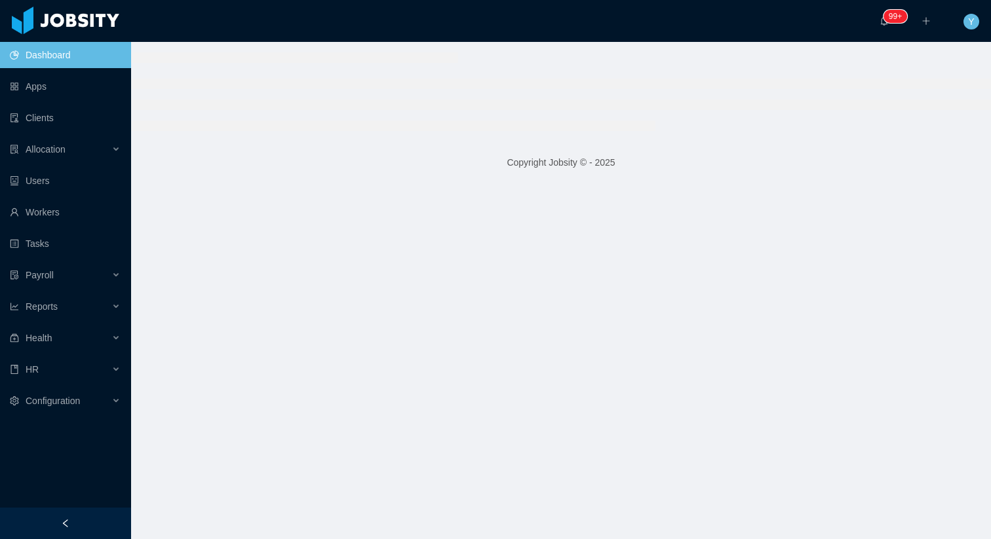
click at [395, 98] on ul at bounding box center [560, 105] width 859 height 52
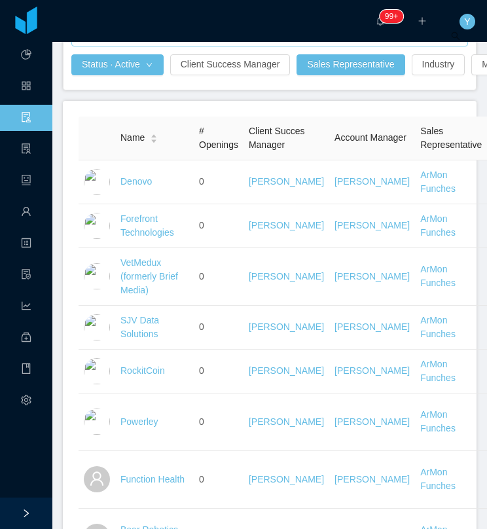
scroll to position [132, 0]
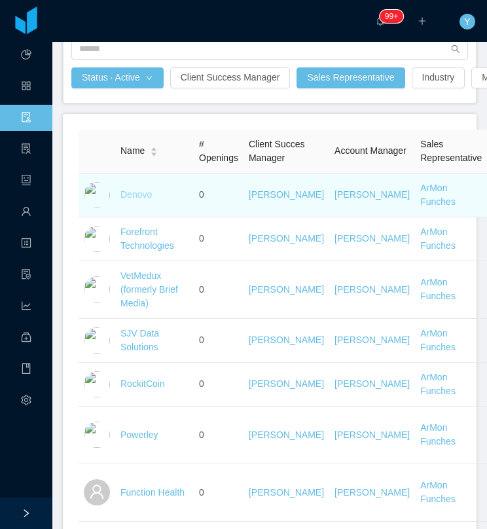
click at [131, 200] on link "Denovo" at bounding box center [136, 194] width 31 height 10
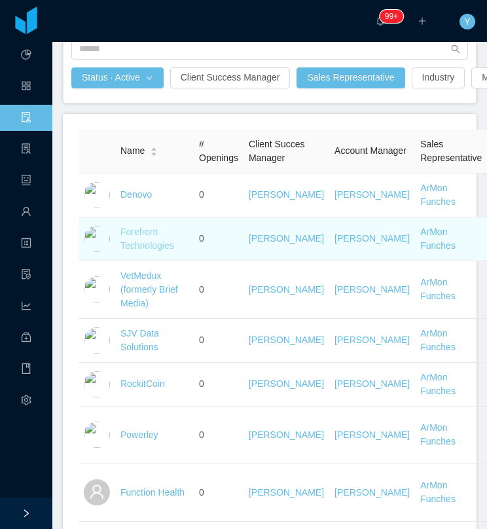
click at [130, 249] on link "Forefront Technologies" at bounding box center [148, 239] width 54 height 24
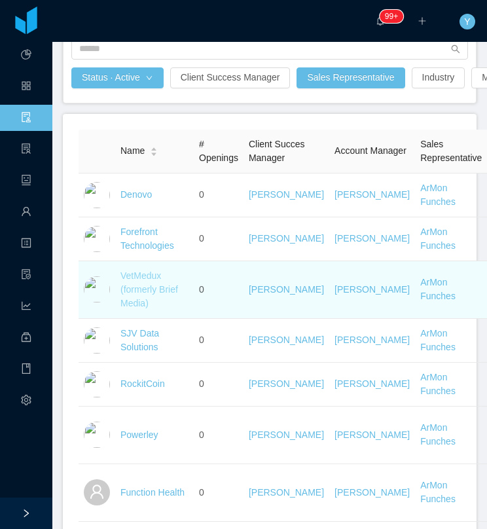
click at [128, 292] on link "VetMedux (formerly Brief Media)" at bounding box center [150, 290] width 58 height 38
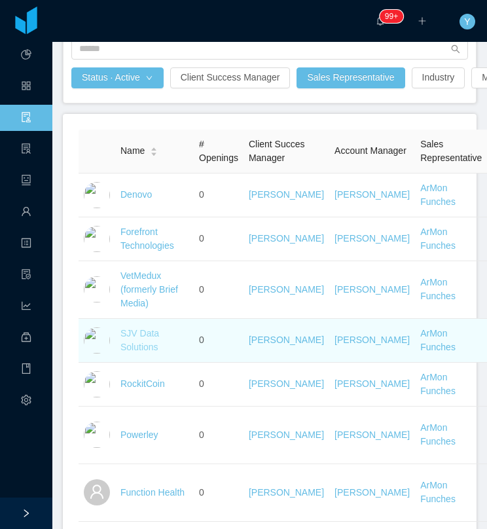
click at [128, 348] on link "SJV Data Solutions" at bounding box center [140, 340] width 39 height 24
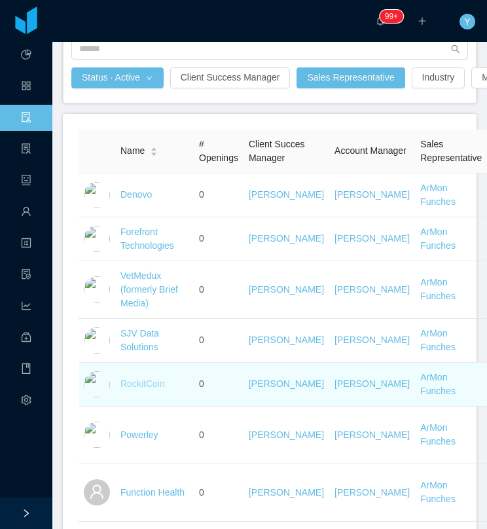
click at [123, 389] on link "RockitCoin" at bounding box center [143, 384] width 45 height 10
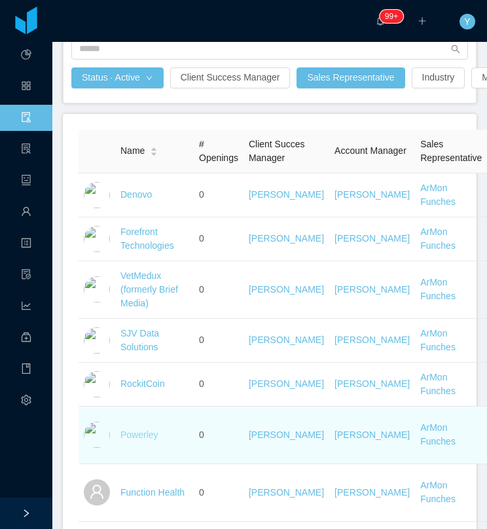
click at [125, 440] on link "Powerley" at bounding box center [140, 435] width 38 height 10
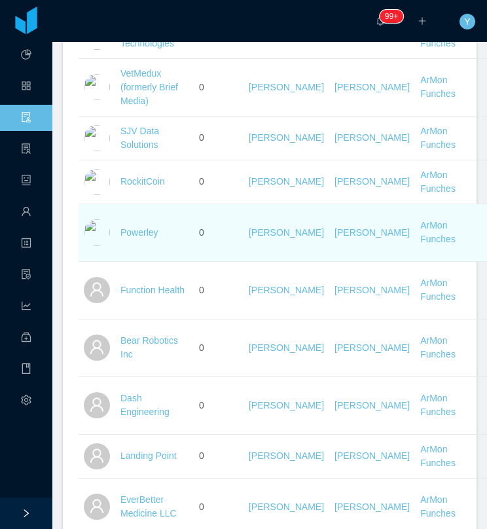
scroll to position [347, 0]
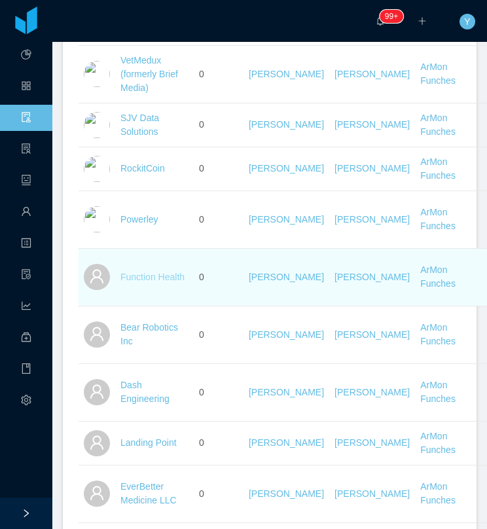
click at [157, 282] on link "Function Health" at bounding box center [153, 277] width 64 height 10
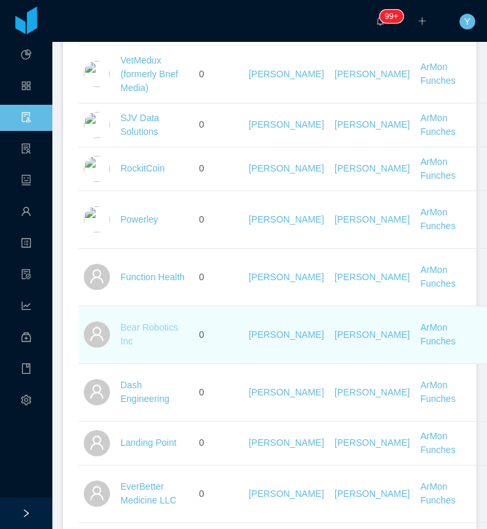
click at [140, 343] on link "Bear Robotics Inc" at bounding box center [150, 334] width 58 height 24
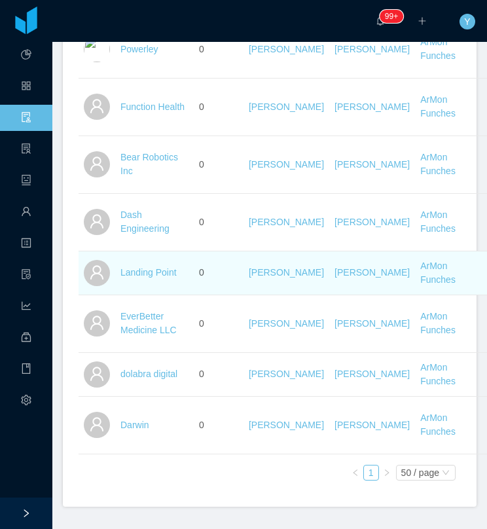
scroll to position [521, 0]
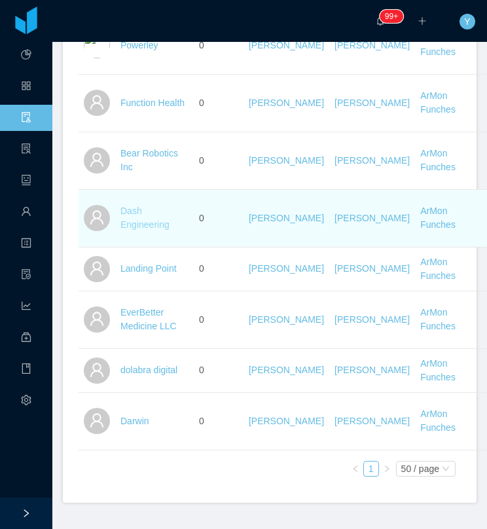
click at [126, 227] on link "Dash Engineering" at bounding box center [145, 218] width 49 height 24
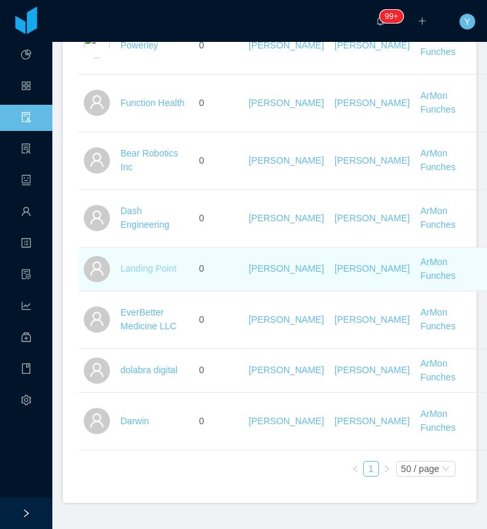
click at [134, 274] on link "Landing Point" at bounding box center [149, 268] width 56 height 10
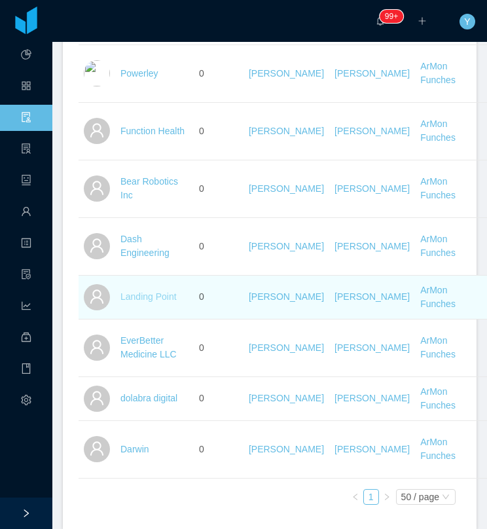
scroll to position [540, 0]
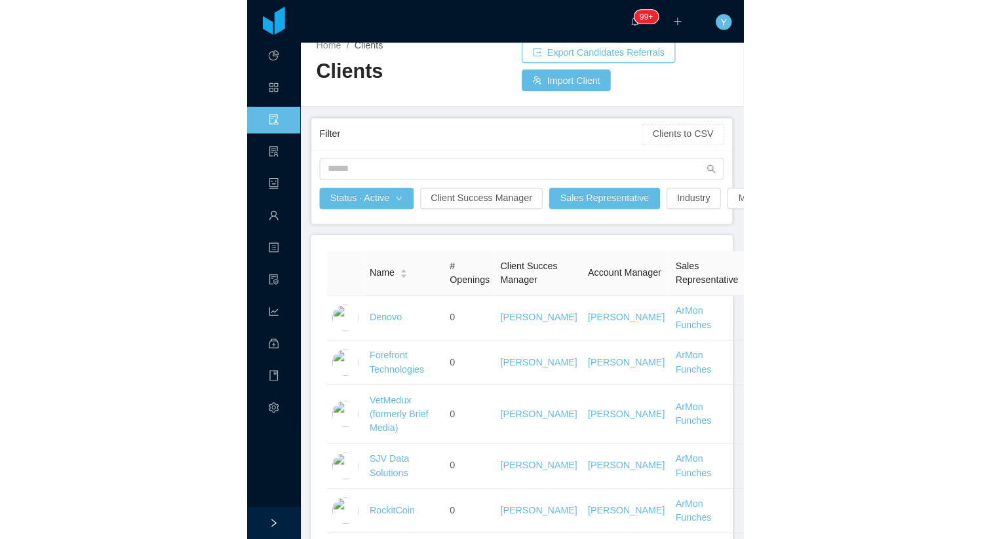
scroll to position [0, 0]
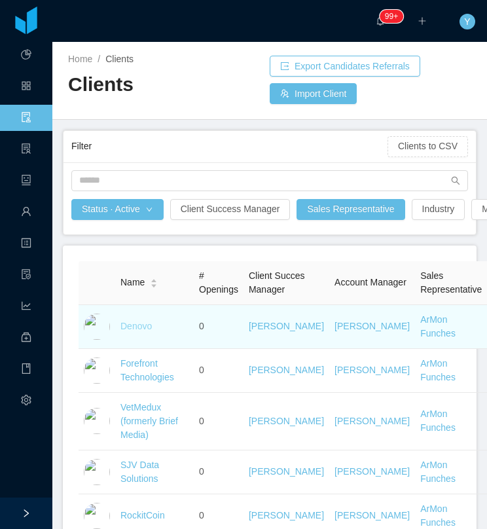
click at [140, 331] on link "Denovo" at bounding box center [136, 326] width 31 height 10
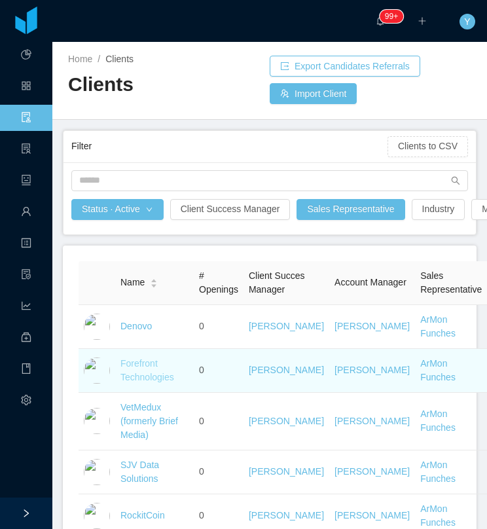
click at [157, 383] on link "Forefront Technologies" at bounding box center [148, 370] width 54 height 24
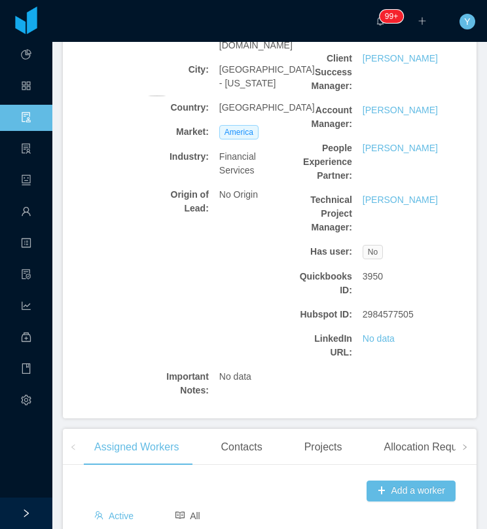
scroll to position [387, 0]
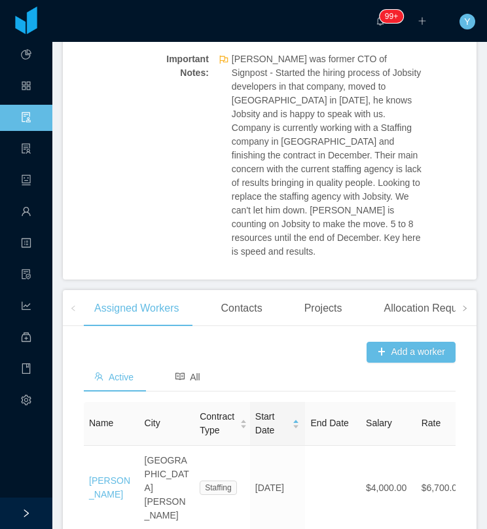
scroll to position [542, 0]
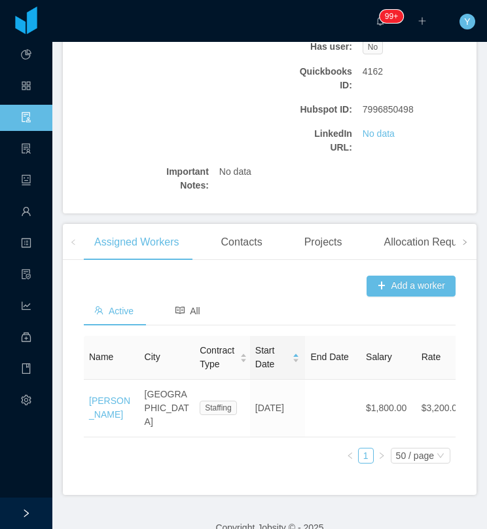
scroll to position [385, 0]
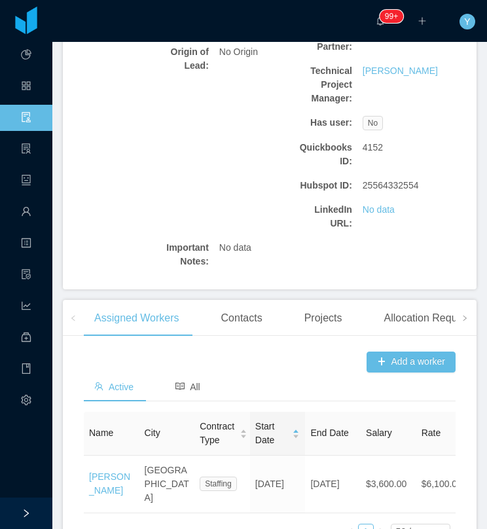
scroll to position [402, 0]
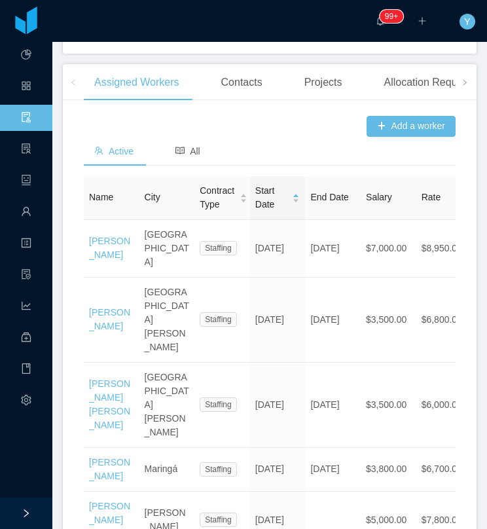
scroll to position [605, 0]
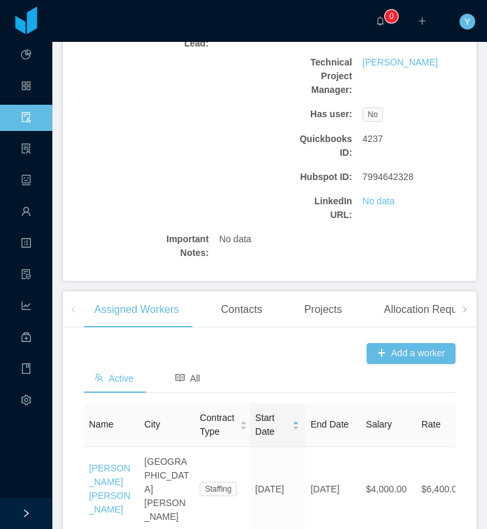
scroll to position [531, 0]
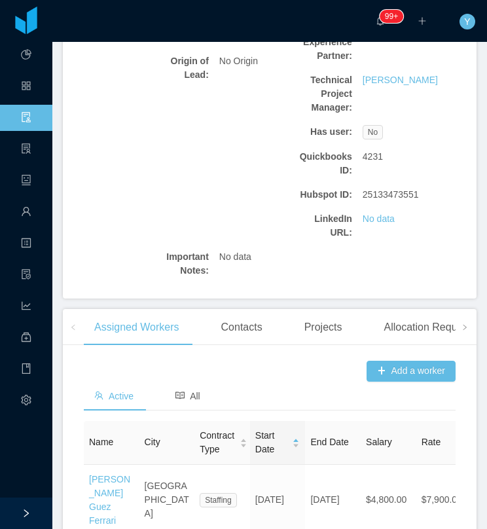
scroll to position [531, 0]
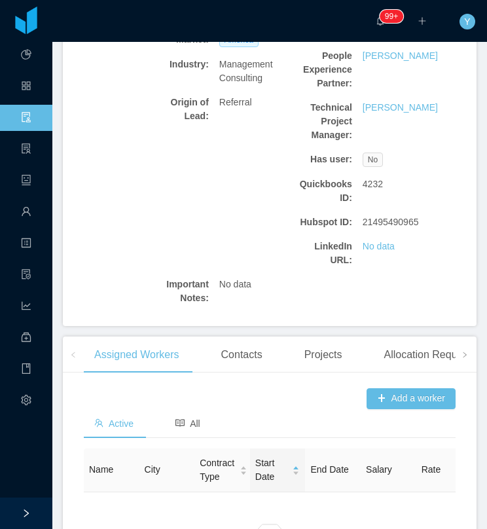
scroll to position [430, 0]
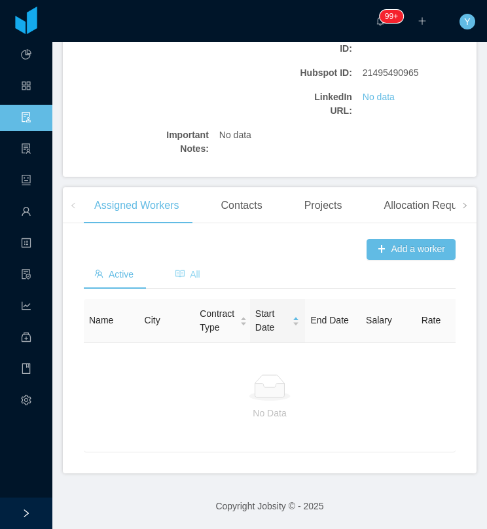
click at [193, 268] on div "All" at bounding box center [188, 274] width 46 height 29
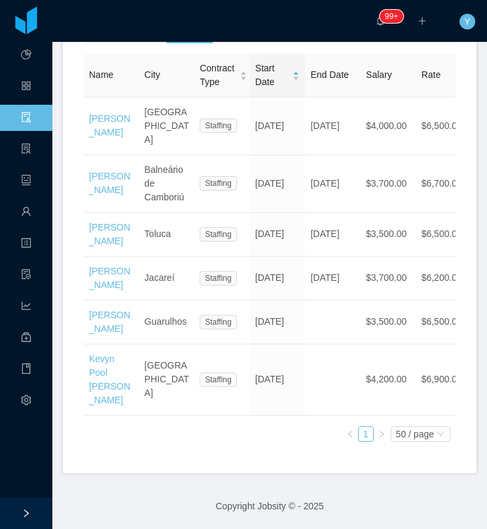
scroll to position [704, 0]
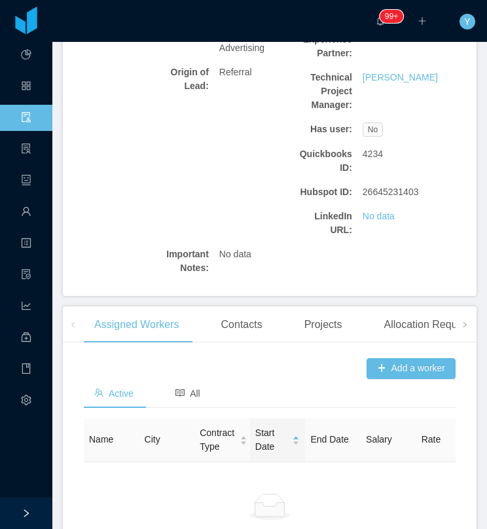
scroll to position [430, 0]
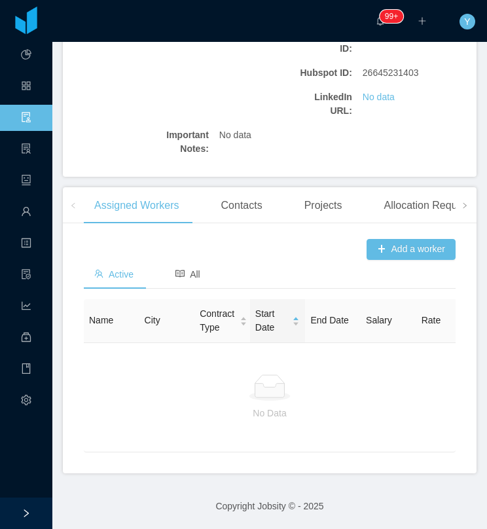
click at [153, 287] on div "Active All" at bounding box center [147, 274] width 127 height 29
click at [180, 278] on icon "icon: read" at bounding box center [180, 273] width 9 height 9
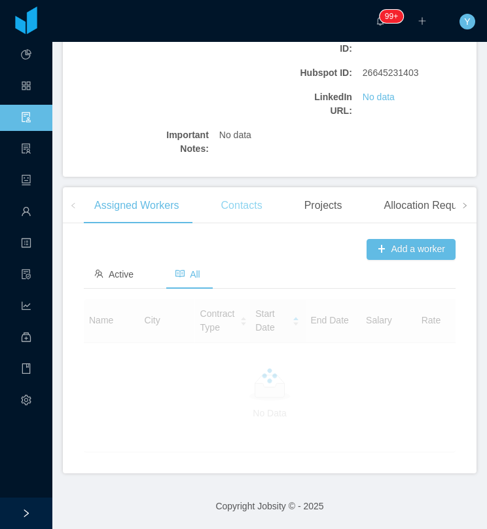
scroll to position [402, 0]
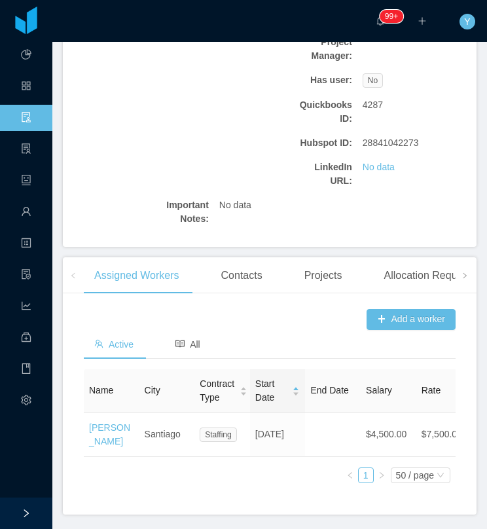
scroll to position [402, 0]
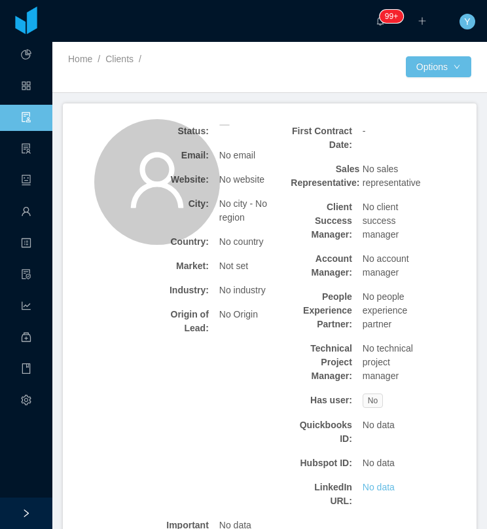
scroll to position [404, 0]
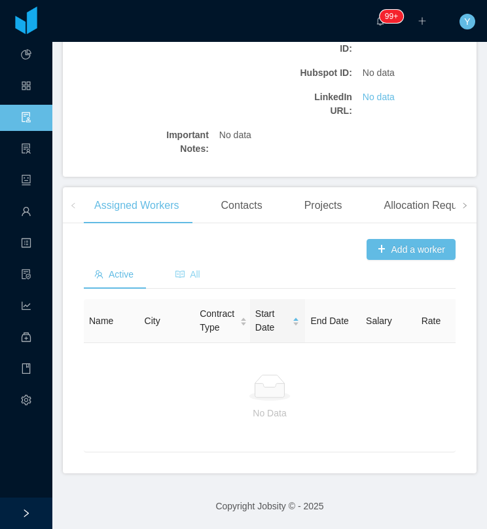
click at [189, 269] on span "All" at bounding box center [188, 274] width 25 height 10
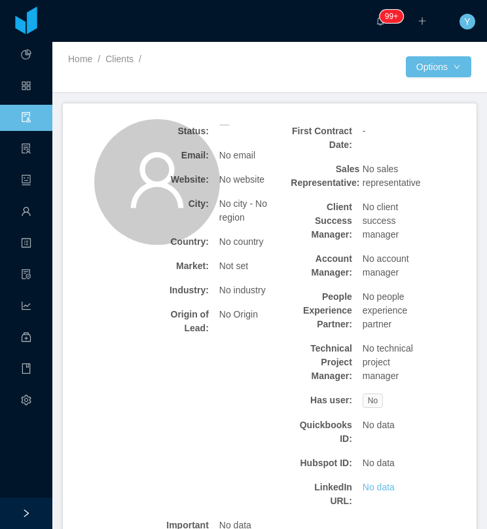
scroll to position [375, 0]
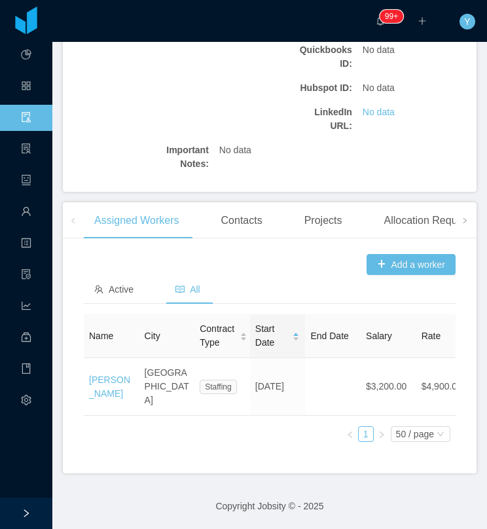
click at [292, 305] on div "Active All" at bounding box center [270, 289] width 372 height 29
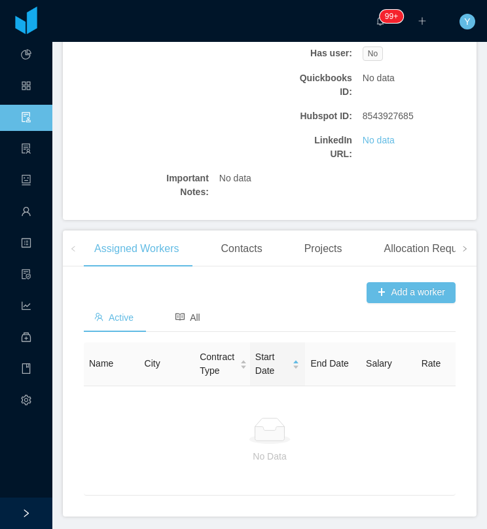
scroll to position [430, 0]
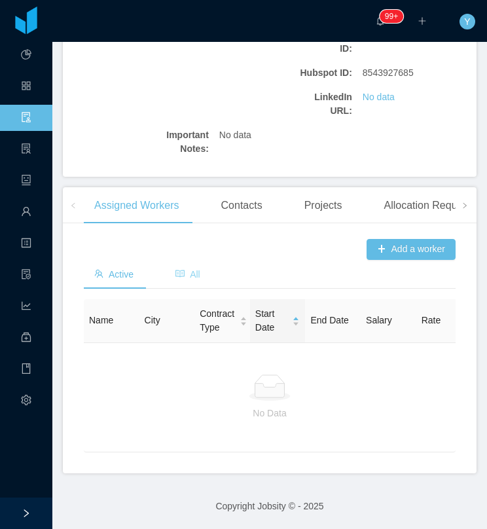
click at [179, 269] on div "All" at bounding box center [188, 274] width 46 height 29
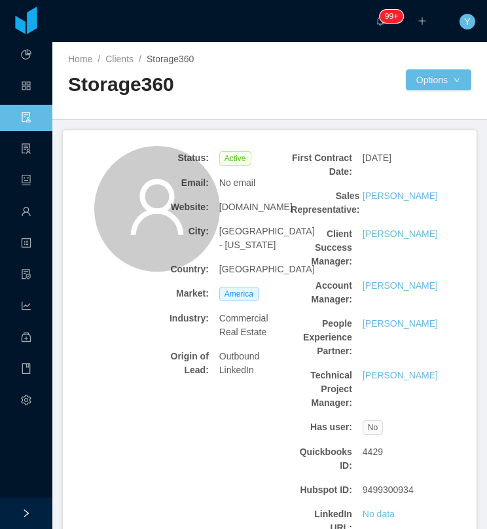
scroll to position [402, 0]
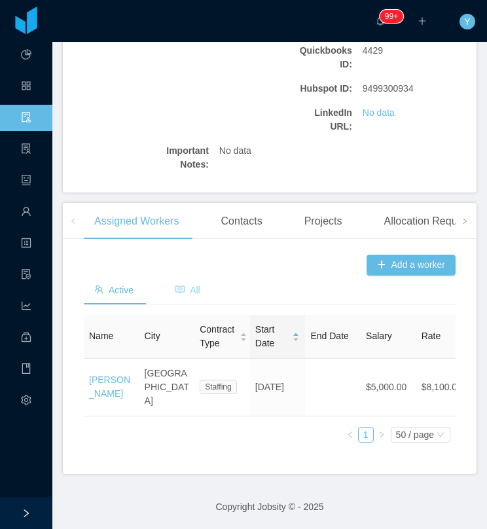
click at [195, 295] on span "All" at bounding box center [188, 290] width 25 height 10
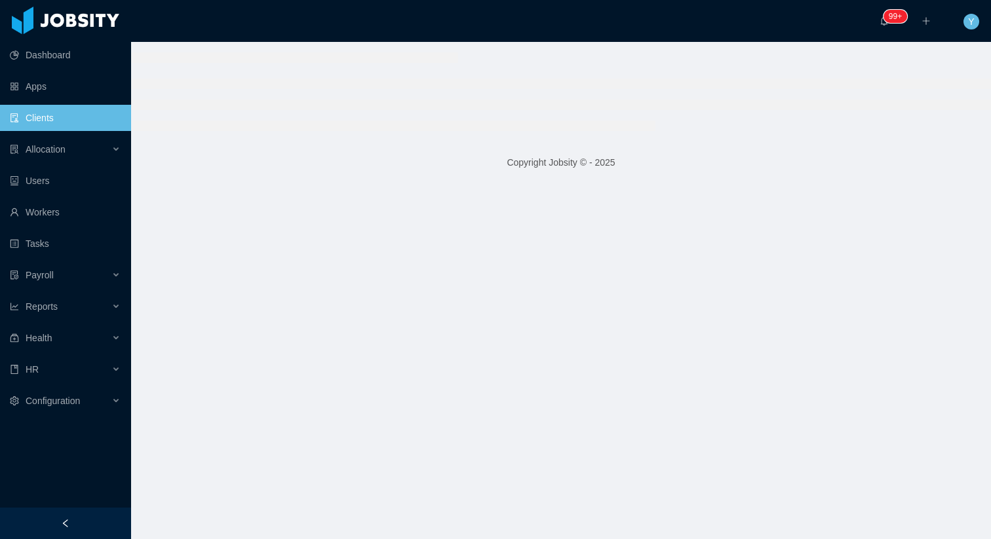
click at [67, 119] on link "Clients" at bounding box center [65, 118] width 111 height 26
